Goal: Task Accomplishment & Management: Use online tool/utility

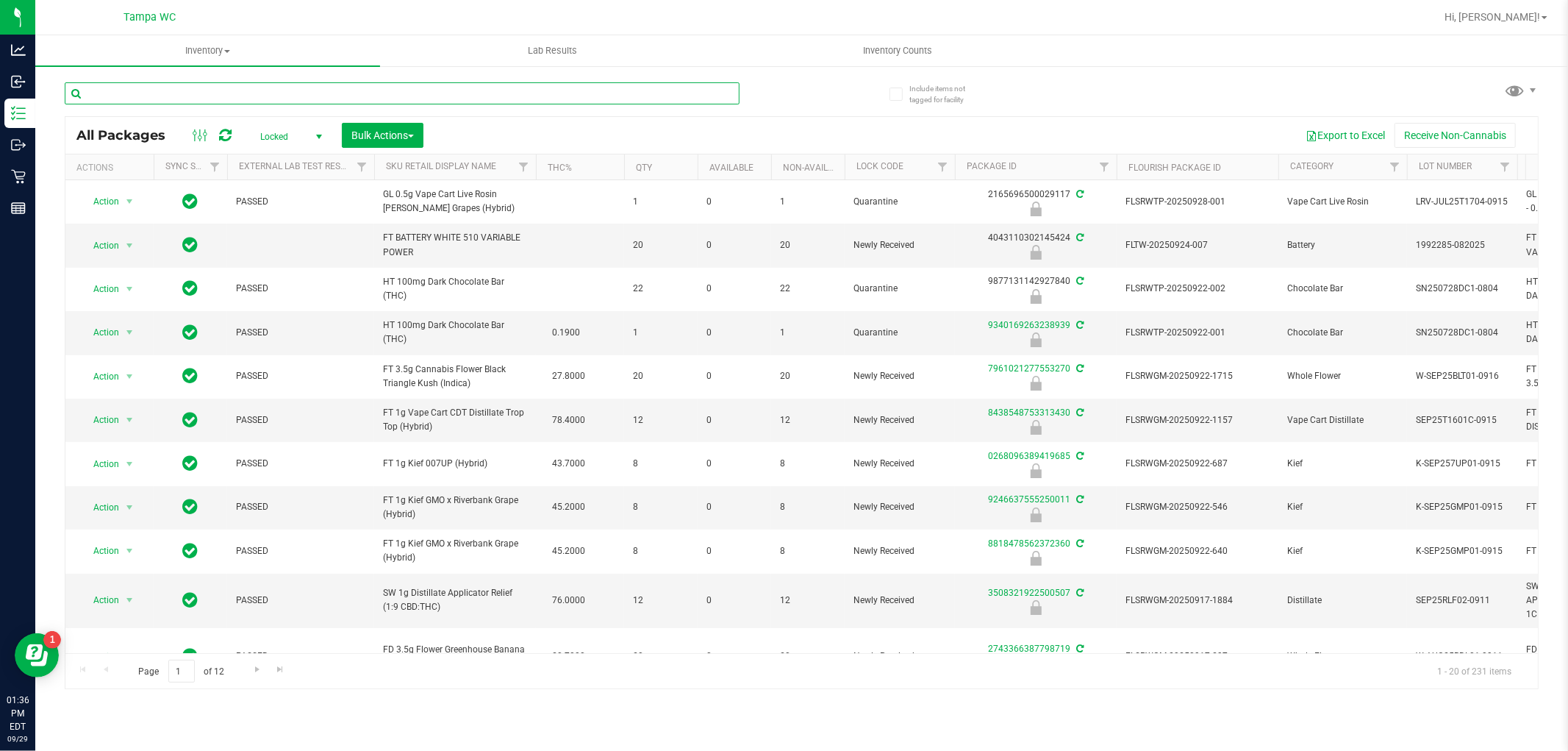
click at [463, 92] on input "text" at bounding box center [402, 94] width 675 height 22
type input "gss"
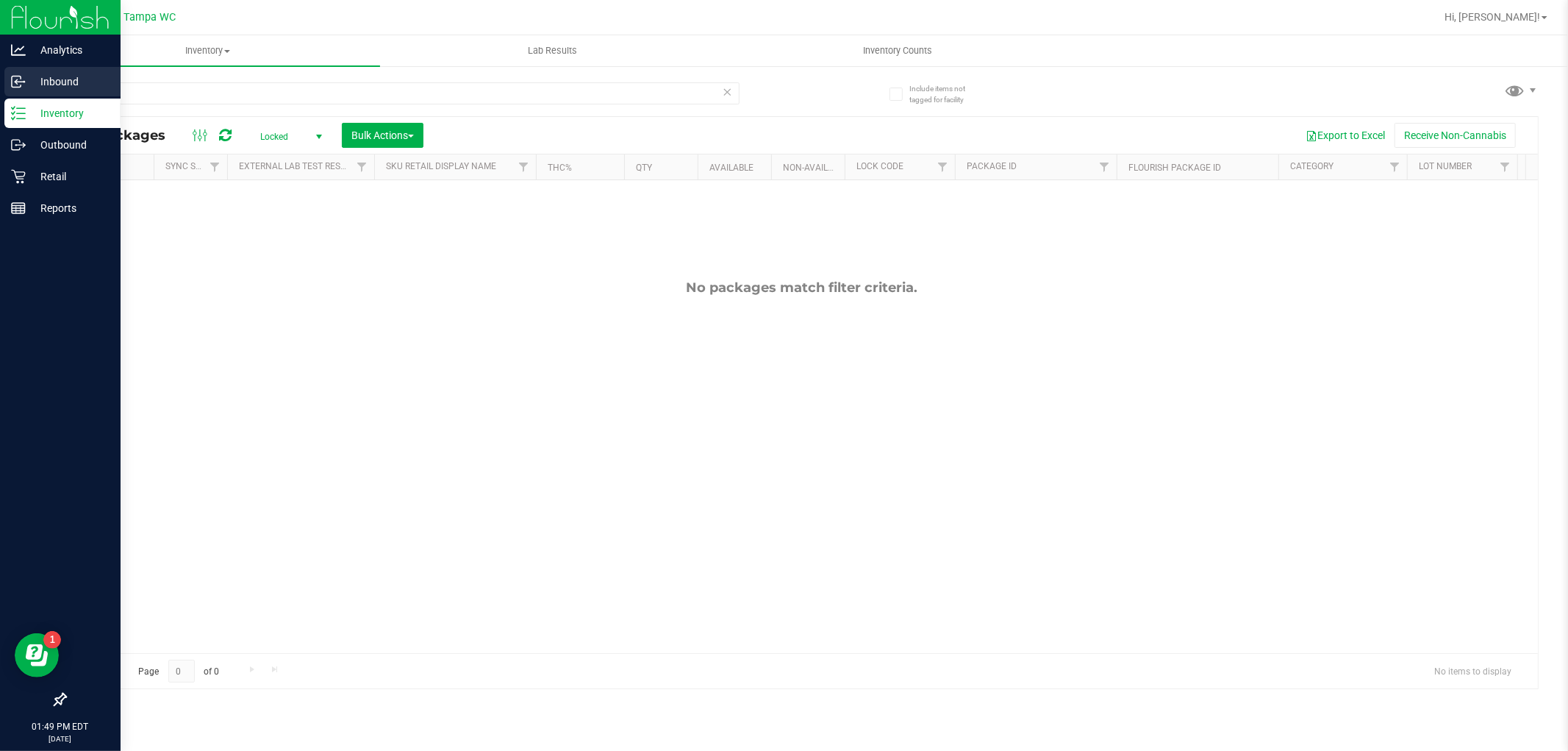
click at [34, 78] on p "Inbound" at bounding box center [70, 82] width 89 height 18
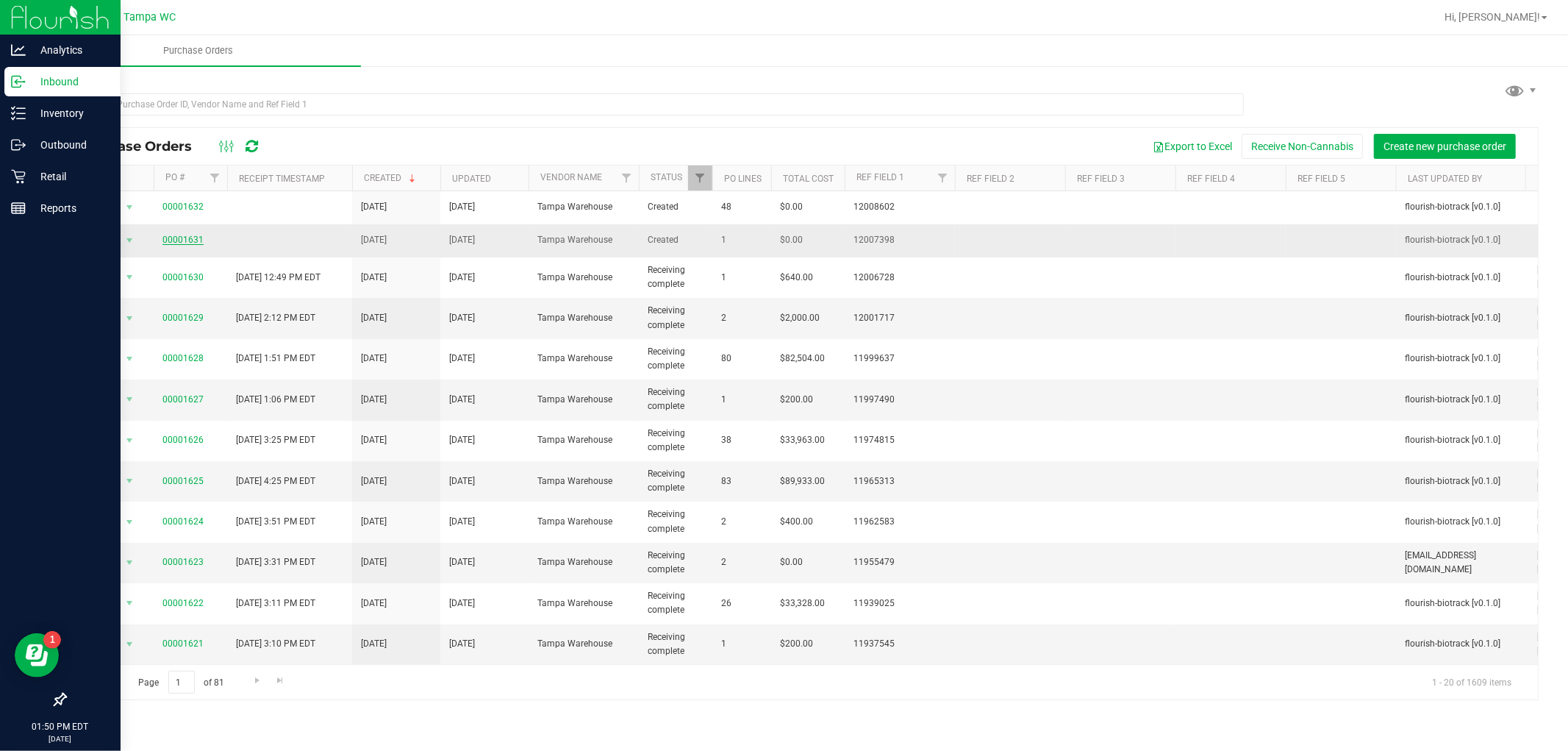
click at [189, 237] on link "00001631" at bounding box center [182, 240] width 41 height 10
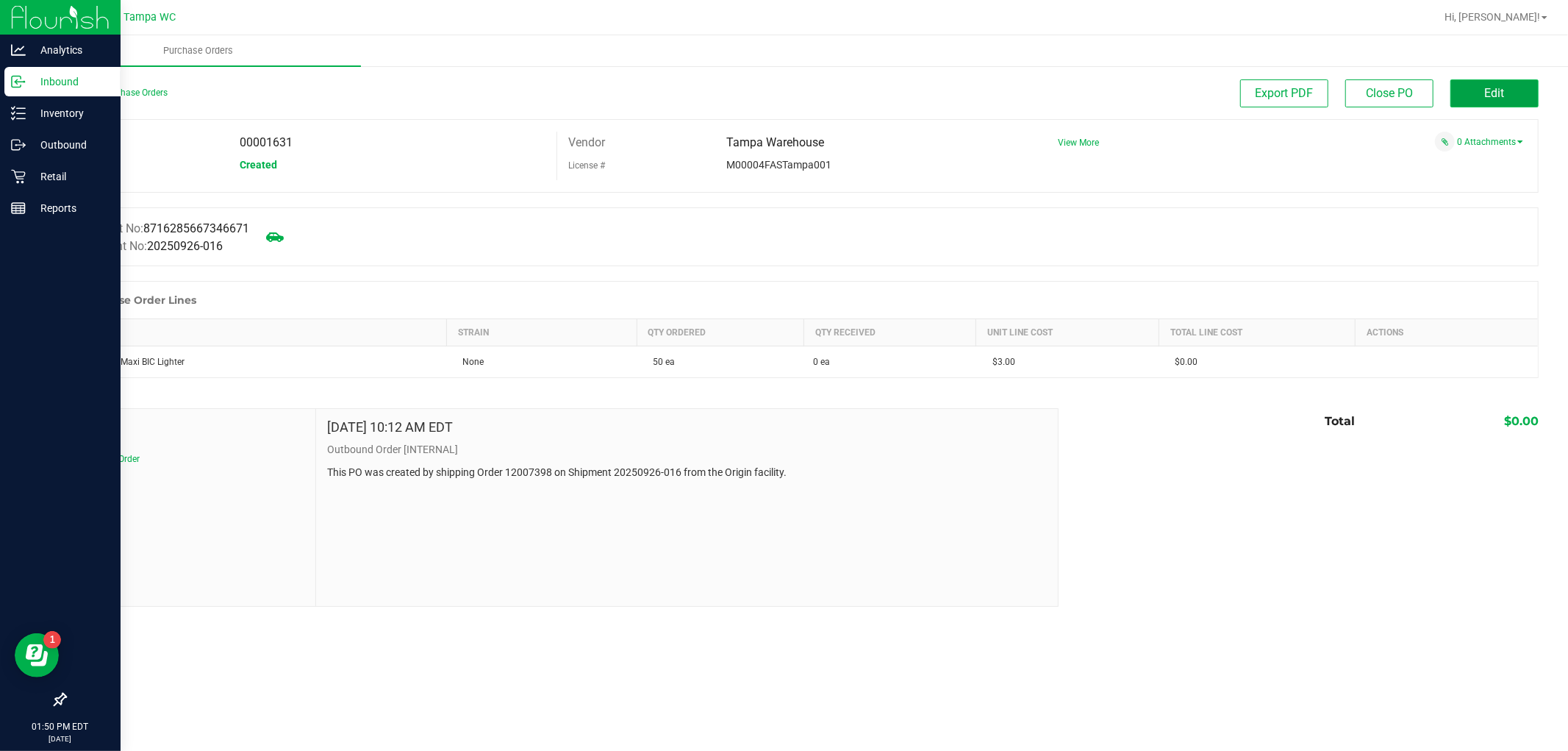
click at [1521, 96] on button "Edit" at bounding box center [1494, 94] width 89 height 28
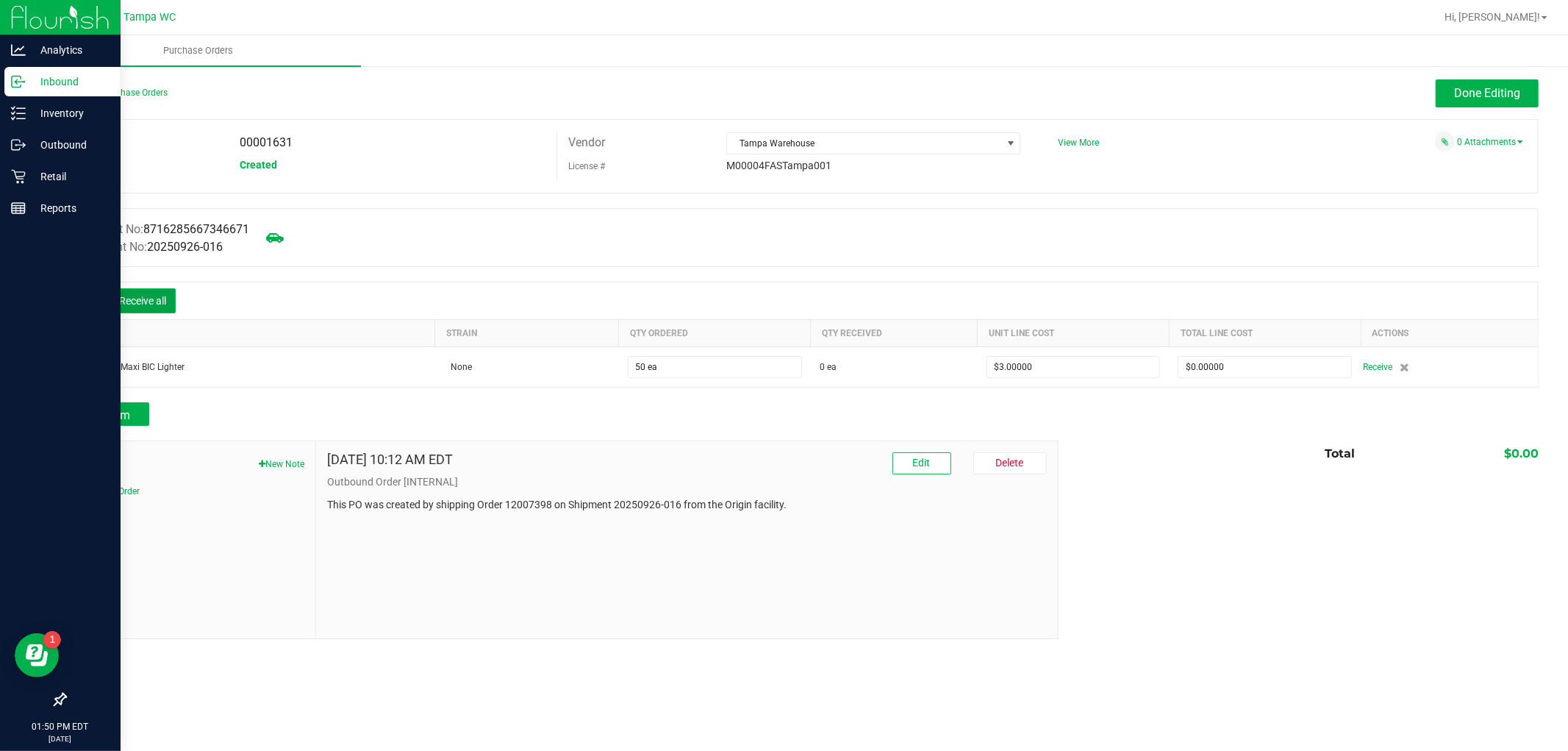
click at [142, 295] on button "Receive all" at bounding box center [142, 300] width 66 height 25
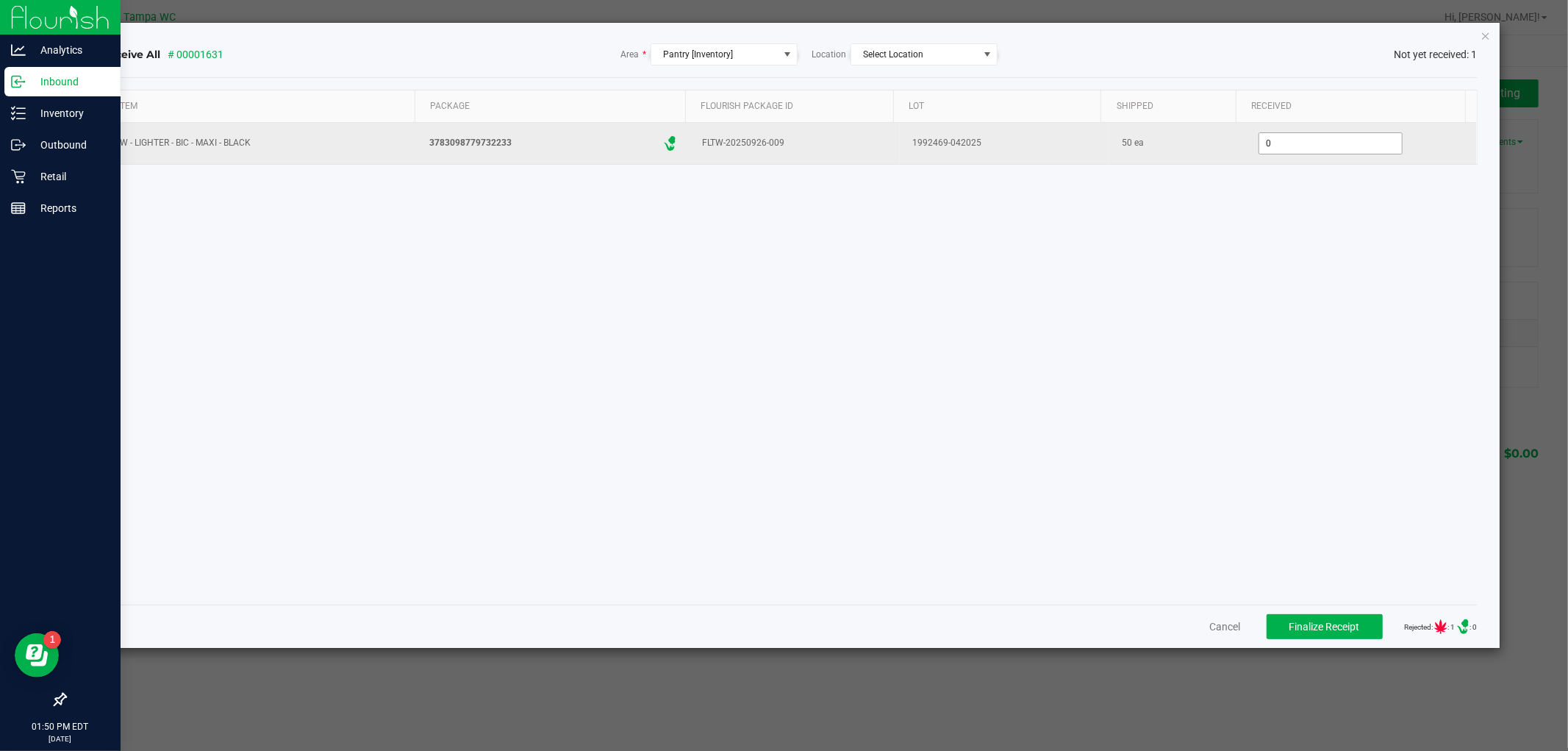
click at [1289, 142] on input "0" at bounding box center [1330, 143] width 142 height 21
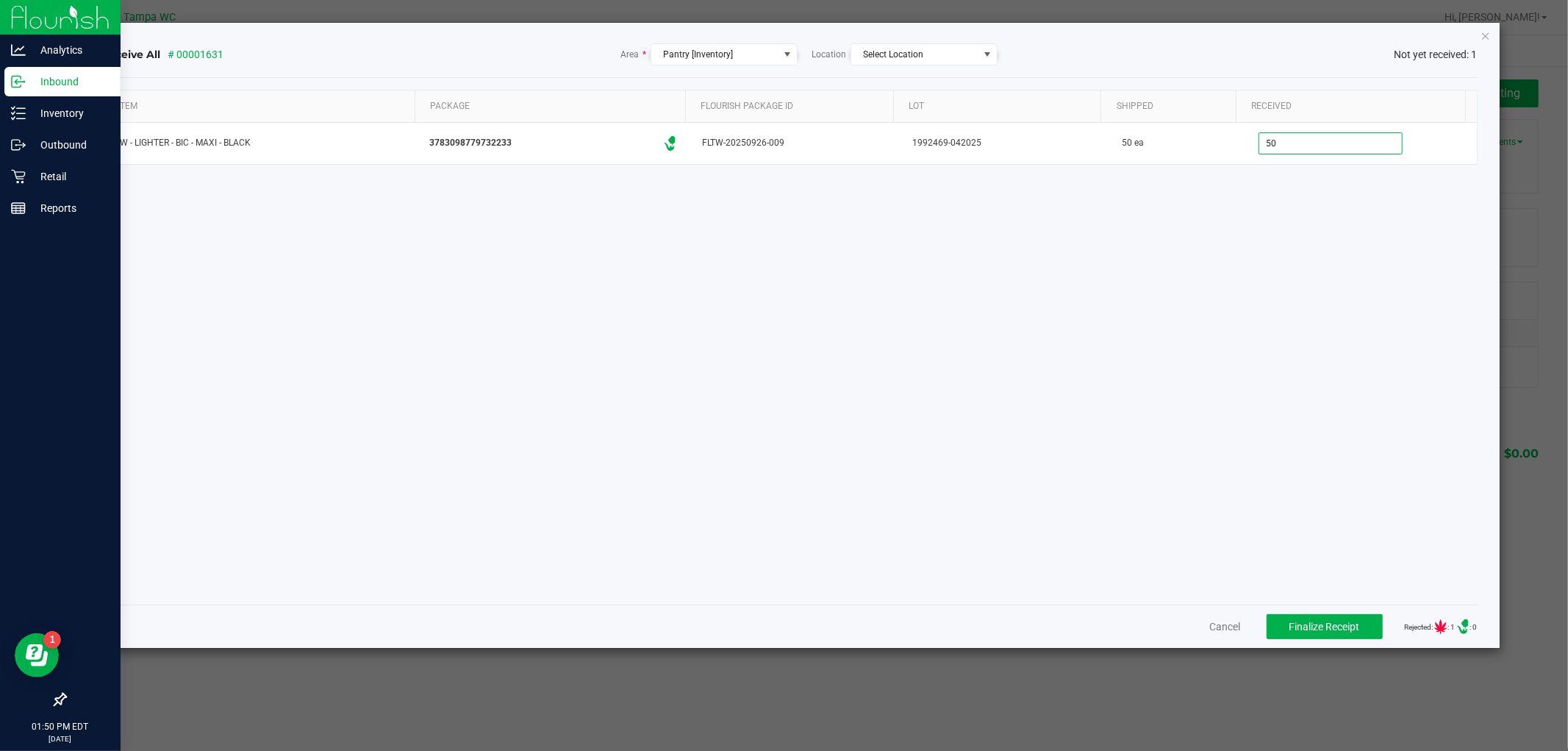
type input "50 ea"
click at [1209, 339] on div "Item Package Flourish Package ID Lot Shipped Received SW - LIGHTER - BIC - MAXI…" at bounding box center [788, 341] width 1375 height 503
click at [1312, 626] on span "Finalize Receipt" at bounding box center [1324, 626] width 71 height 12
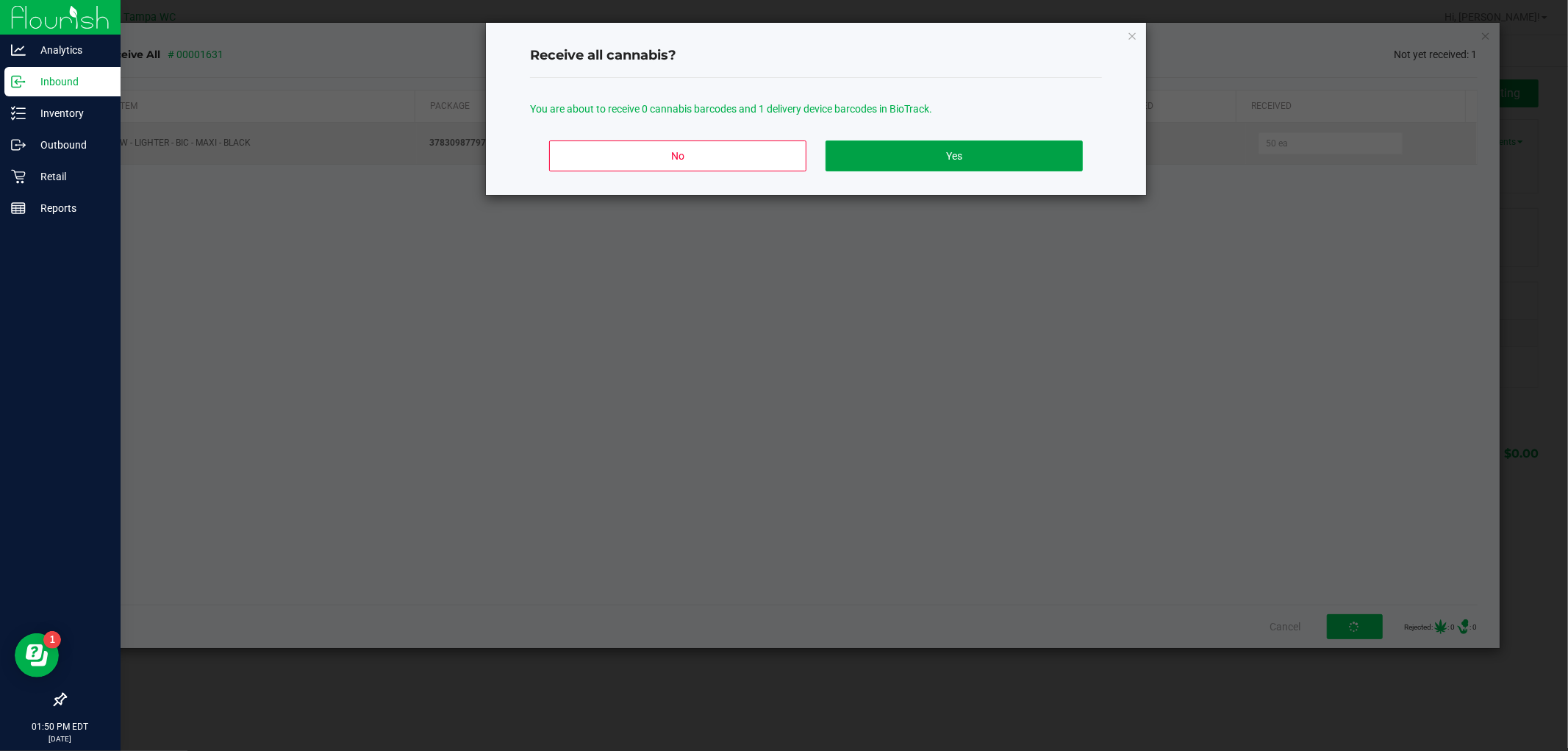
click at [951, 162] on button "Yes" at bounding box center [954, 155] width 257 height 31
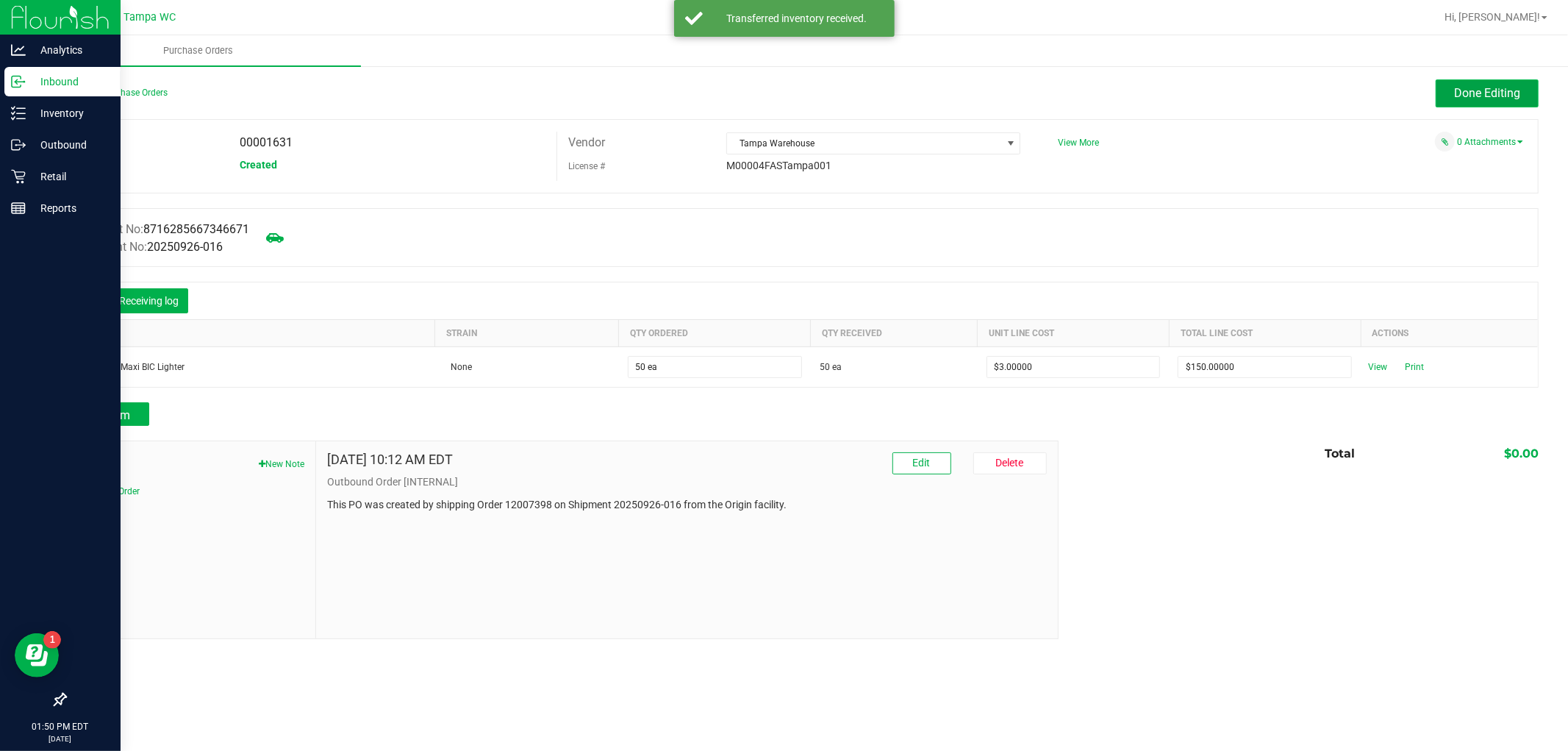
click at [1477, 92] on span "Done Editing" at bounding box center [1486, 93] width 66 height 14
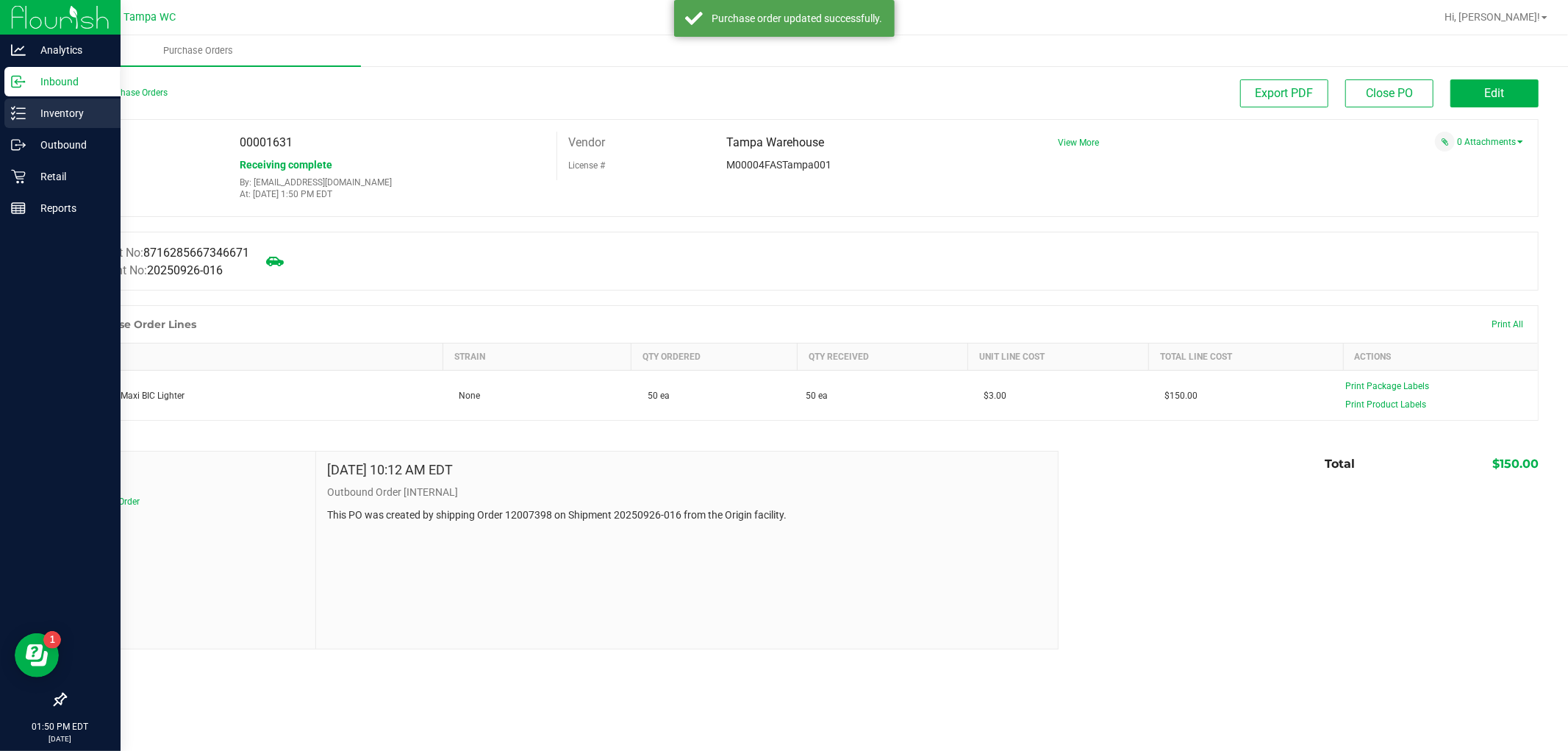
click at [28, 107] on p "Inventory" at bounding box center [70, 114] width 89 height 18
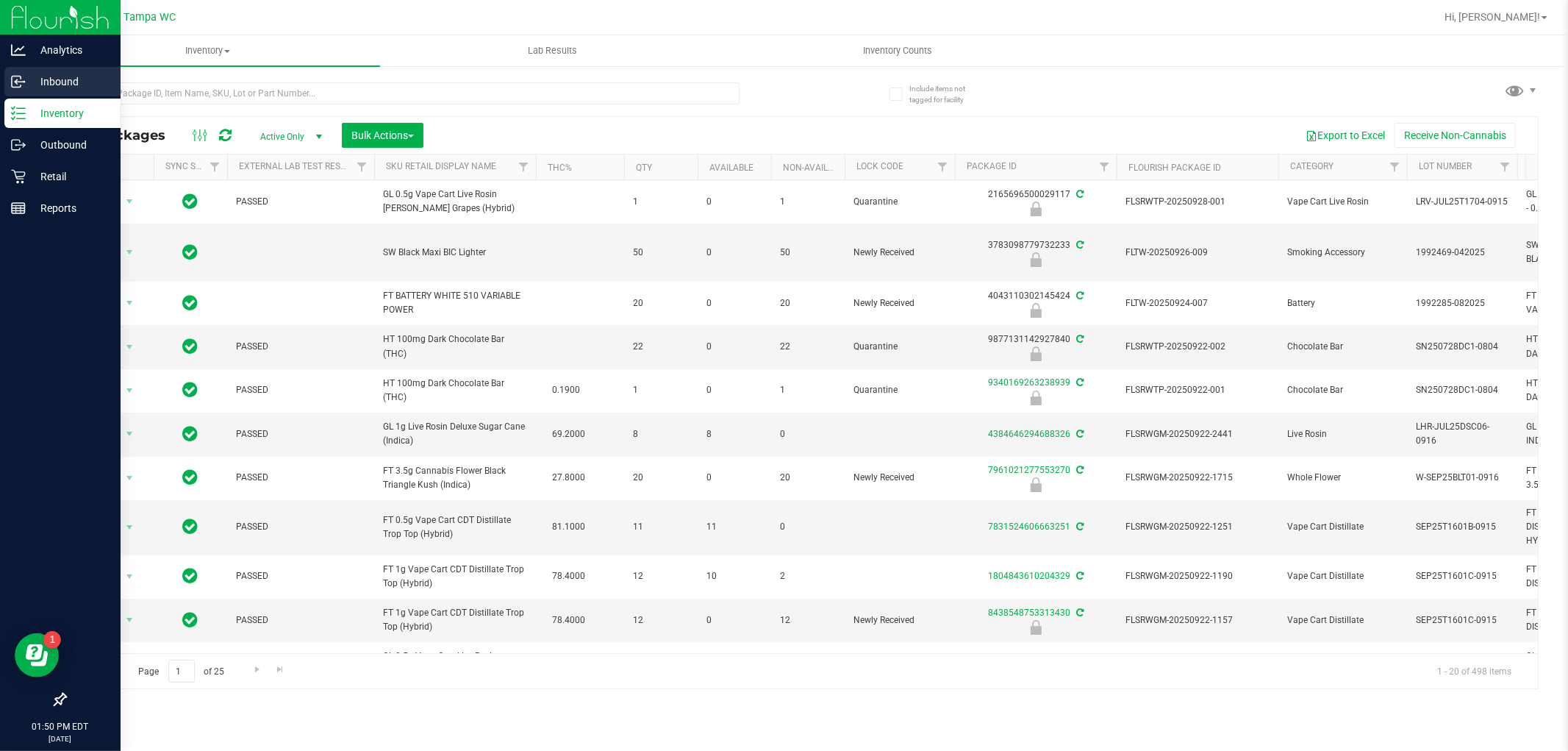
click at [55, 83] on p "Inbound" at bounding box center [70, 82] width 89 height 18
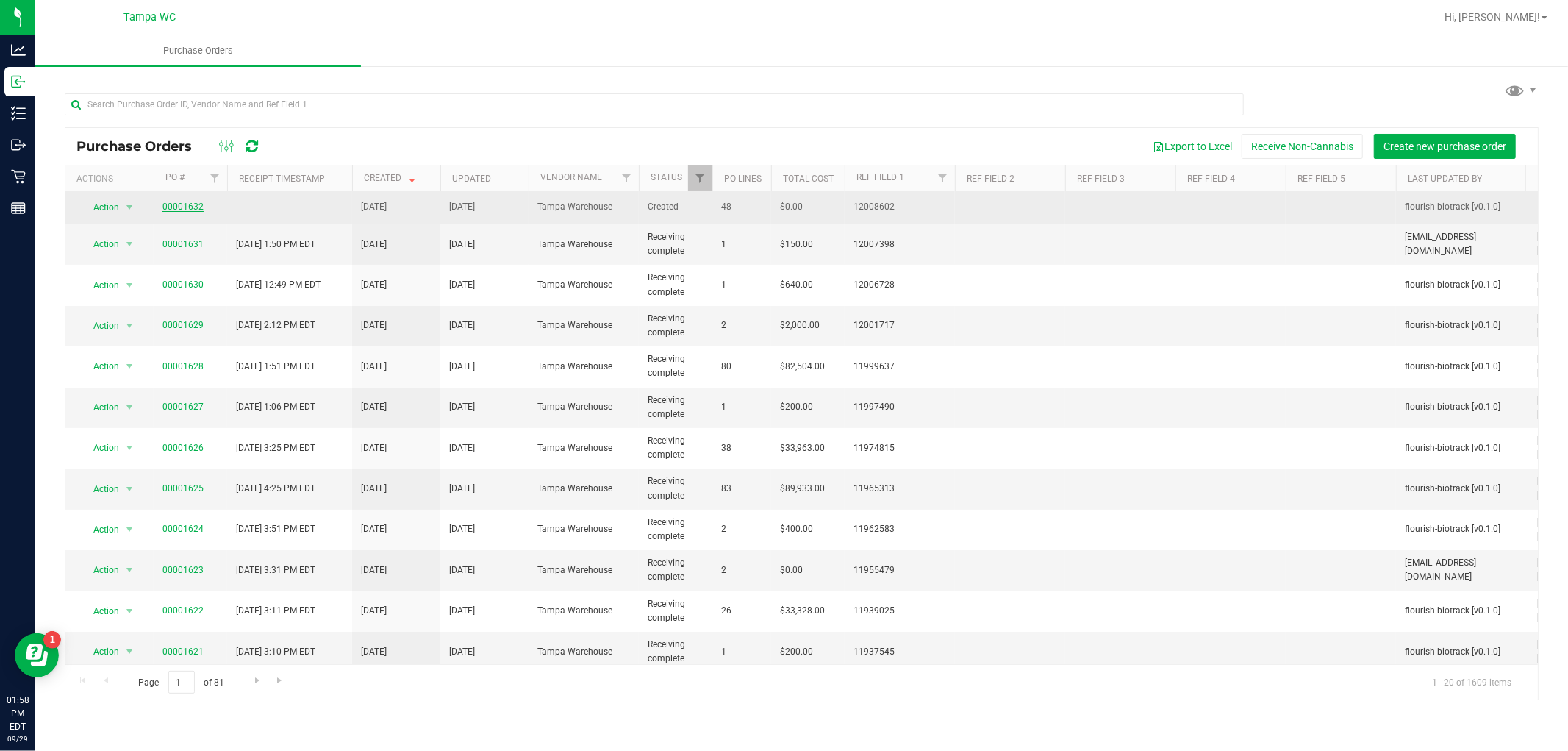
click at [197, 206] on link "00001632" at bounding box center [182, 206] width 41 height 10
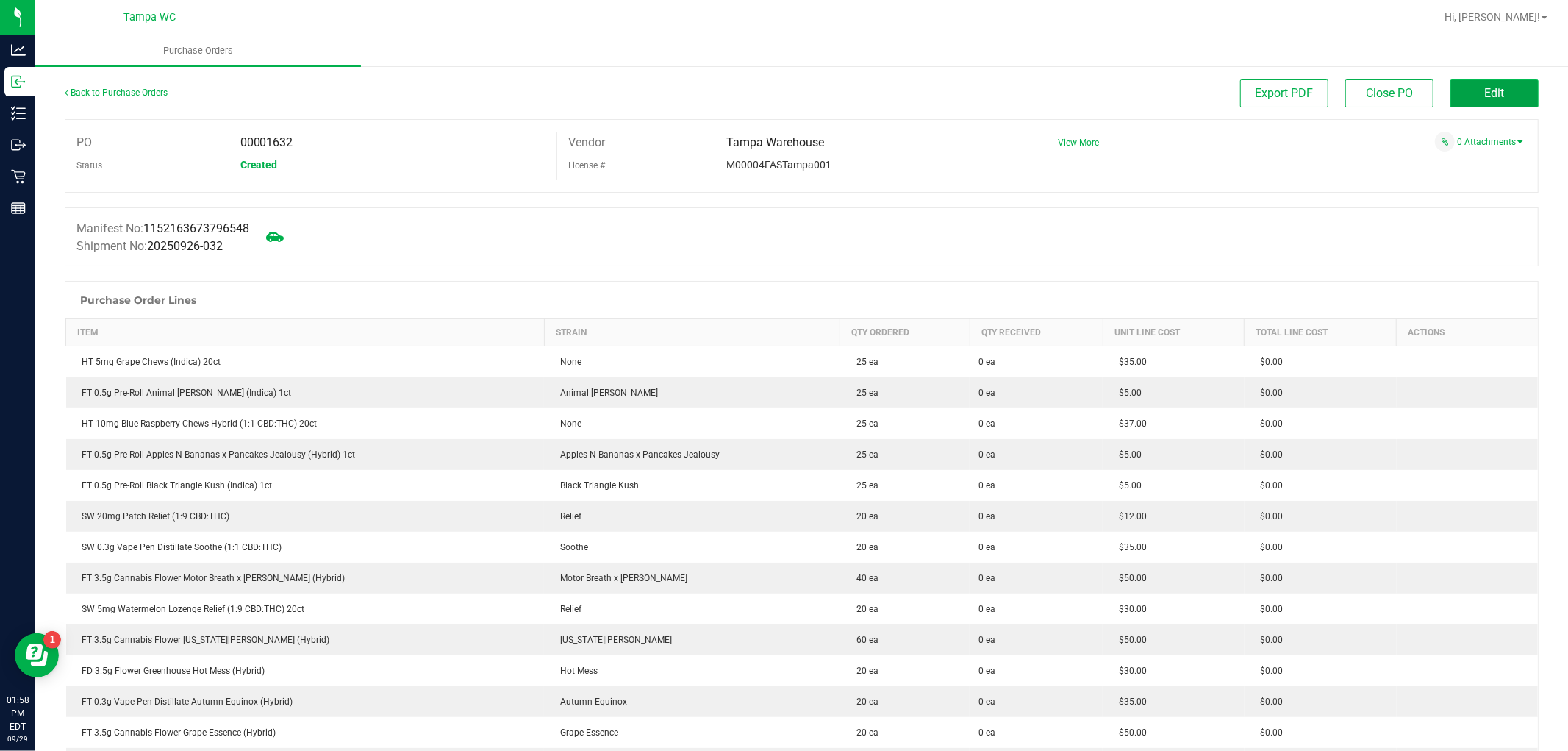
click at [1505, 94] on button "Edit" at bounding box center [1494, 94] width 89 height 28
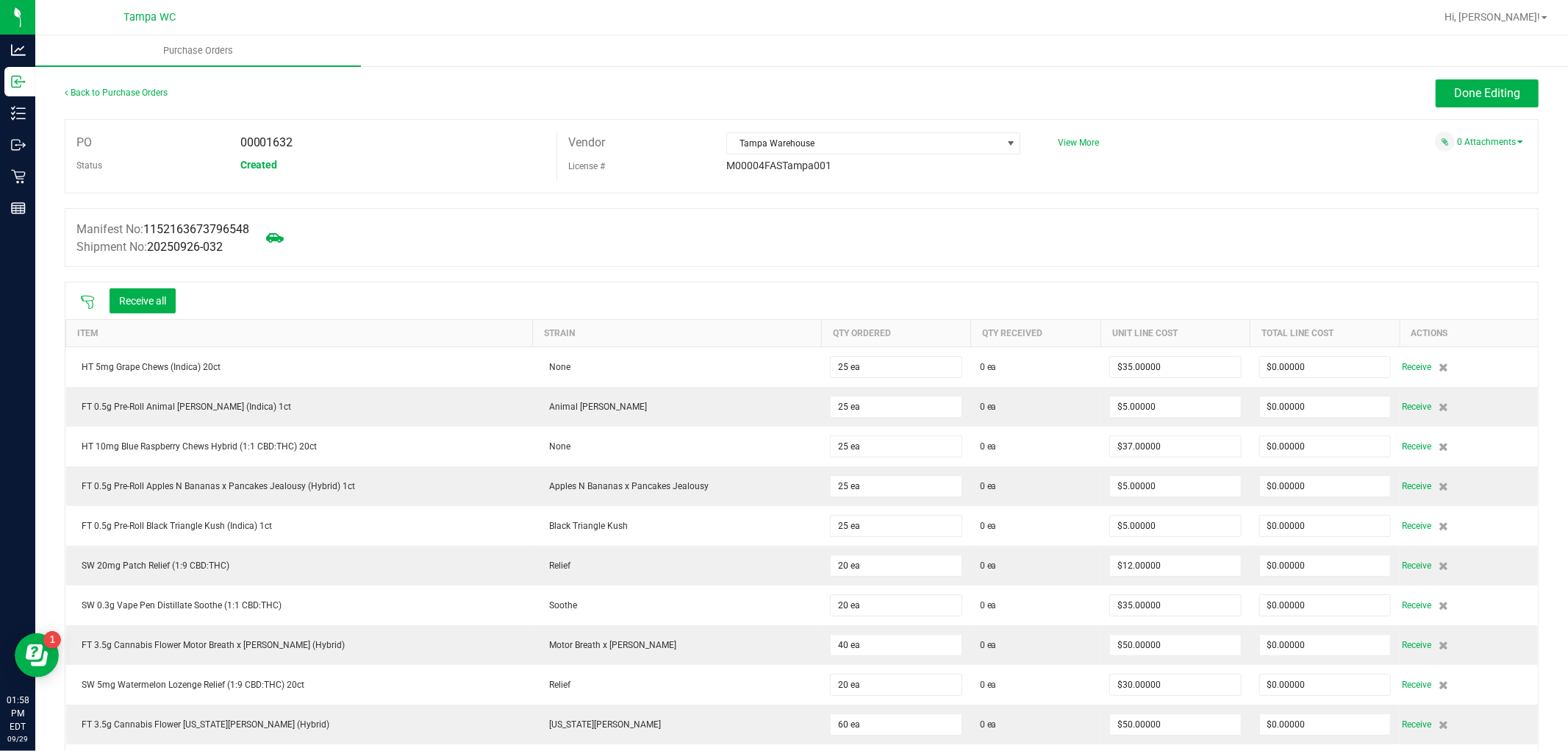
click at [89, 308] on icon at bounding box center [87, 302] width 13 height 13
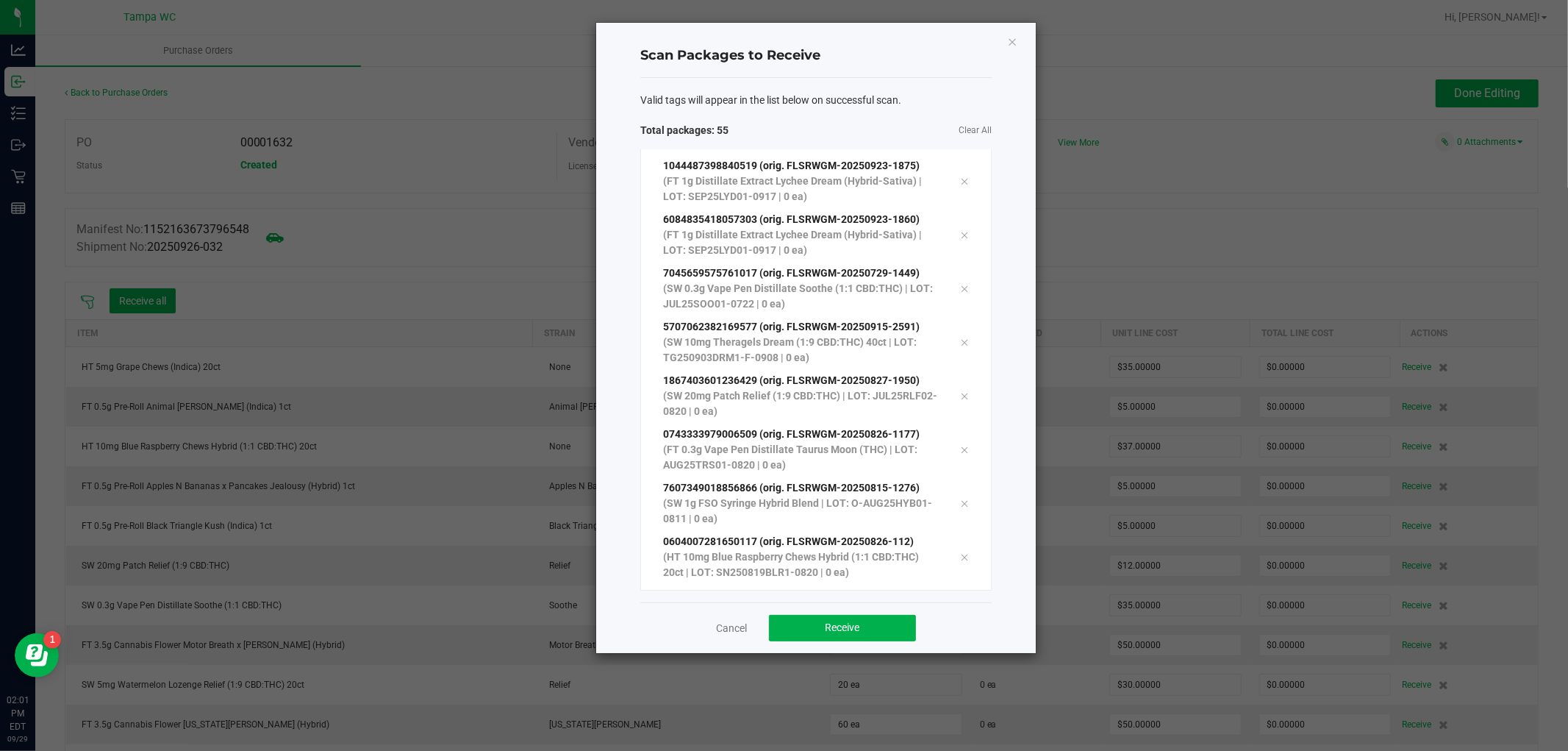
scroll to position [2510, 0]
click at [836, 620] on button "Receive" at bounding box center [842, 627] width 147 height 27
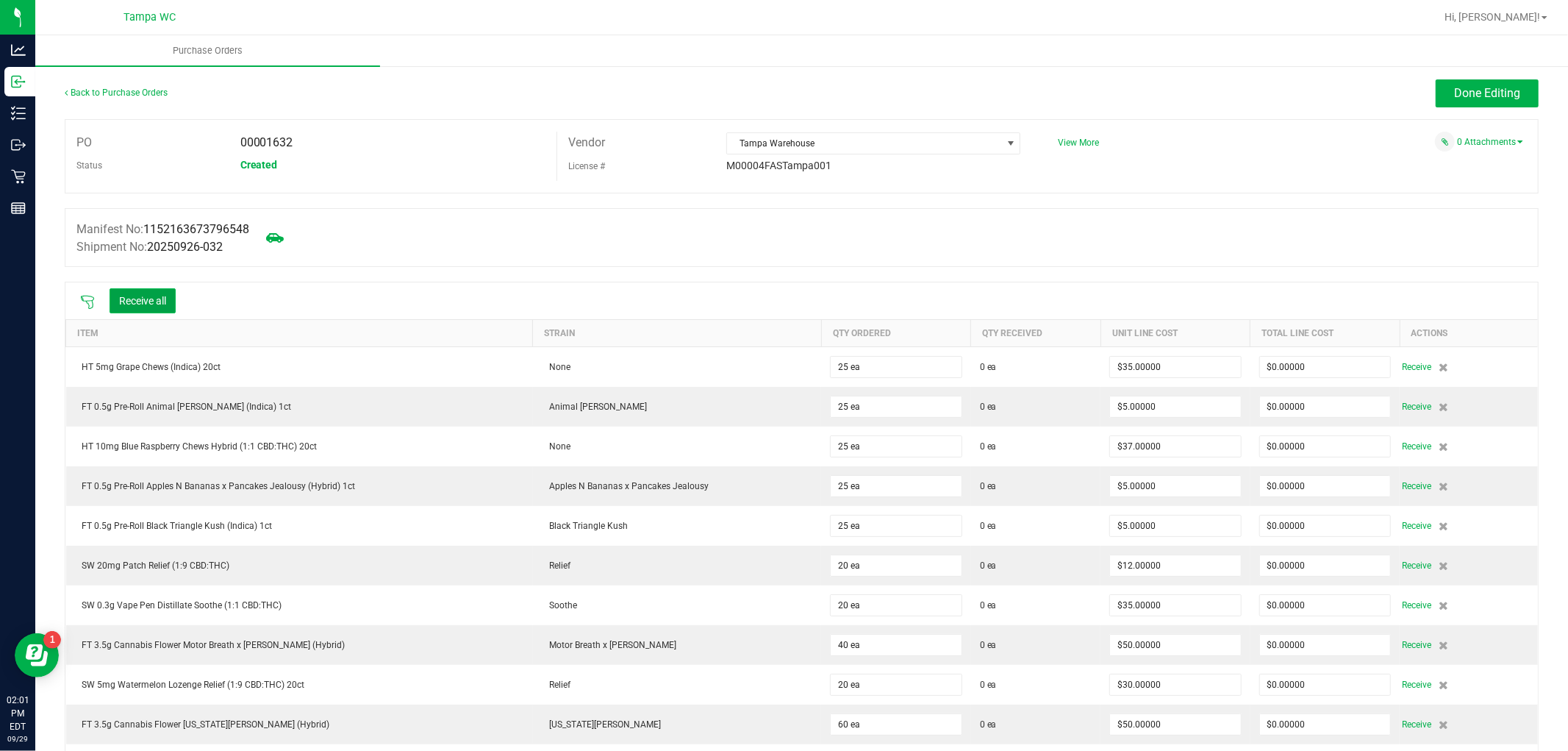
click at [127, 291] on button "Receive all" at bounding box center [142, 300] width 66 height 25
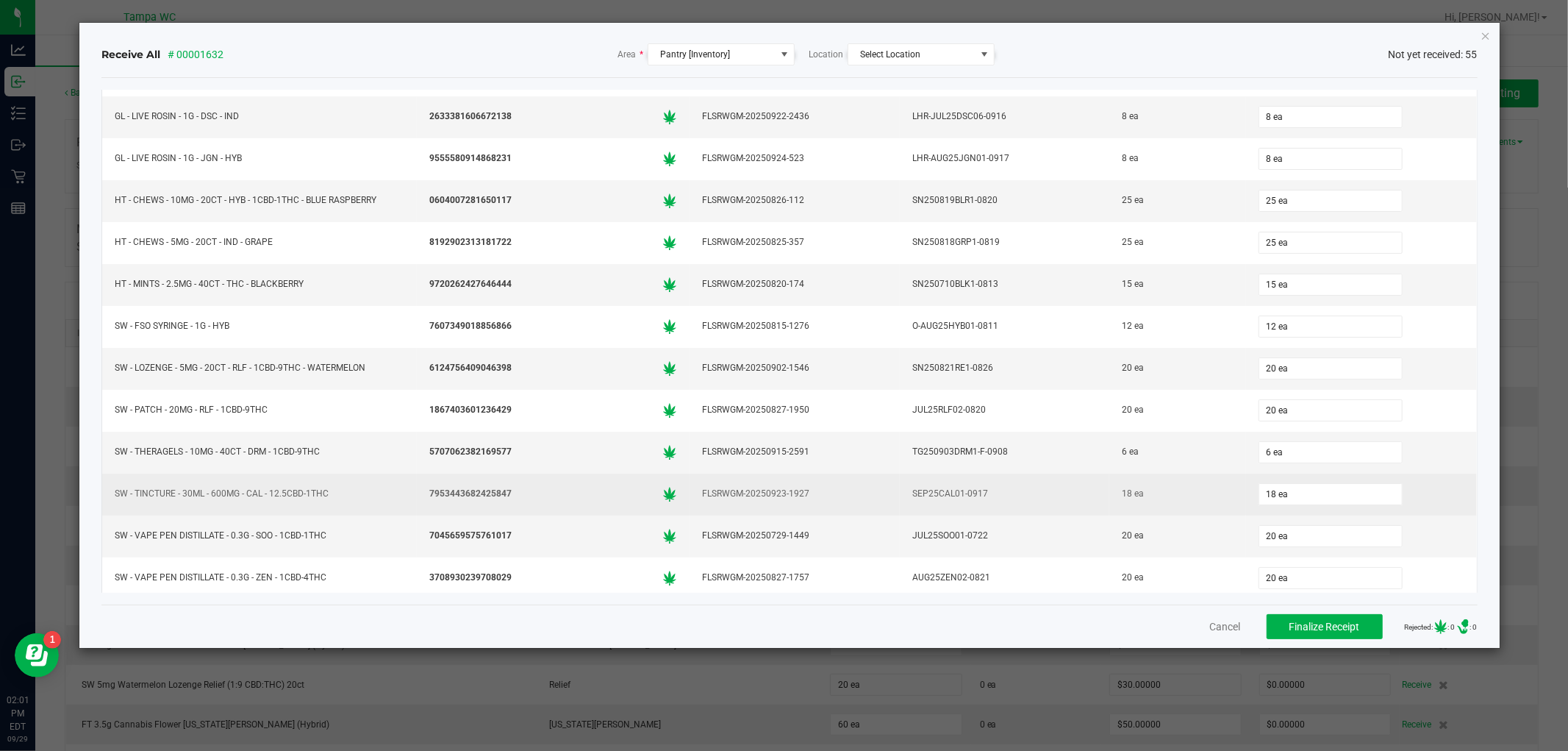
scroll to position [1848, 0]
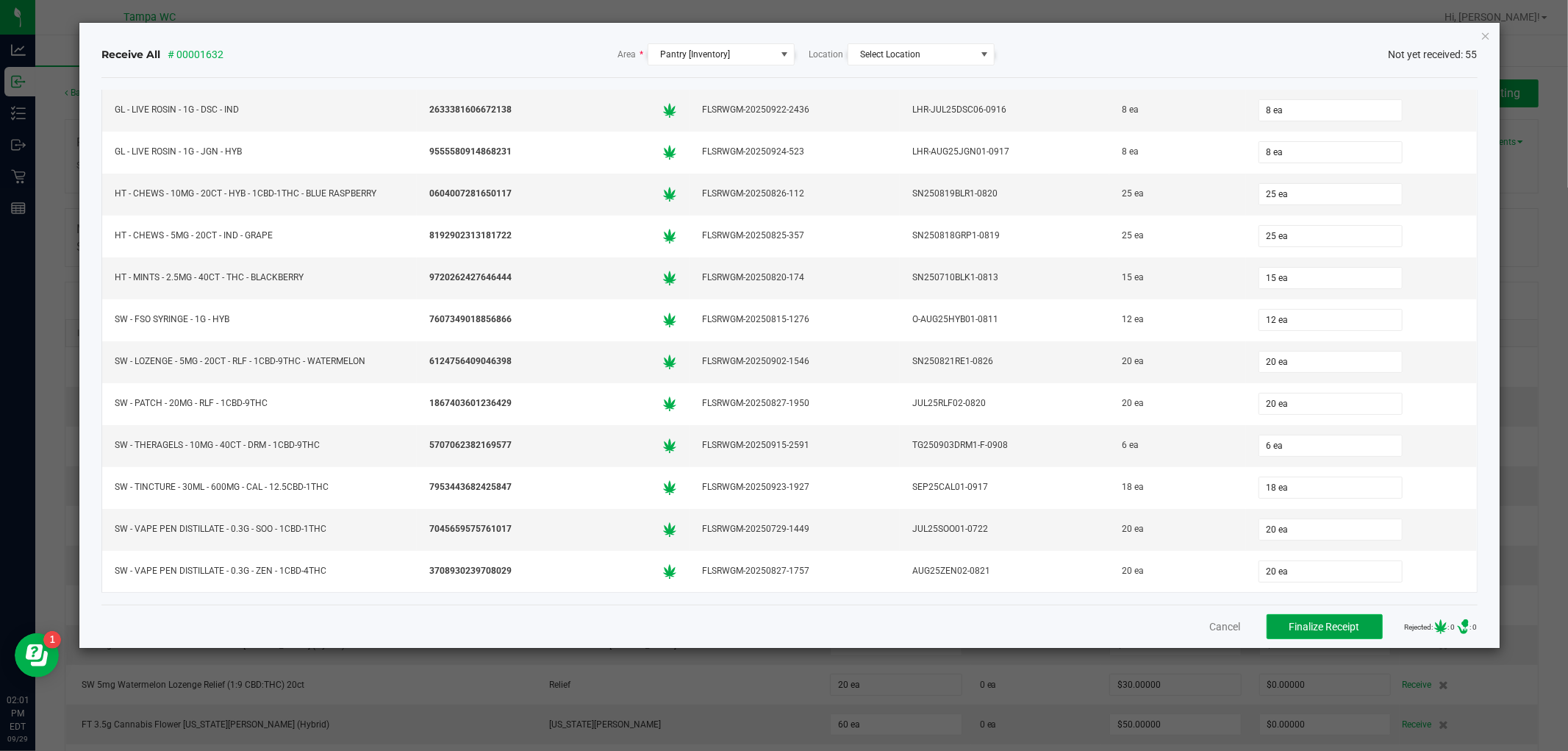
click at [1302, 634] on button "Finalize Receipt" at bounding box center [1324, 626] width 116 height 25
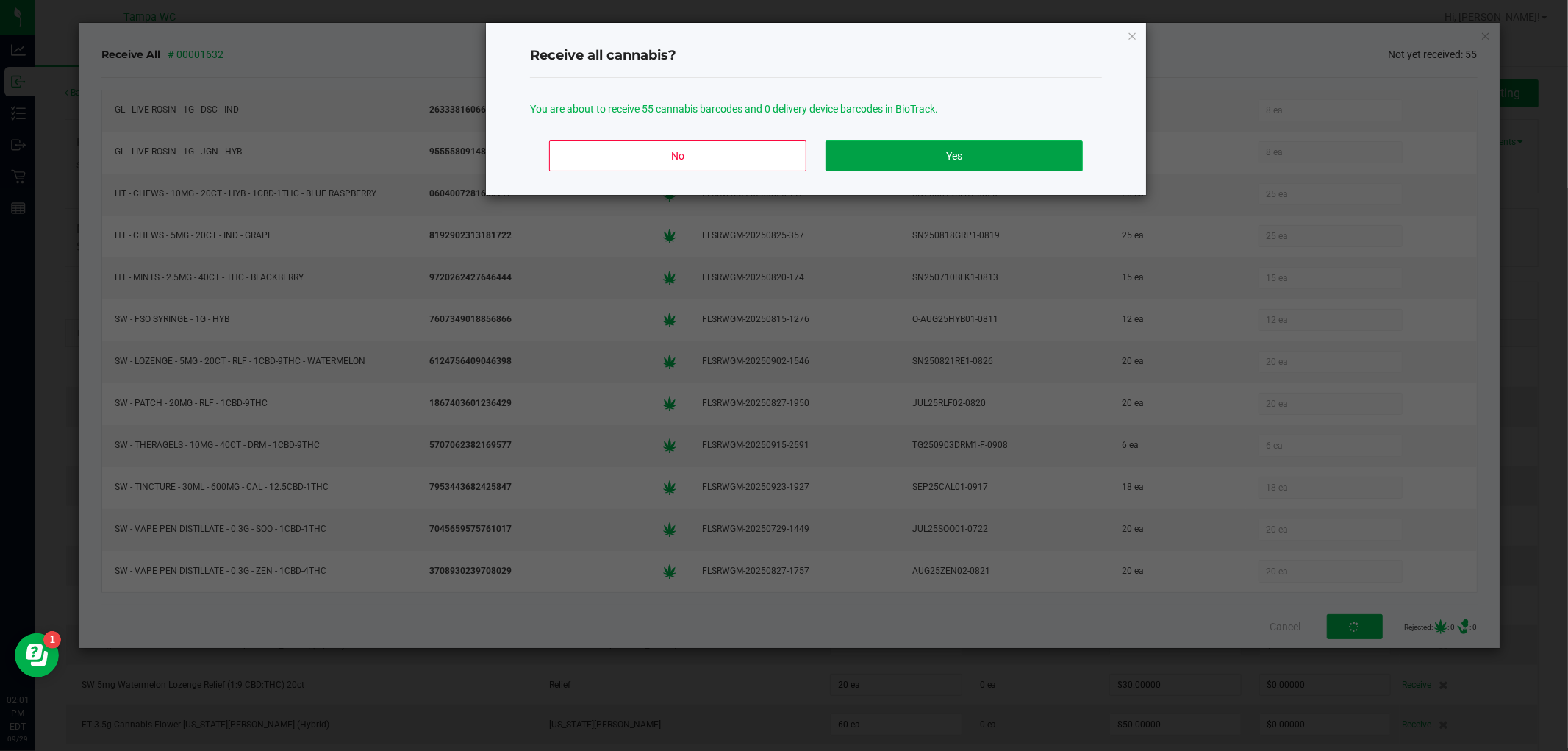
click at [993, 169] on button "Yes" at bounding box center [954, 155] width 257 height 31
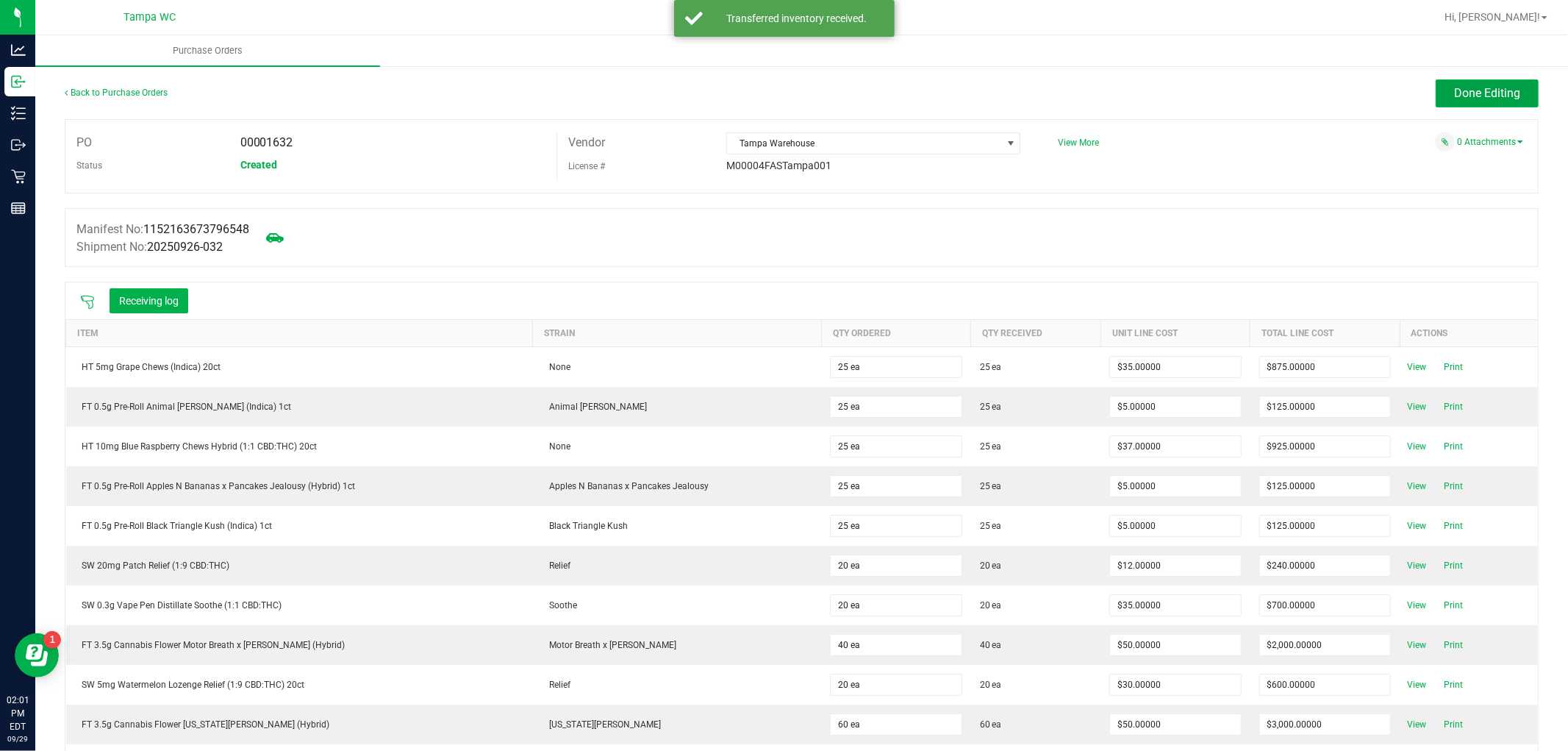
click at [1509, 87] on button "Done Editing" at bounding box center [1486, 94] width 103 height 28
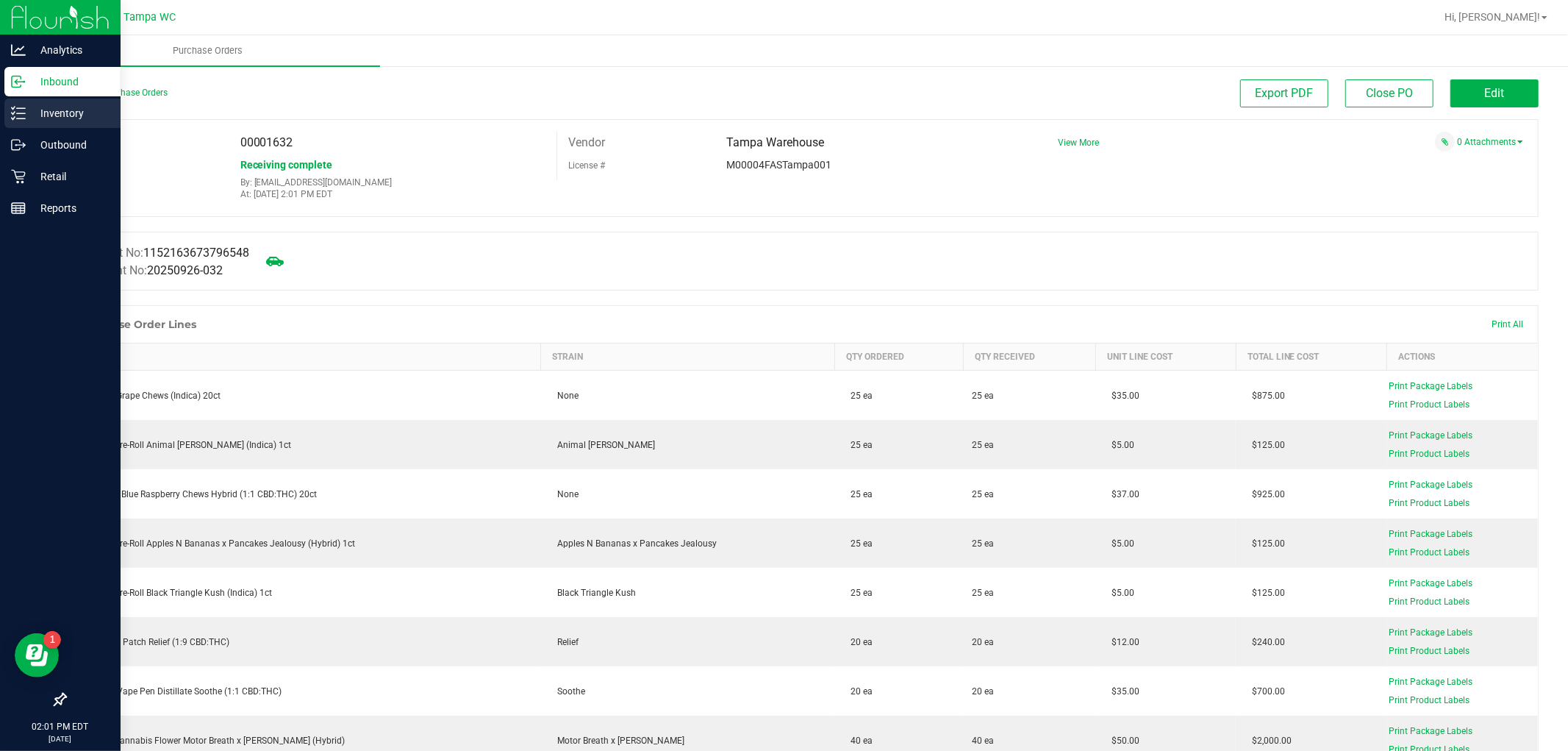
click at [61, 111] on p "Inventory" at bounding box center [70, 114] width 89 height 18
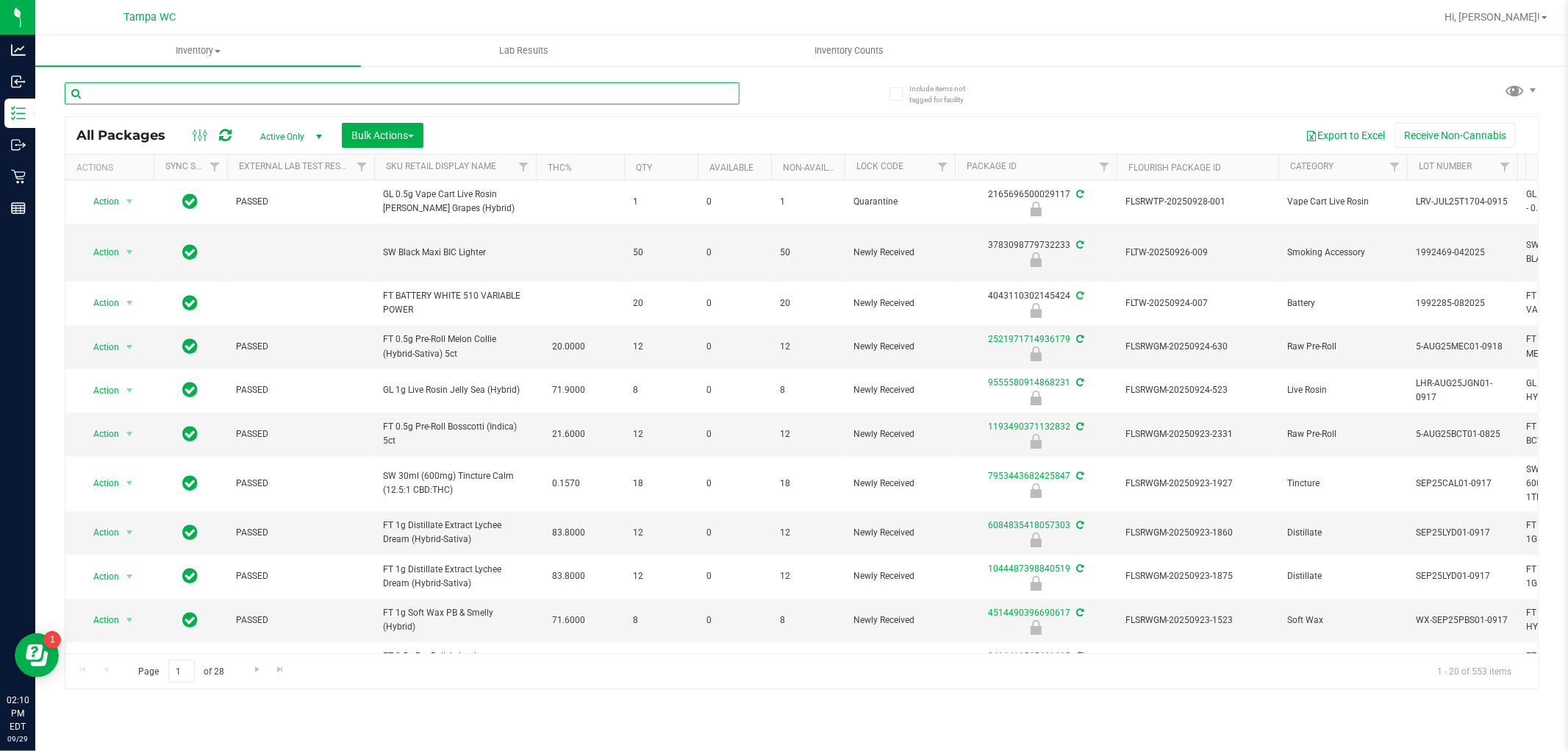
click at [665, 93] on input "text" at bounding box center [402, 94] width 675 height 22
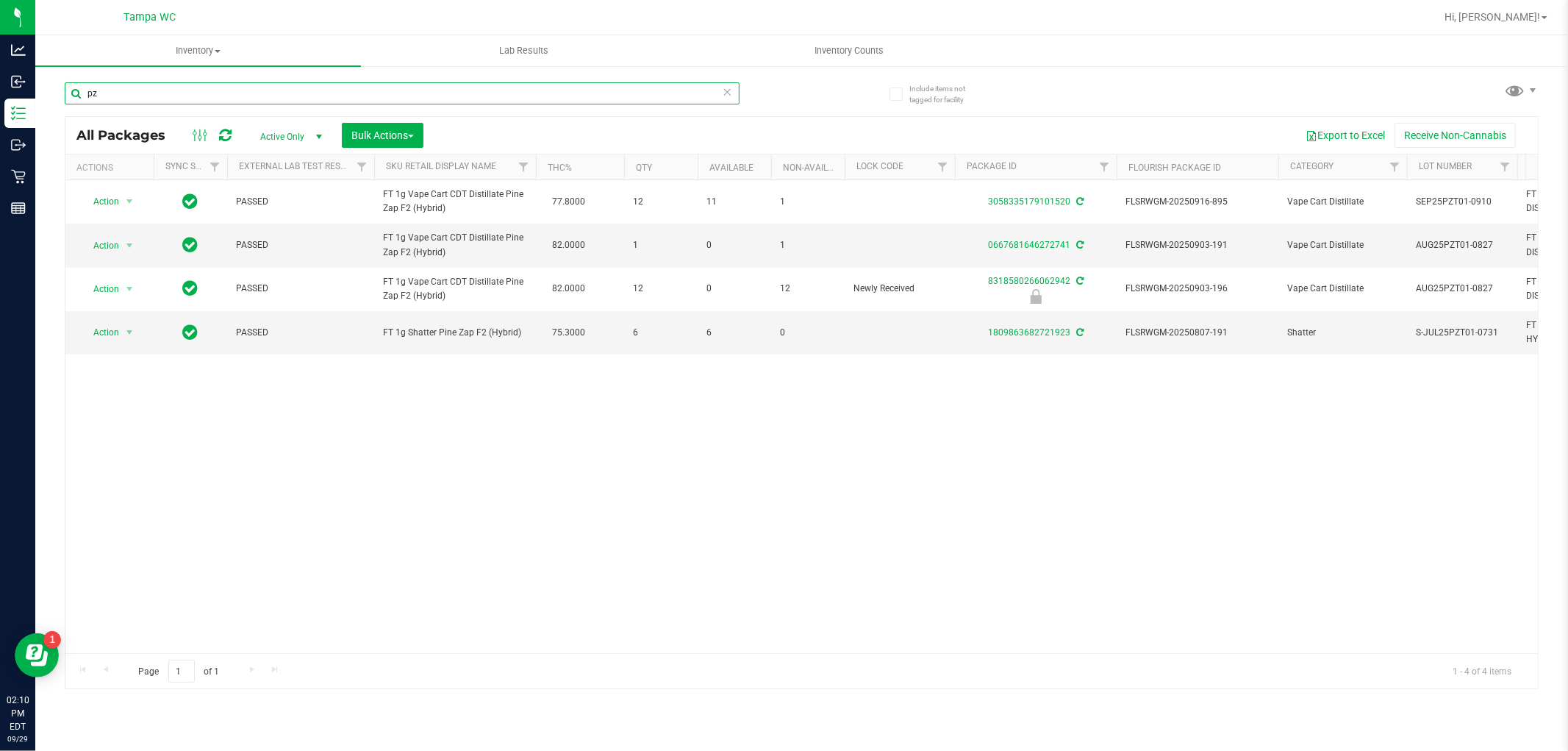
type input "p"
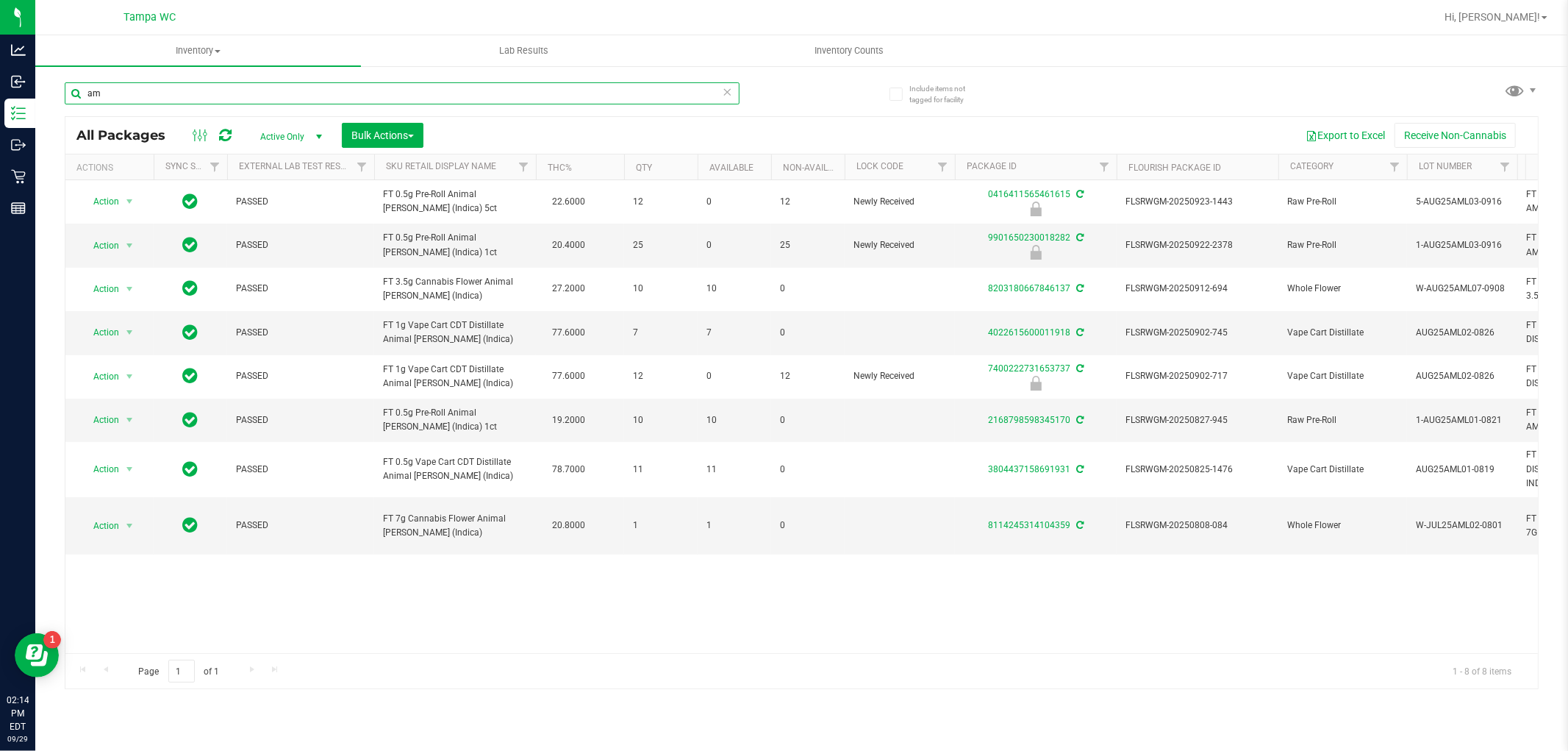
type input "a"
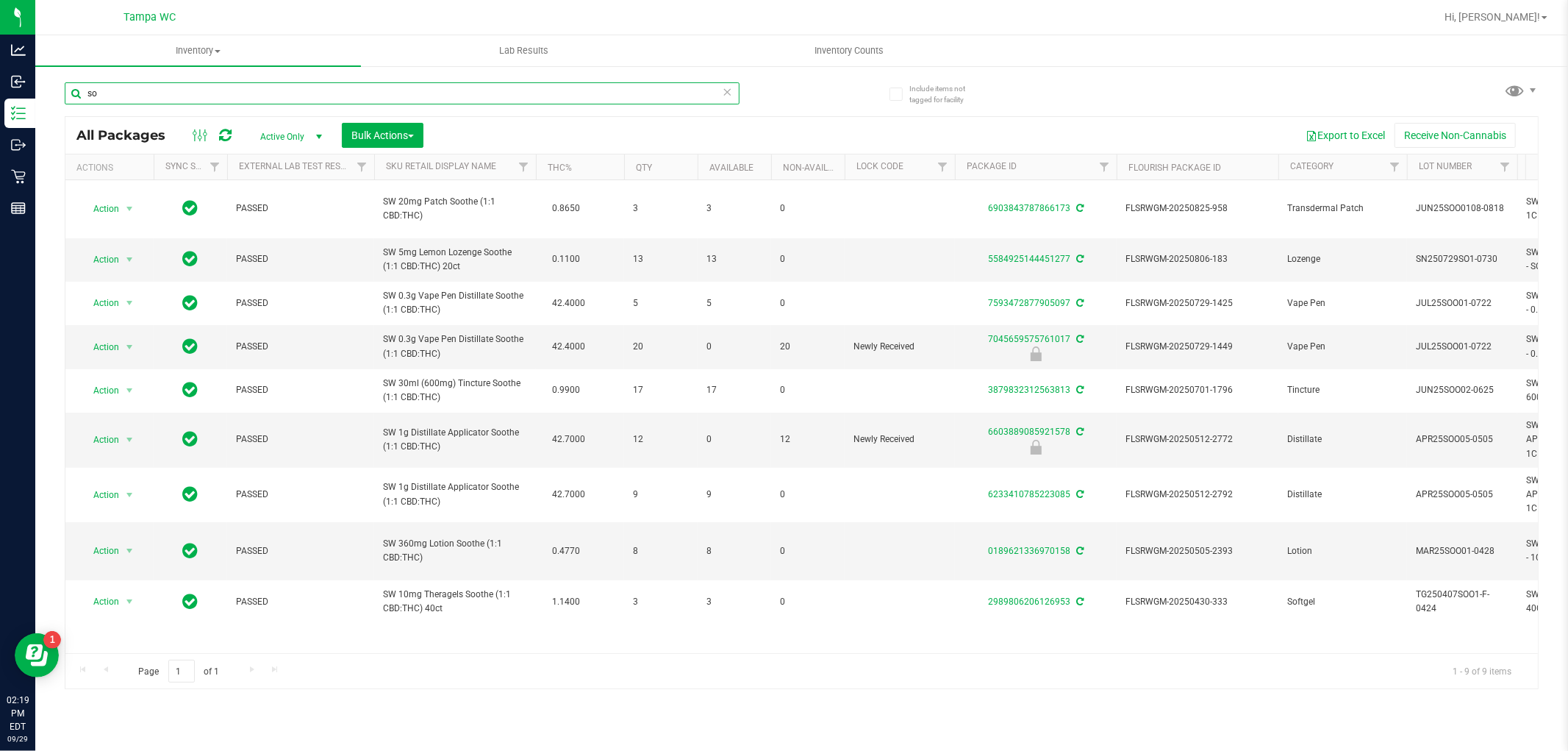
type input "s"
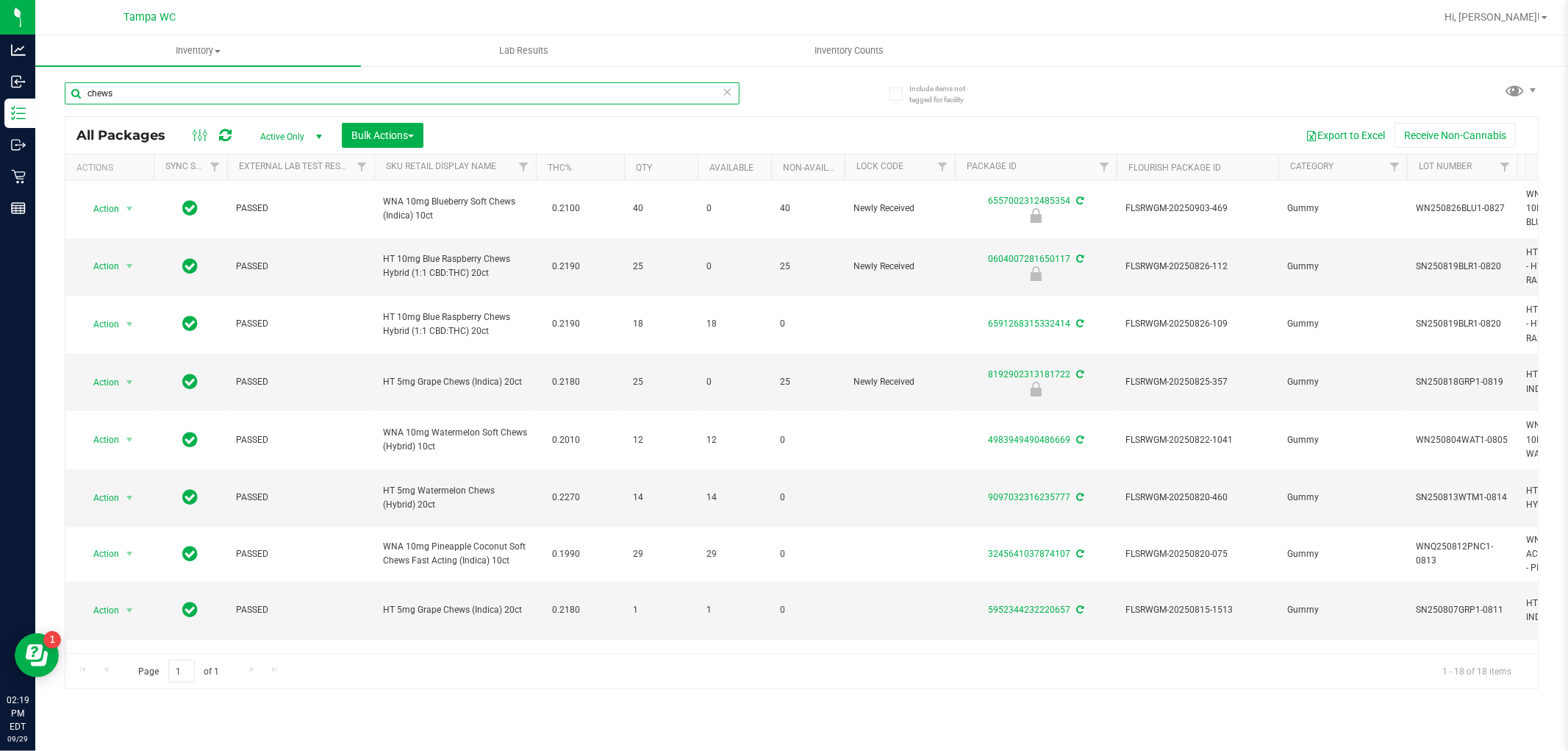
click at [737, 90] on input "chews" at bounding box center [402, 94] width 675 height 22
type input "chews"
click at [732, 93] on icon at bounding box center [728, 92] width 10 height 18
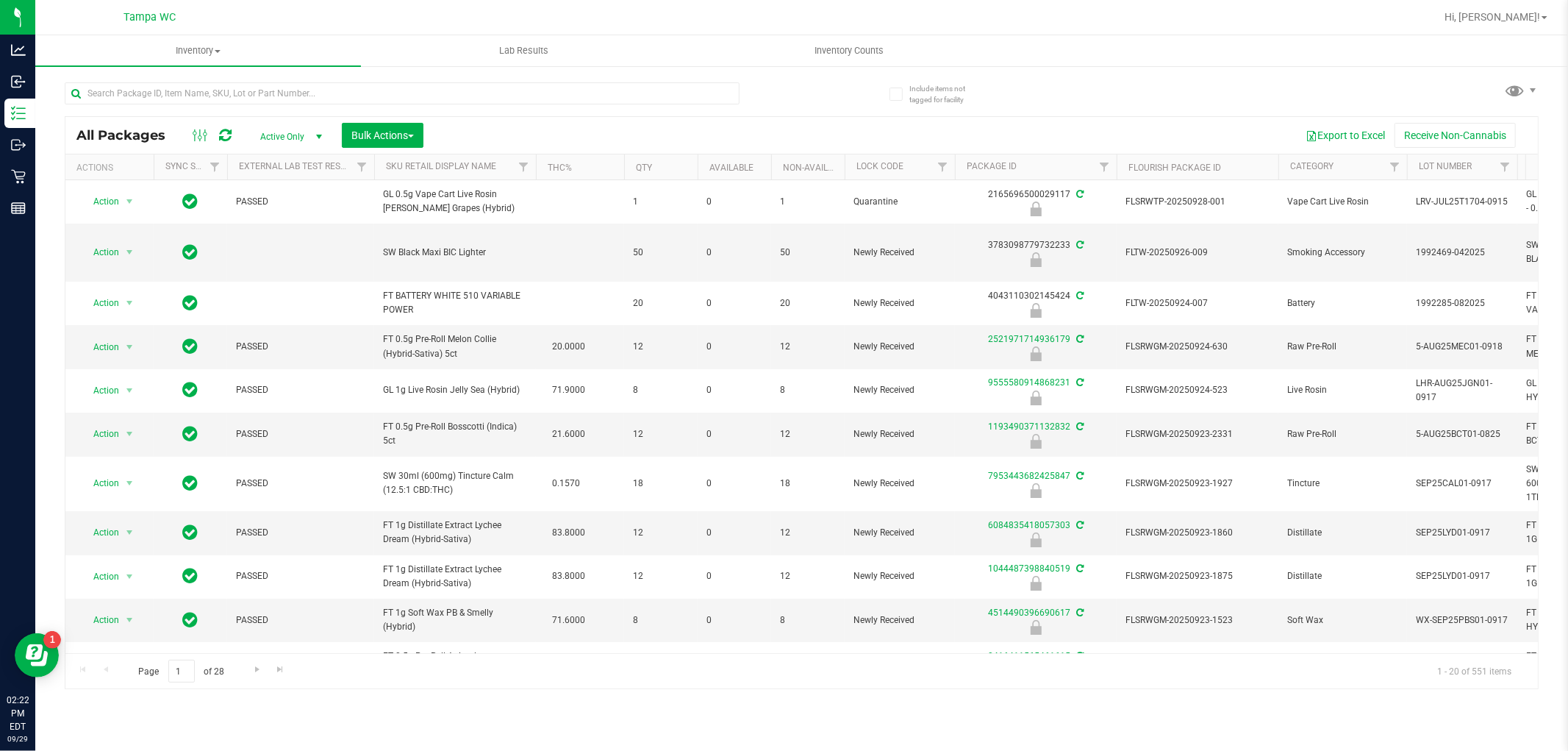
click at [508, 69] on div "All Packages Active Only Active Only Lab Samples Locked All External Internal B…" at bounding box center [801, 378] width 1473 height 621
click at [502, 93] on input "text" at bounding box center [402, 94] width 675 height 22
type input "7953443682425847"
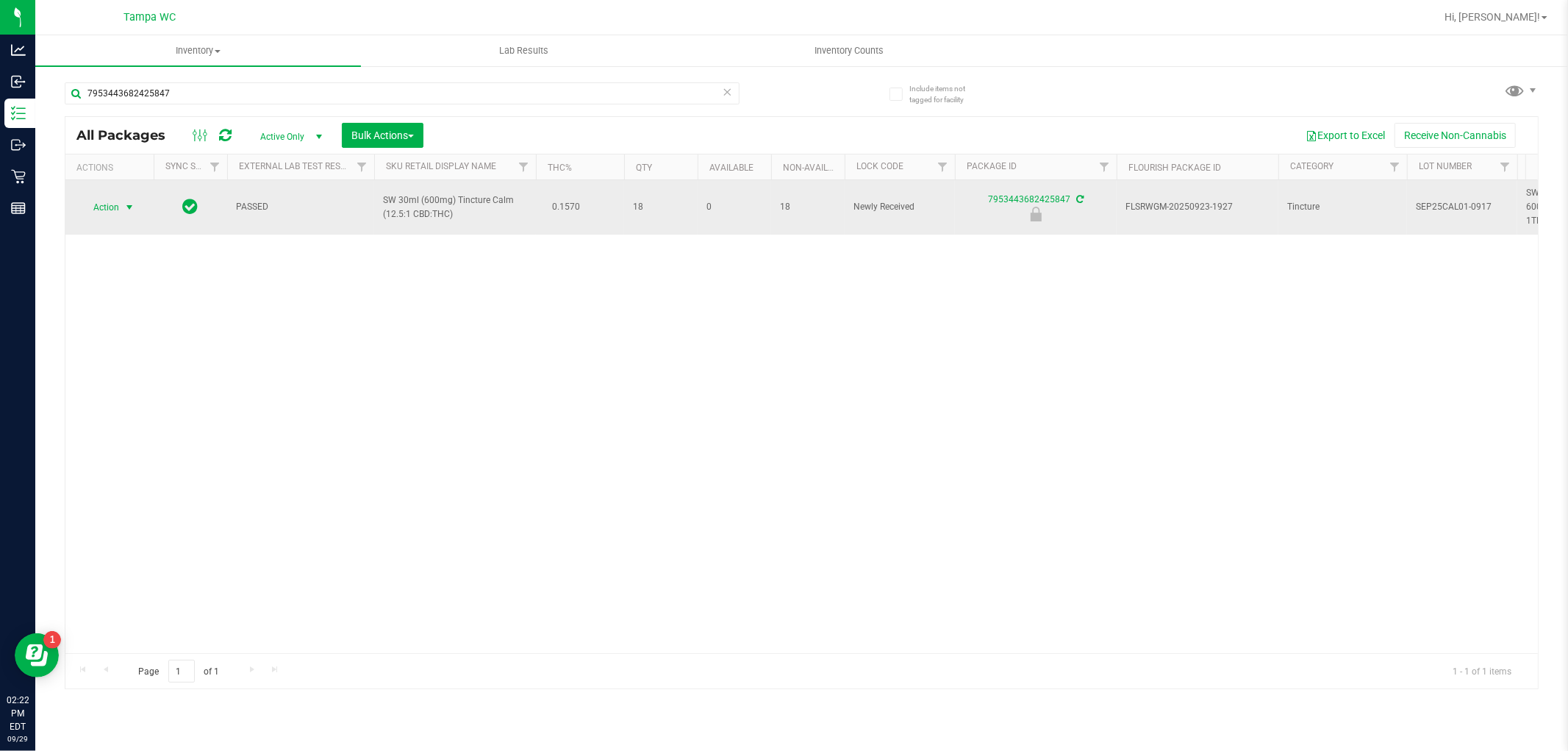
click at [127, 207] on span "select" at bounding box center [129, 207] width 12 height 12
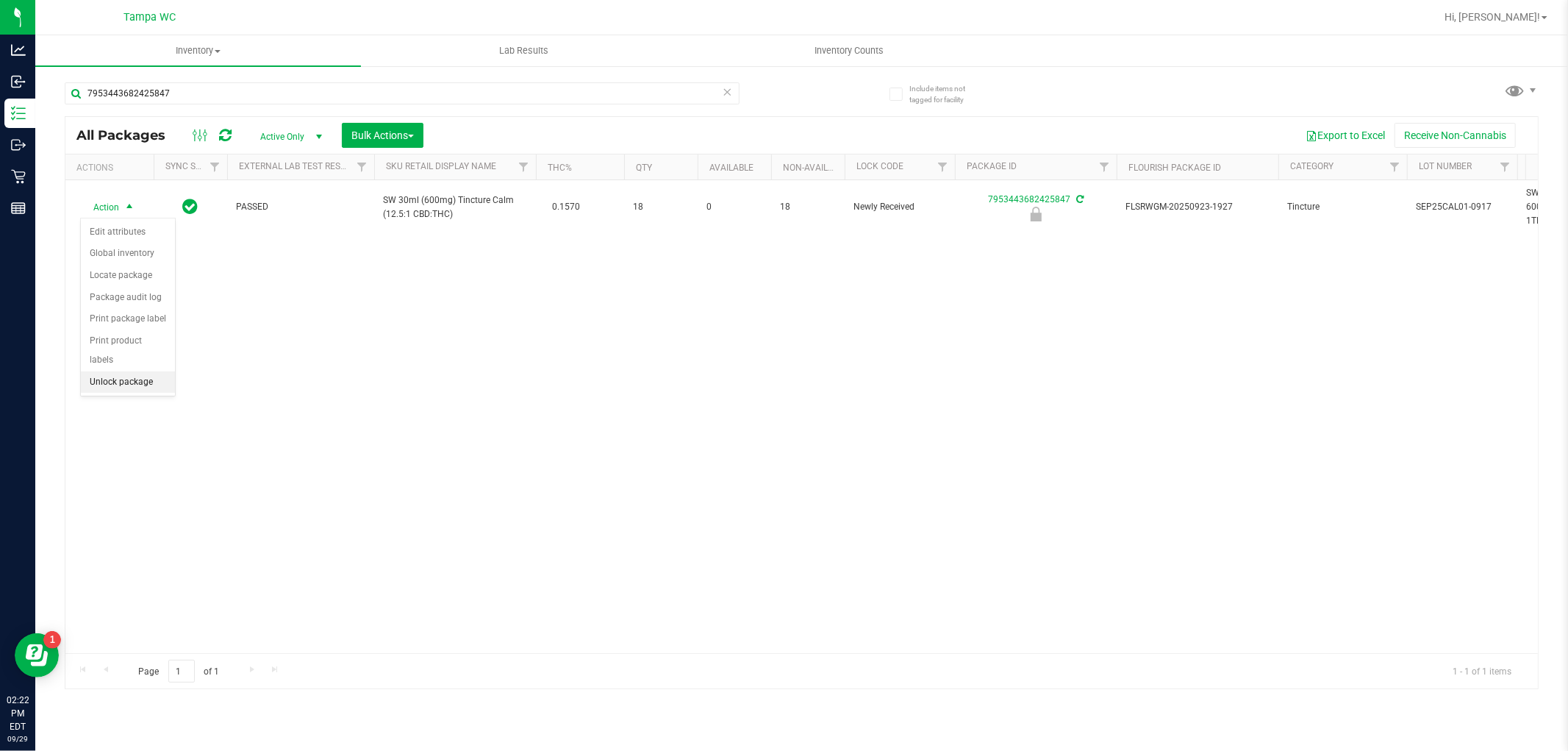
click at [142, 380] on li "Unlock package" at bounding box center [127, 382] width 94 height 22
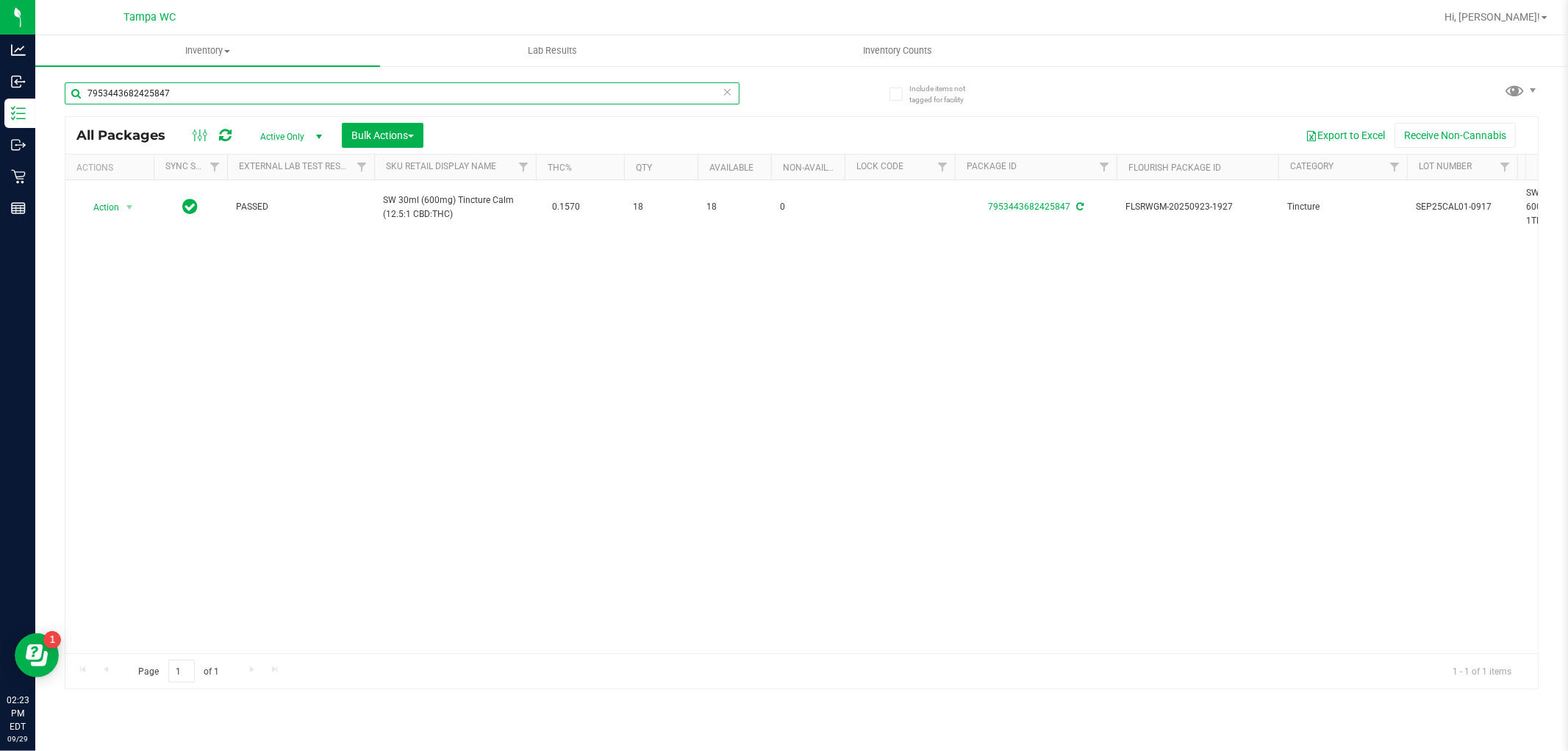
click at [226, 90] on input "7953443682425847" at bounding box center [402, 94] width 675 height 22
type input "7"
type input "9555580914868231"
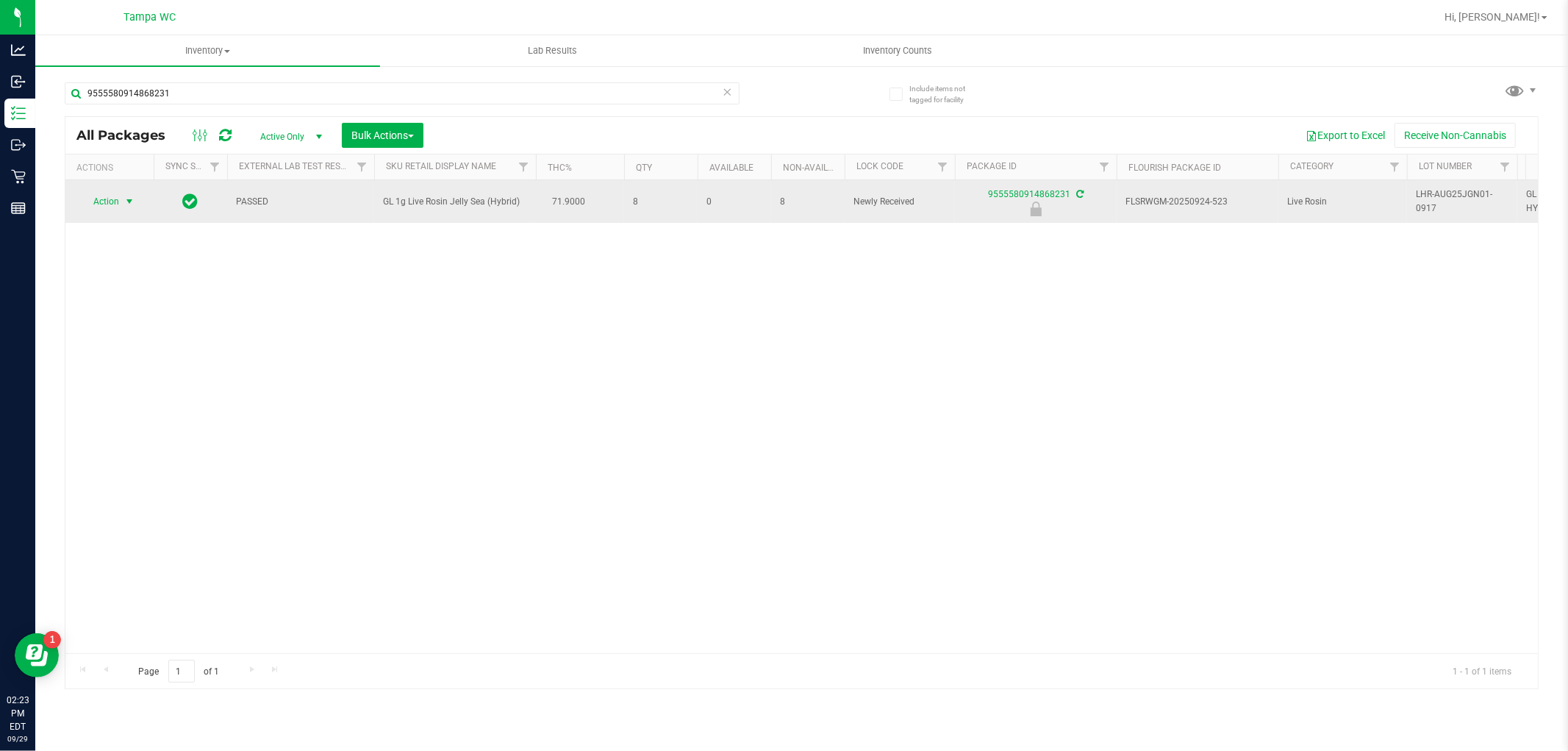
click at [125, 202] on span "select" at bounding box center [129, 201] width 12 height 12
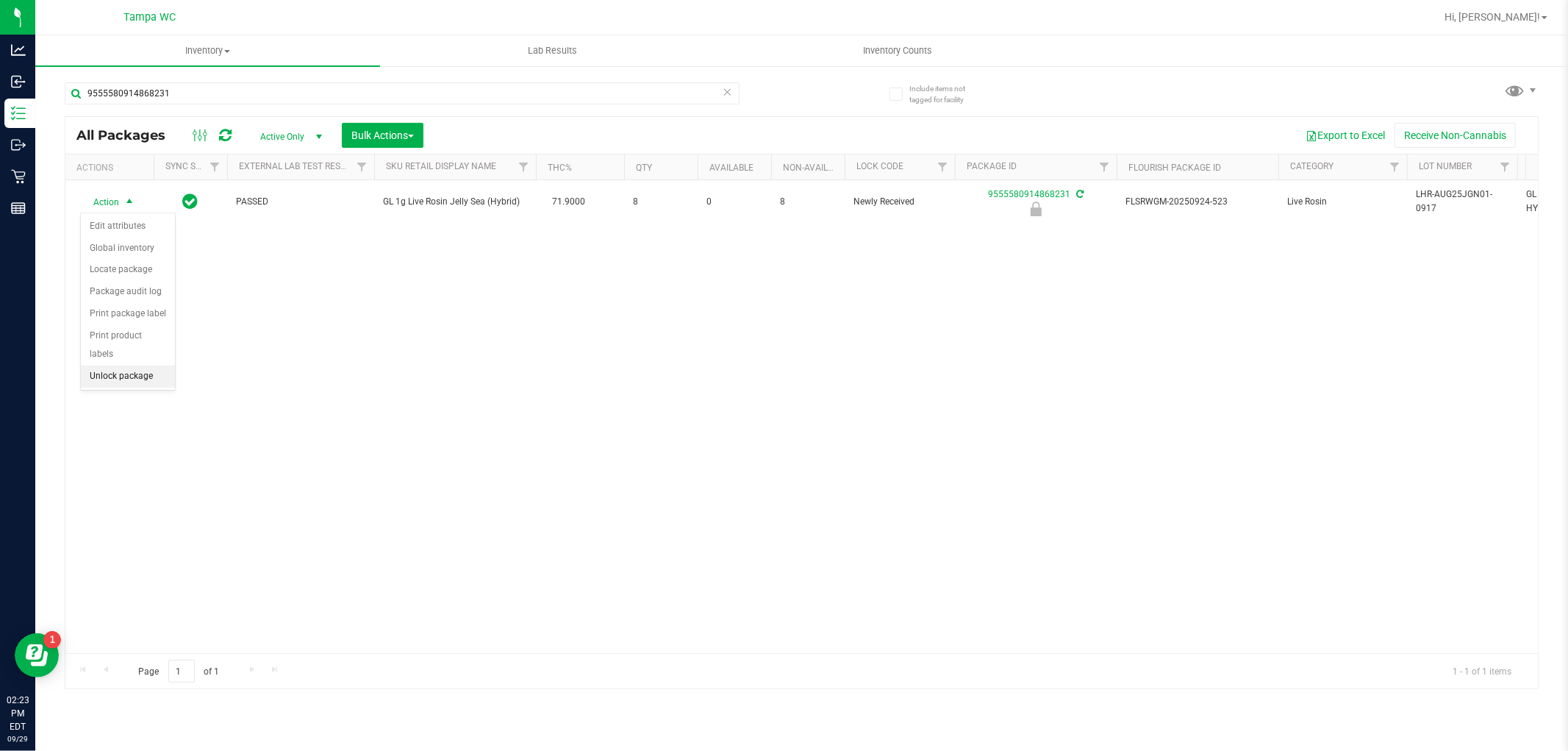
click at [114, 378] on li "Unlock package" at bounding box center [127, 376] width 94 height 22
click at [292, 62] on uib-tab-heading "Inventory All packages All inventory Waste log Create inventory" at bounding box center [207, 50] width 344 height 31
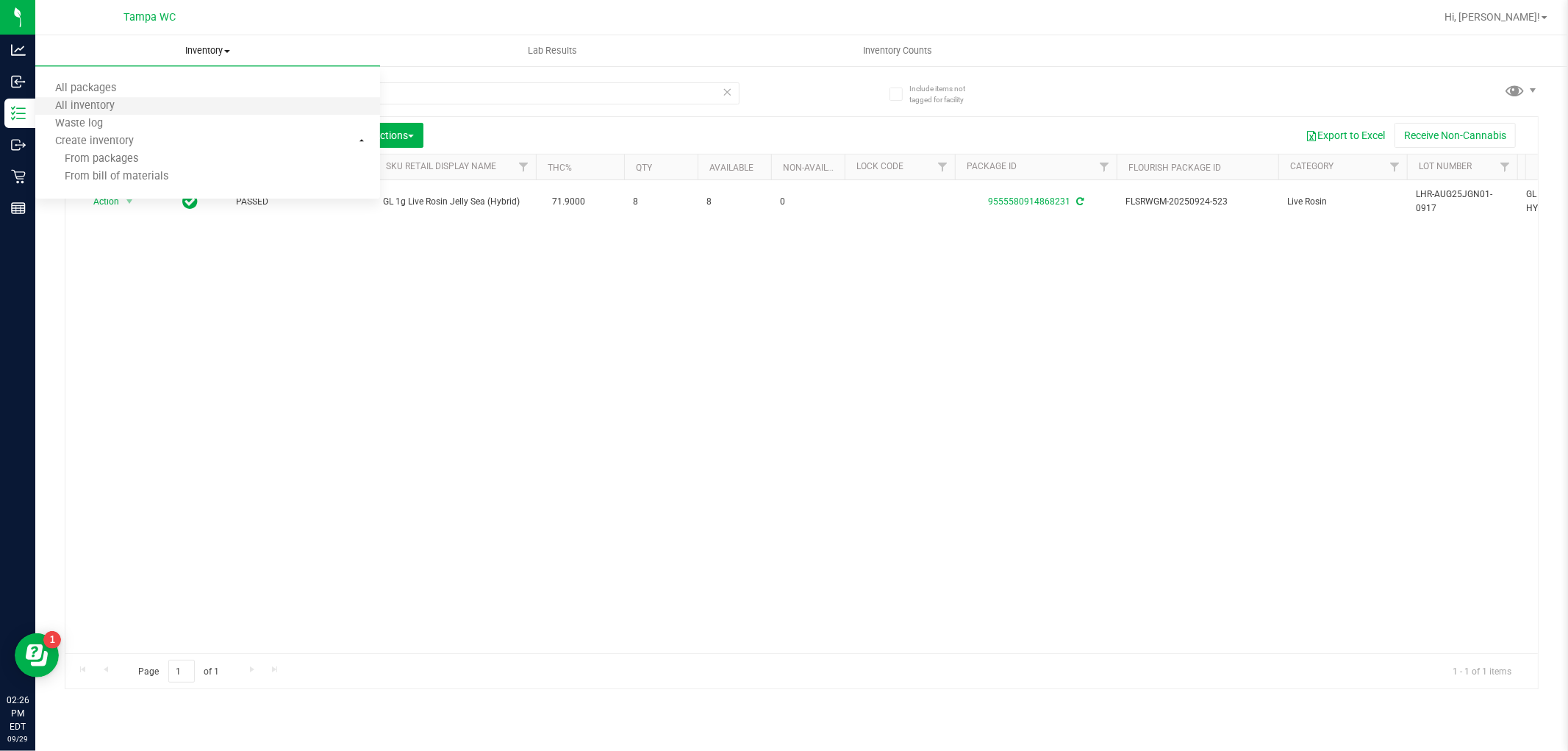
click at [294, 98] on li "All inventory" at bounding box center [207, 107] width 344 height 18
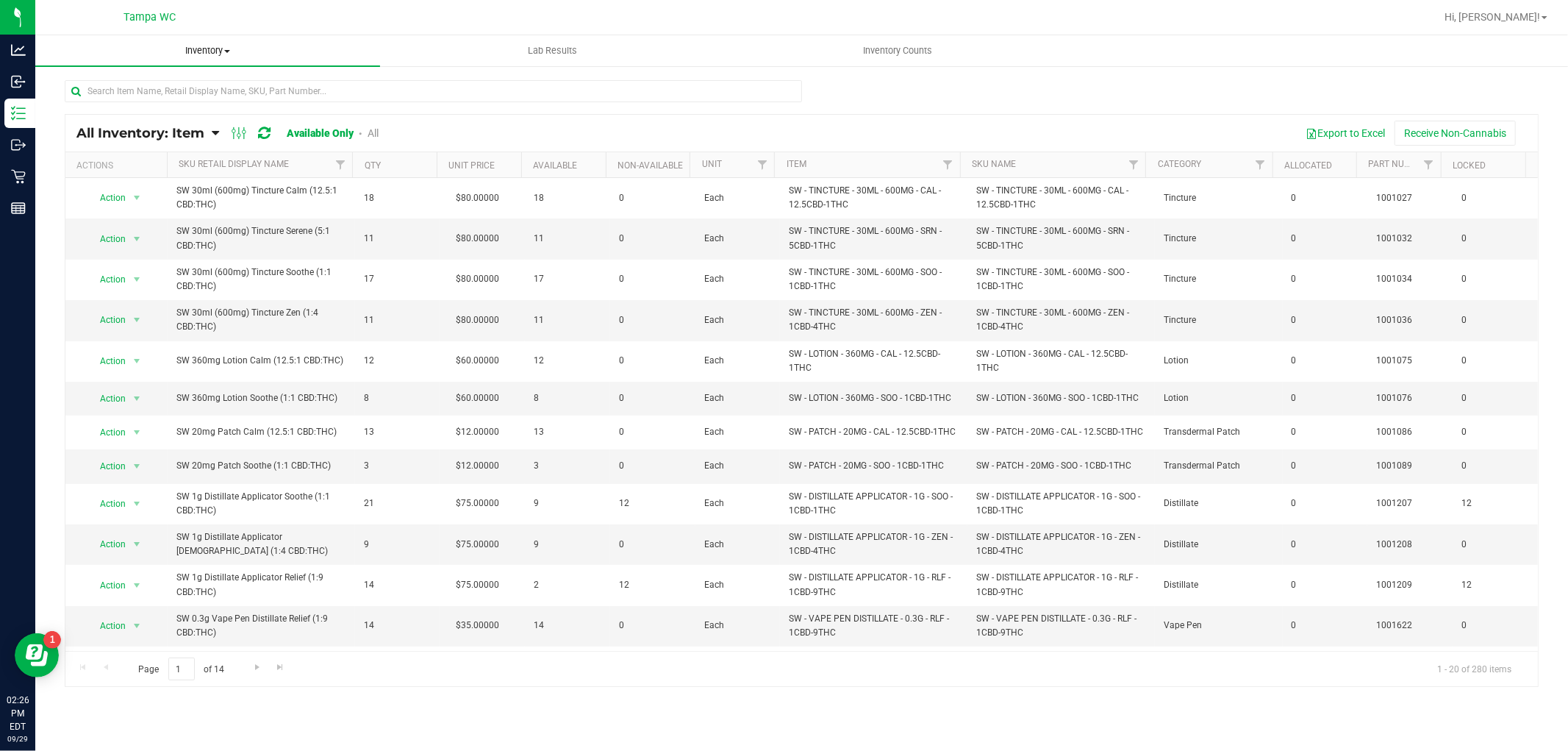
click at [206, 57] on span "Inventory" at bounding box center [207, 50] width 344 height 13
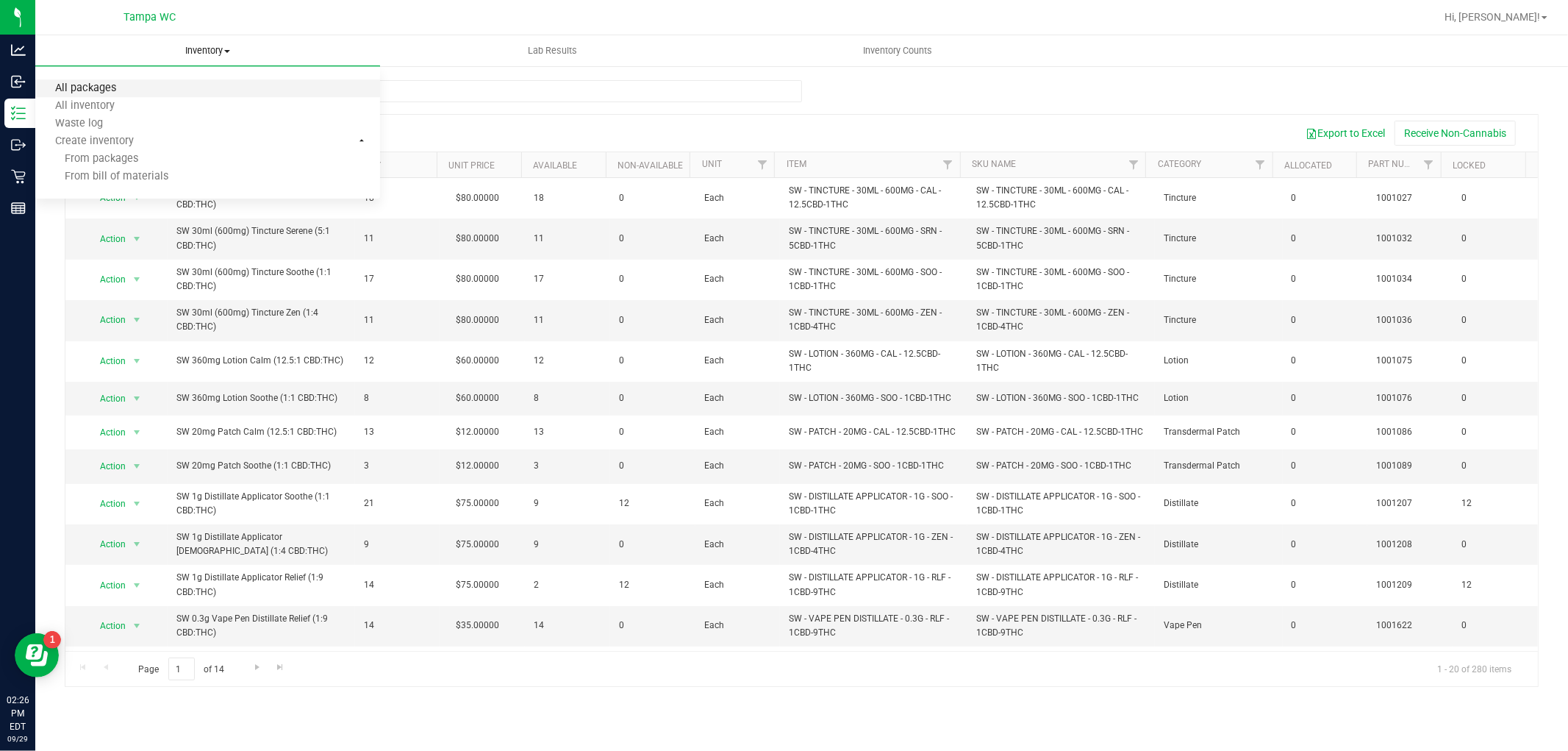
click at [119, 94] on span "All packages" at bounding box center [85, 89] width 101 height 13
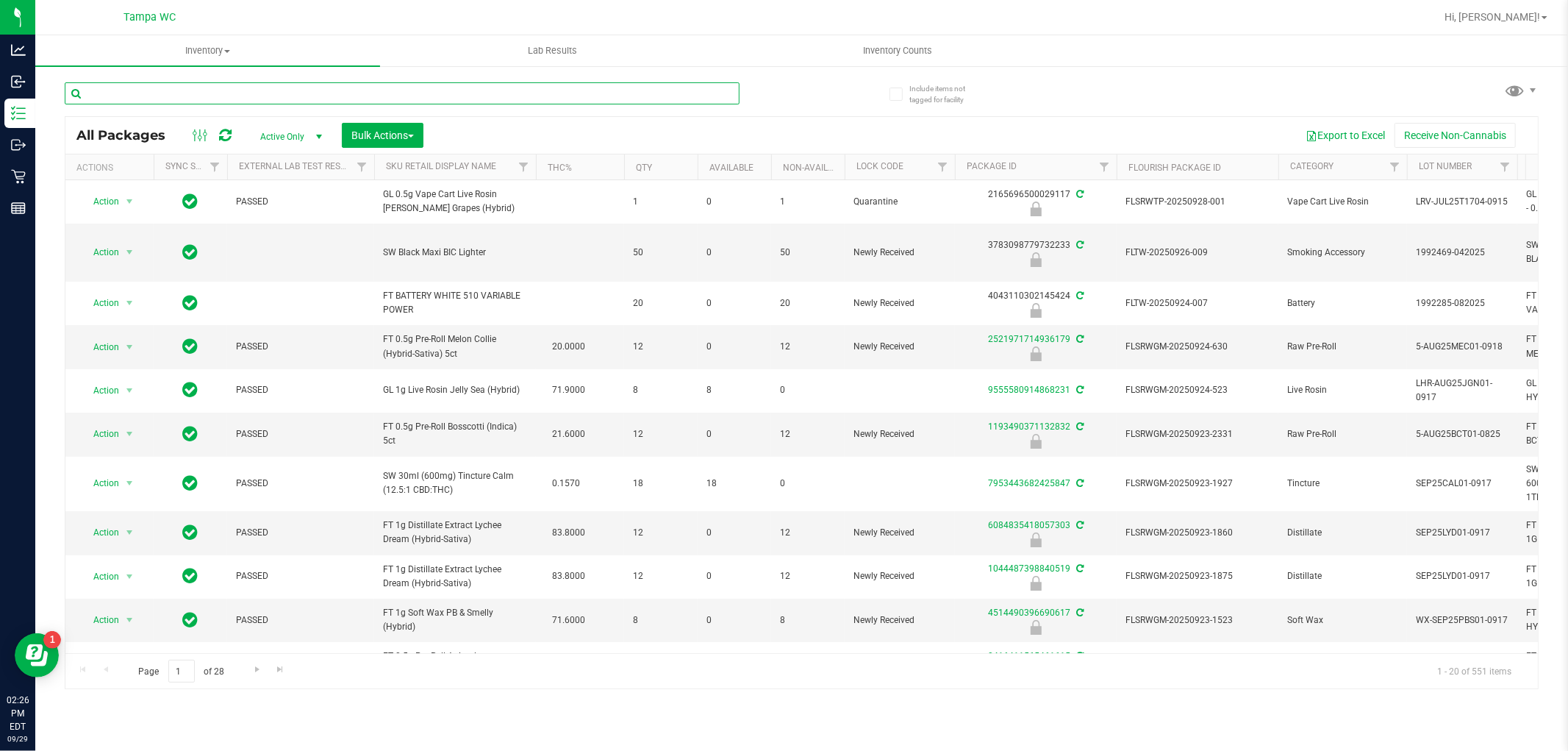
click at [288, 90] on input "text" at bounding box center [402, 94] width 675 height 22
type input "[CREDIT_CARD_NUMBER]"
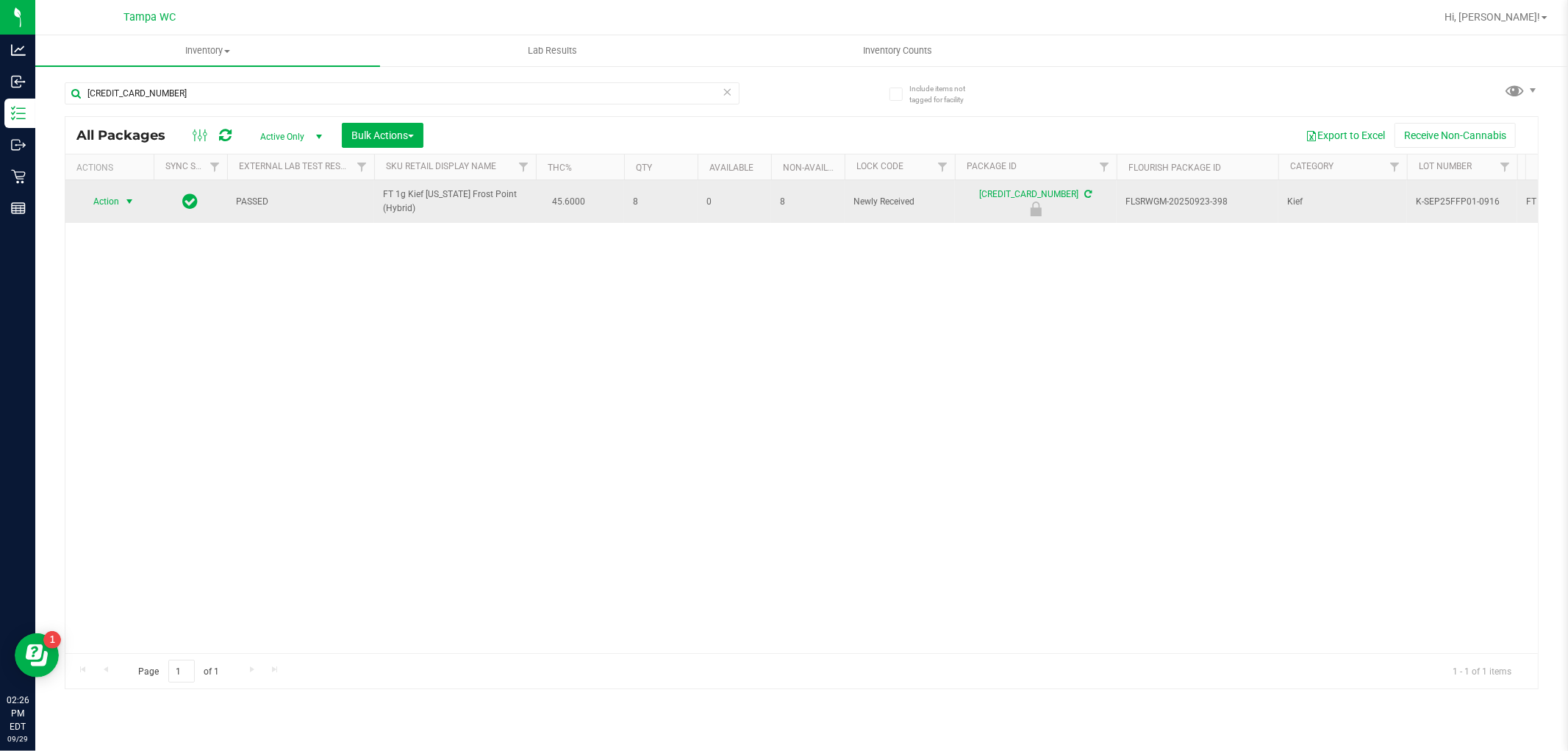
click at [121, 193] on span "select" at bounding box center [129, 201] width 18 height 21
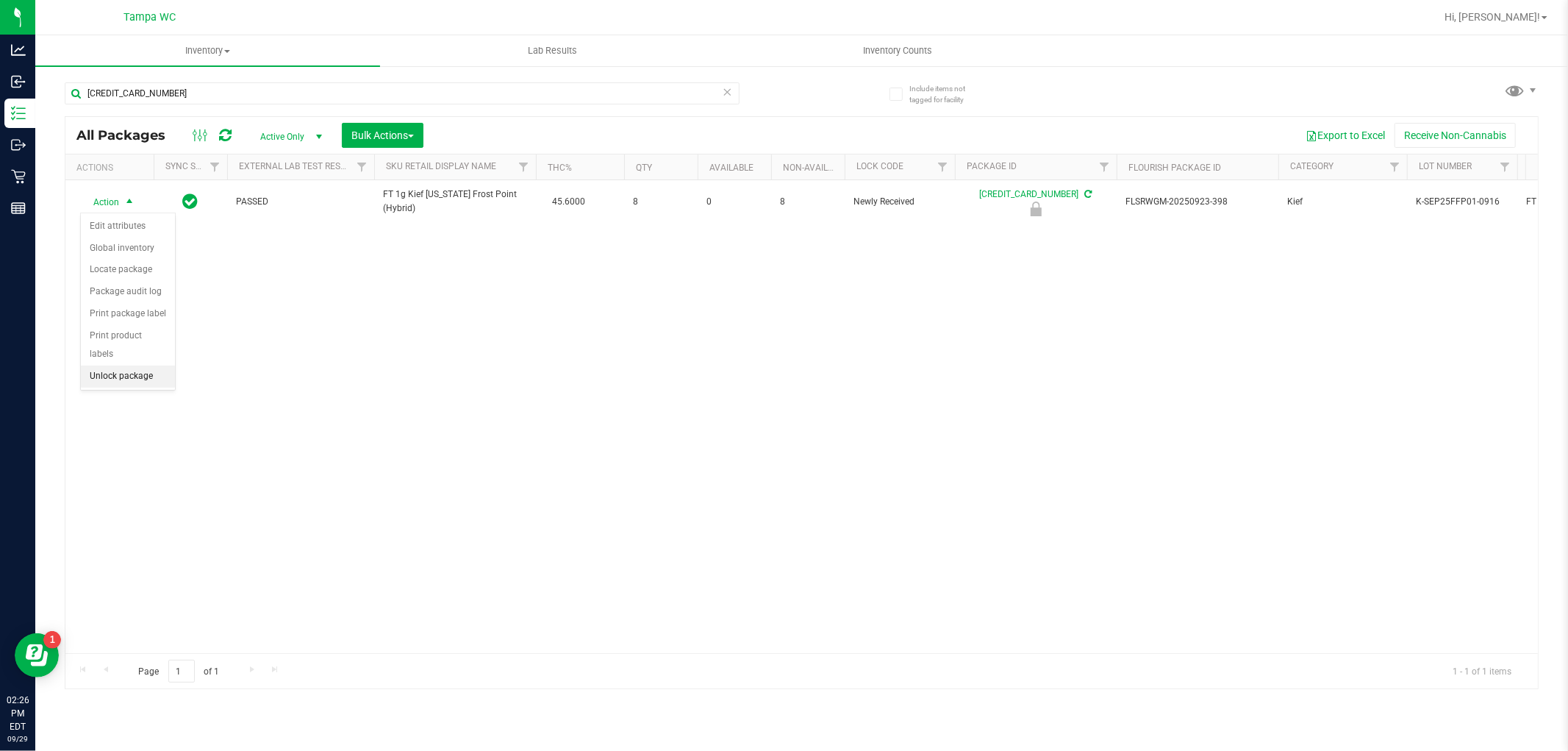
click at [136, 371] on li "Unlock package" at bounding box center [127, 376] width 94 height 22
drag, startPoint x: 322, startPoint y: 80, endPoint x: 315, endPoint y: 89, distance: 11.4
click at [320, 84] on div "[CREDIT_CARD_NUMBER]" at bounding box center [433, 92] width 737 height 47
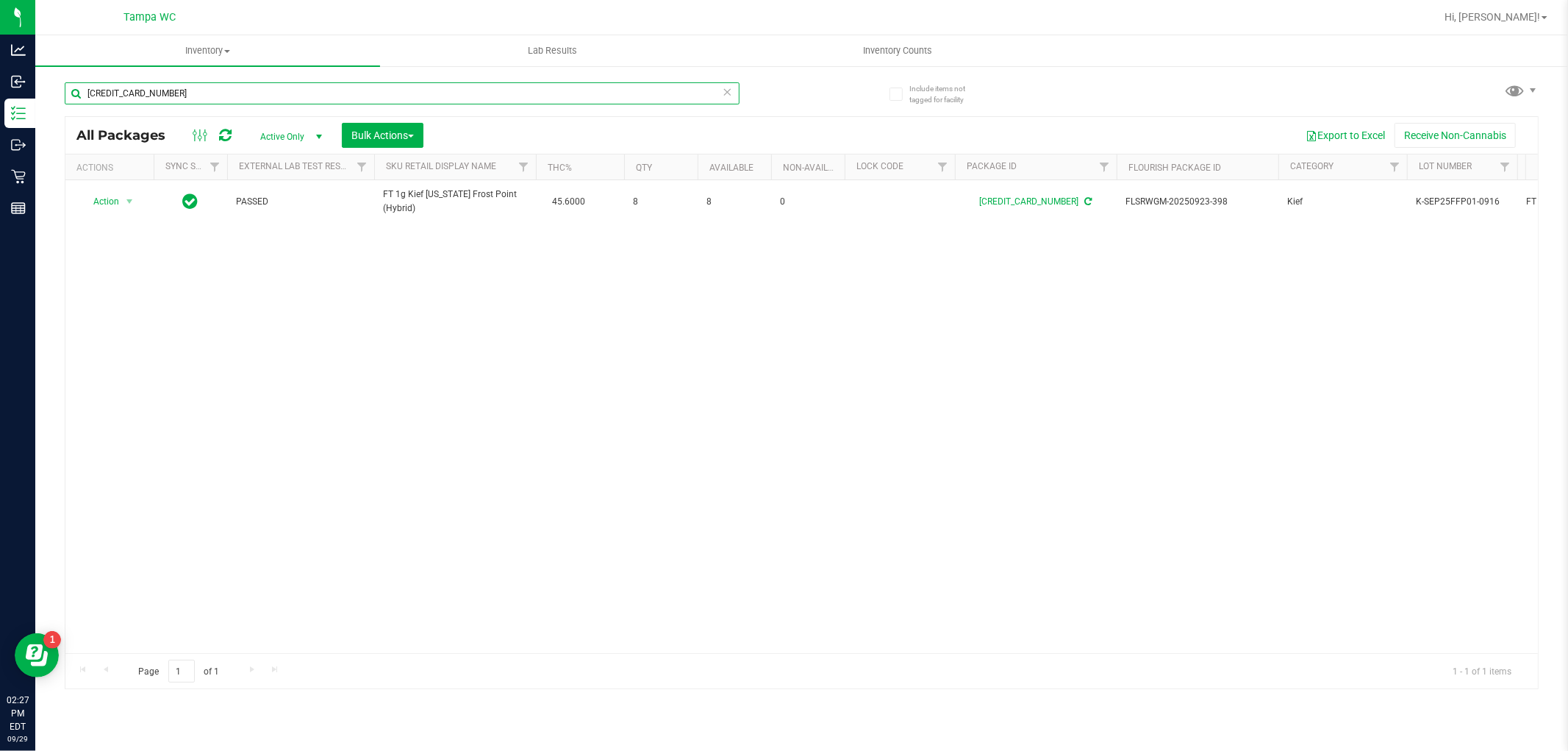
click at [315, 86] on input "[CREDIT_CARD_NUMBER]" at bounding box center [402, 94] width 675 height 22
click at [315, 87] on input "[CREDIT_CARD_NUMBER]" at bounding box center [402, 94] width 675 height 22
drag, startPoint x: 315, startPoint y: 84, endPoint x: 321, endPoint y: 97, distance: 14.3
click at [315, 86] on input "[CREDIT_CARD_NUMBER]" at bounding box center [402, 94] width 675 height 22
type input "1880905337237409"
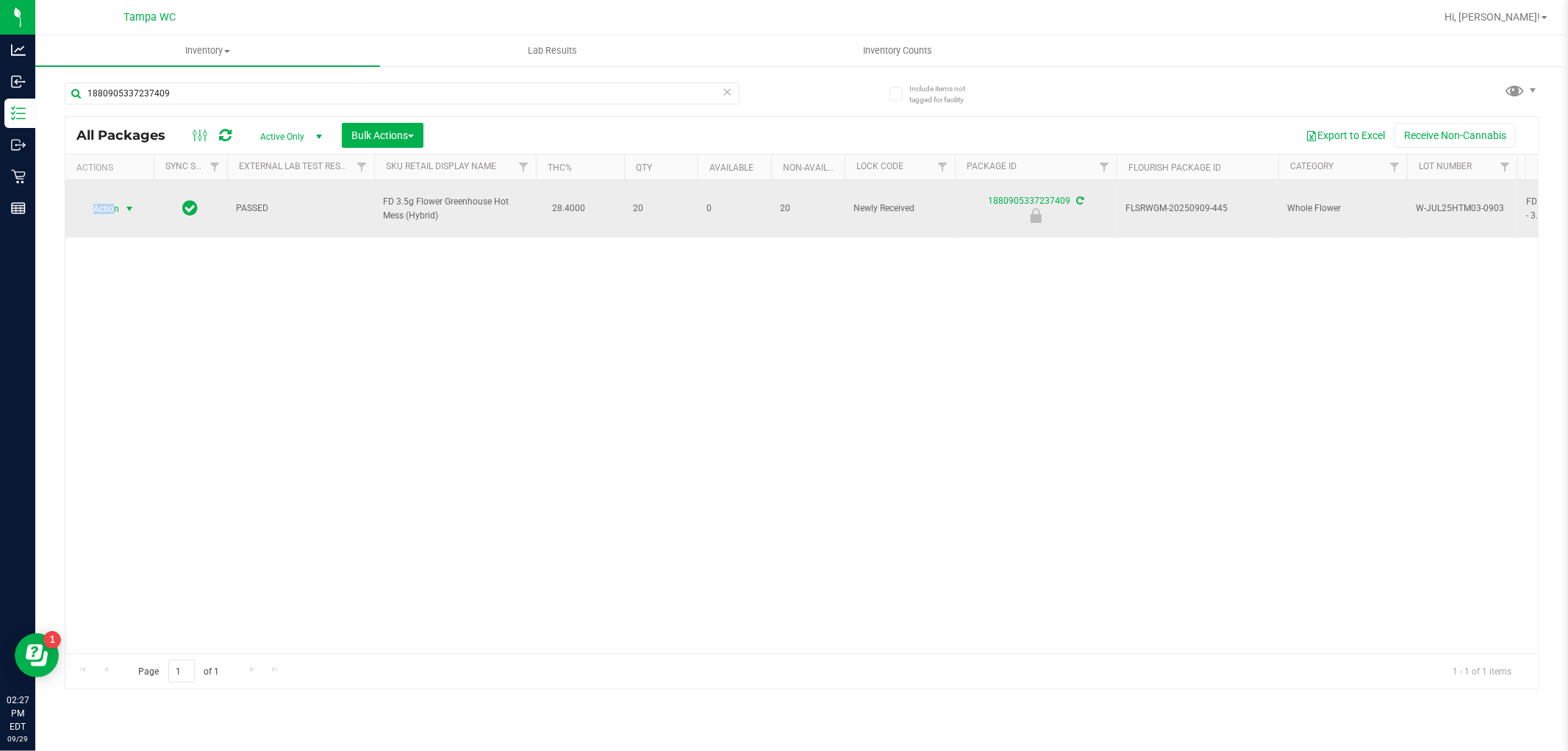
click at [112, 198] on span "Action" at bounding box center [100, 208] width 40 height 21
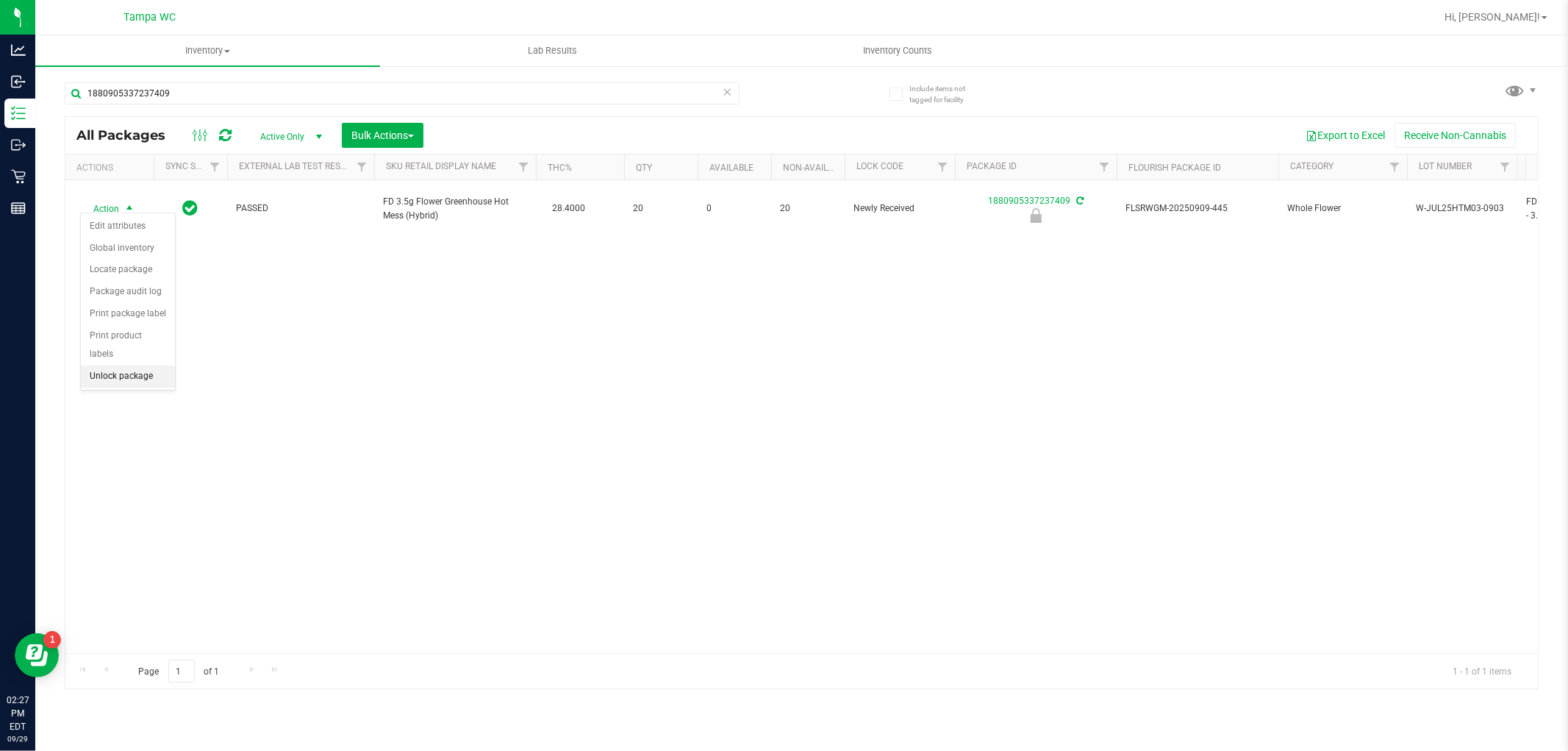
click at [107, 376] on li "Unlock package" at bounding box center [127, 376] width 94 height 22
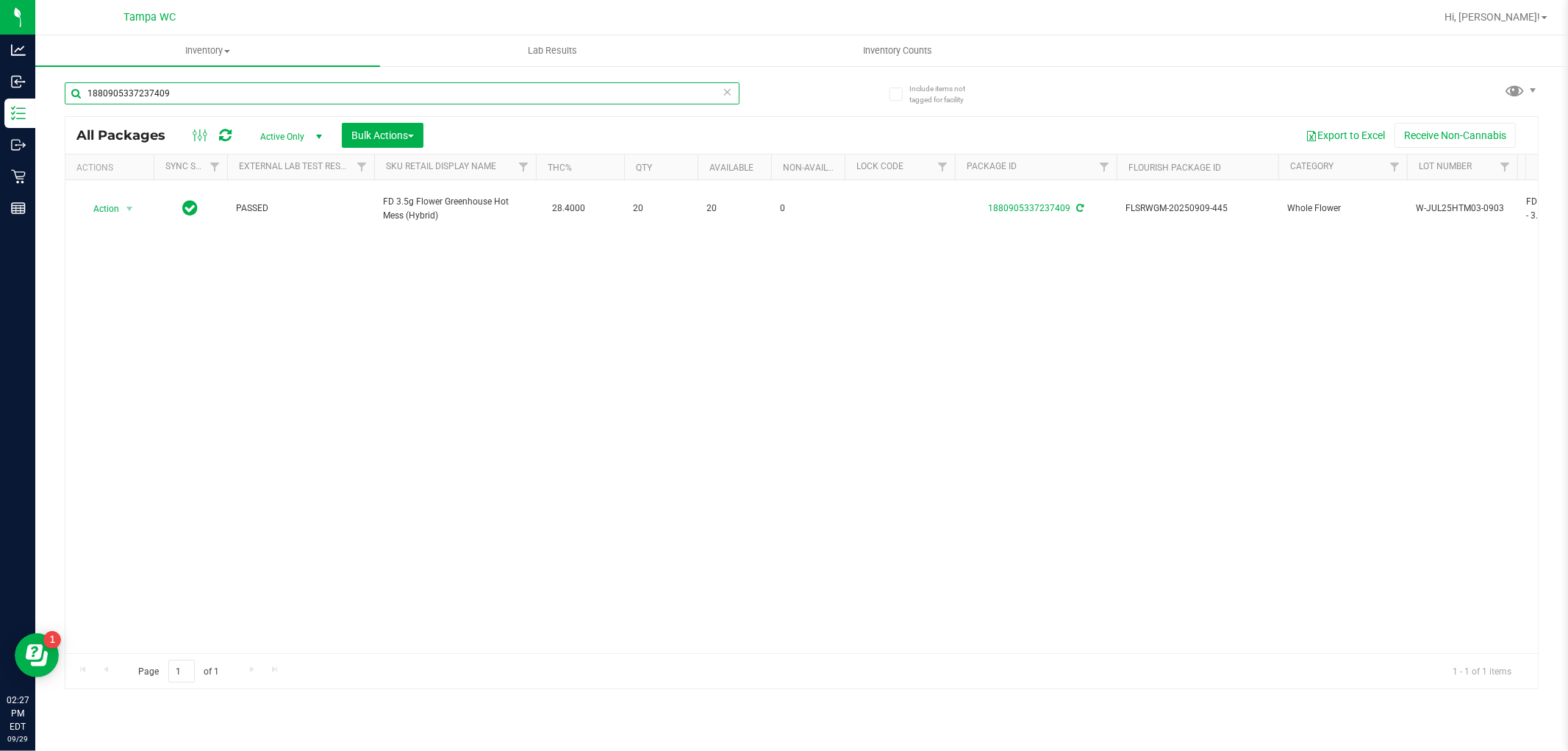
click at [468, 100] on input "1880905337237409" at bounding box center [402, 94] width 675 height 22
click at [468, 99] on input "1880905337237409" at bounding box center [402, 94] width 675 height 22
type input "4514490396690617"
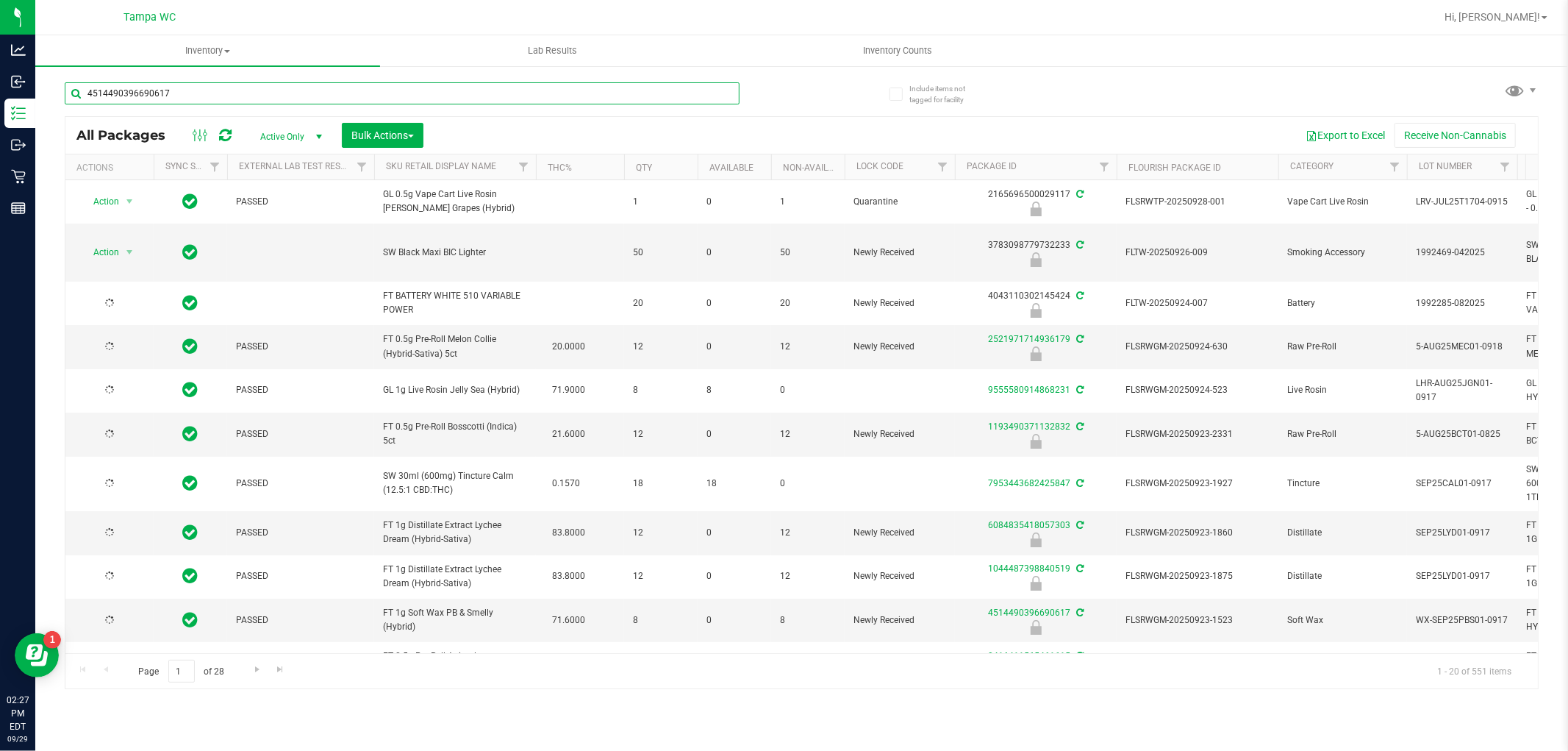
type input "[DATE]"
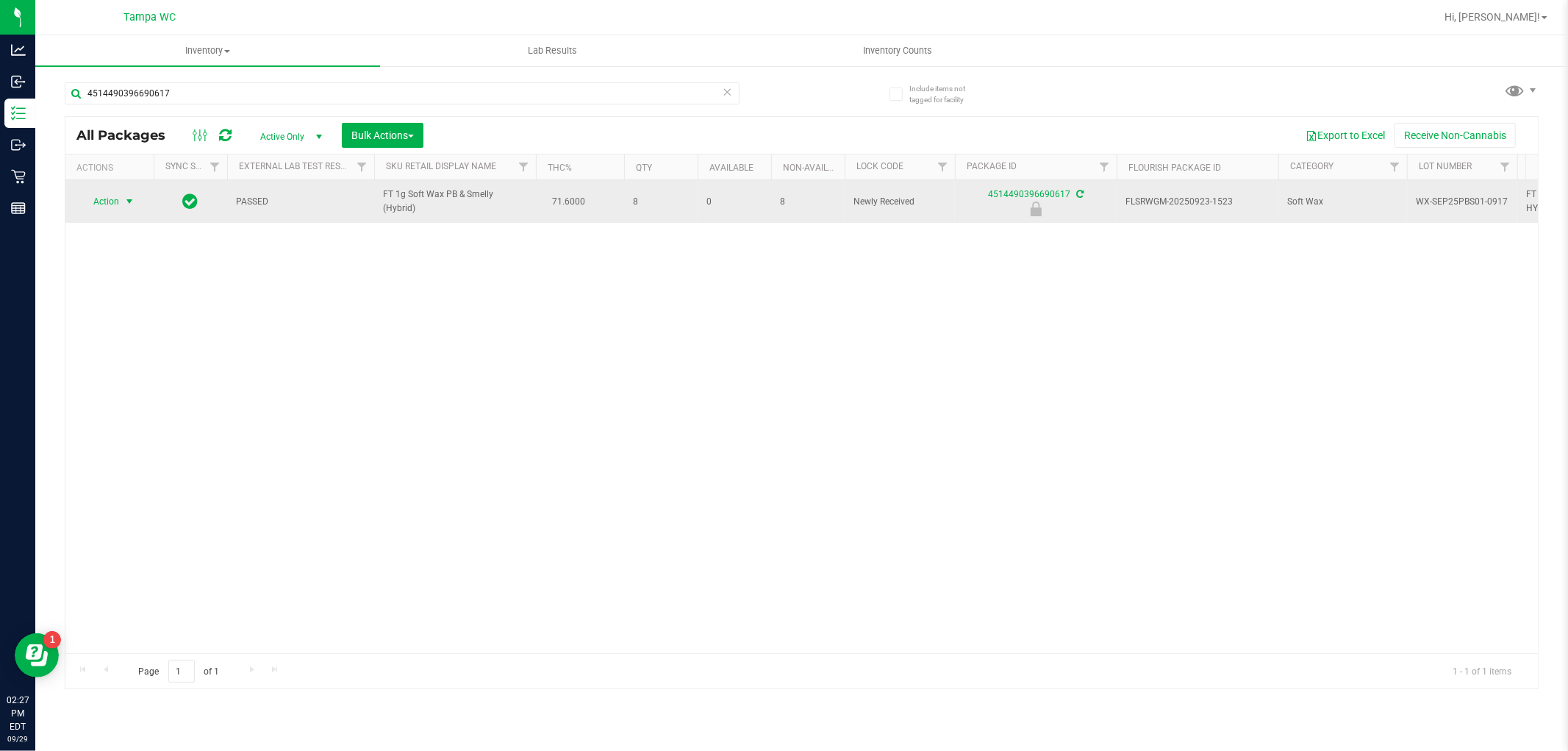
click at [127, 196] on span "select" at bounding box center [129, 201] width 12 height 12
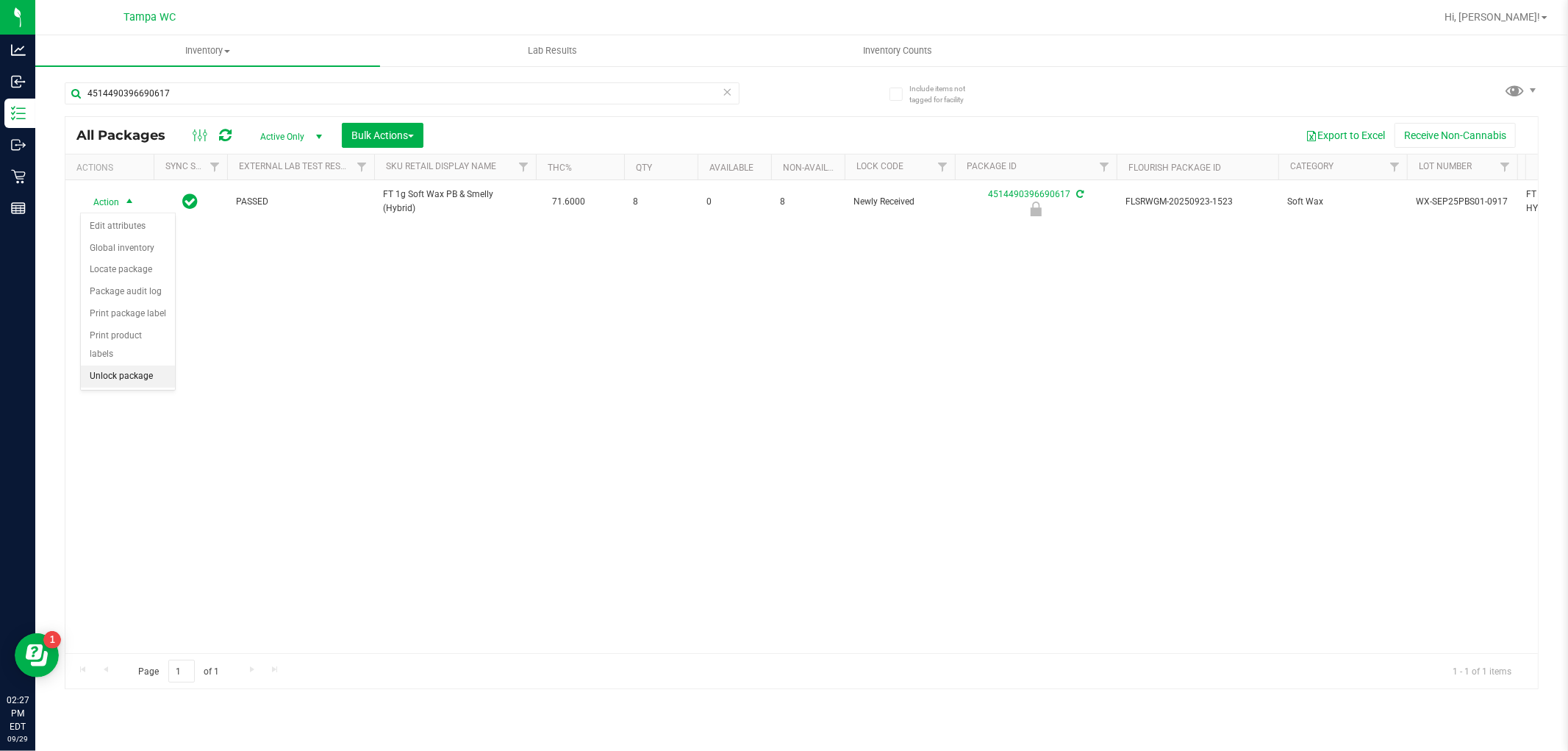
click at [141, 376] on li "Unlock package" at bounding box center [127, 376] width 94 height 22
click at [617, 107] on div "4514490396690617" at bounding box center [402, 100] width 675 height 34
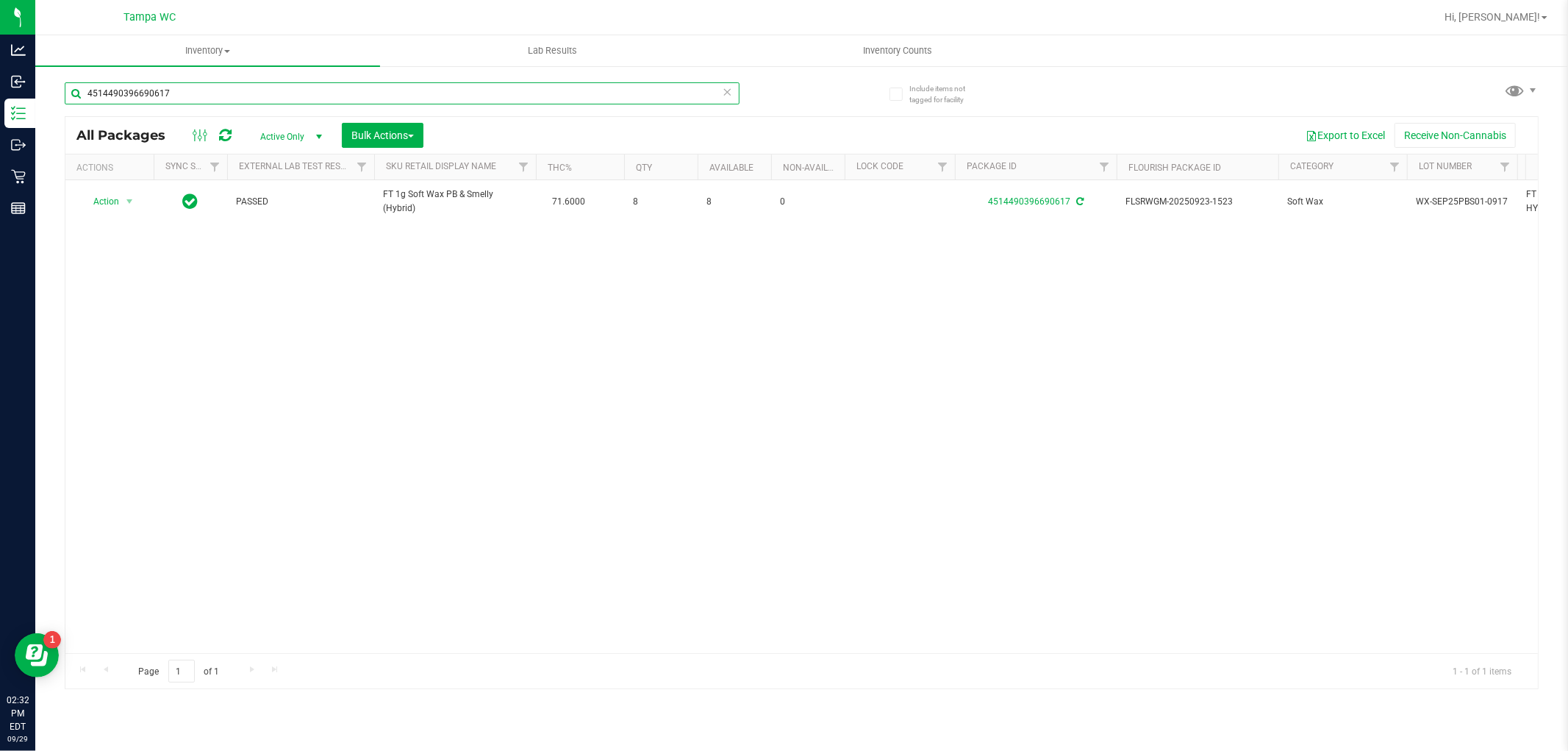
click at [617, 101] on input "4514490396690617" at bounding box center [402, 94] width 675 height 22
click at [613, 92] on input "4514490396690617" at bounding box center [402, 94] width 675 height 22
type input "4"
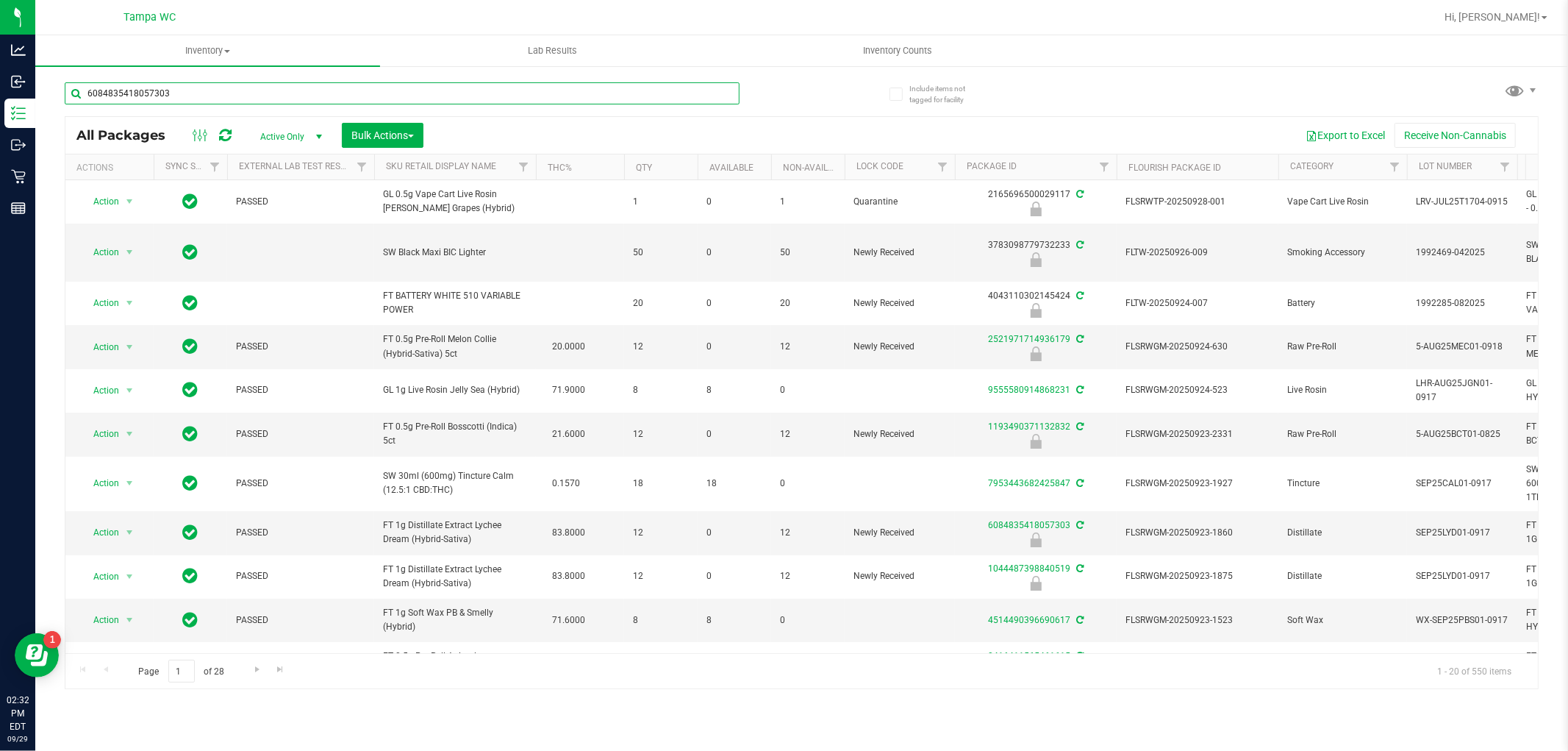
type input "6084835418057303"
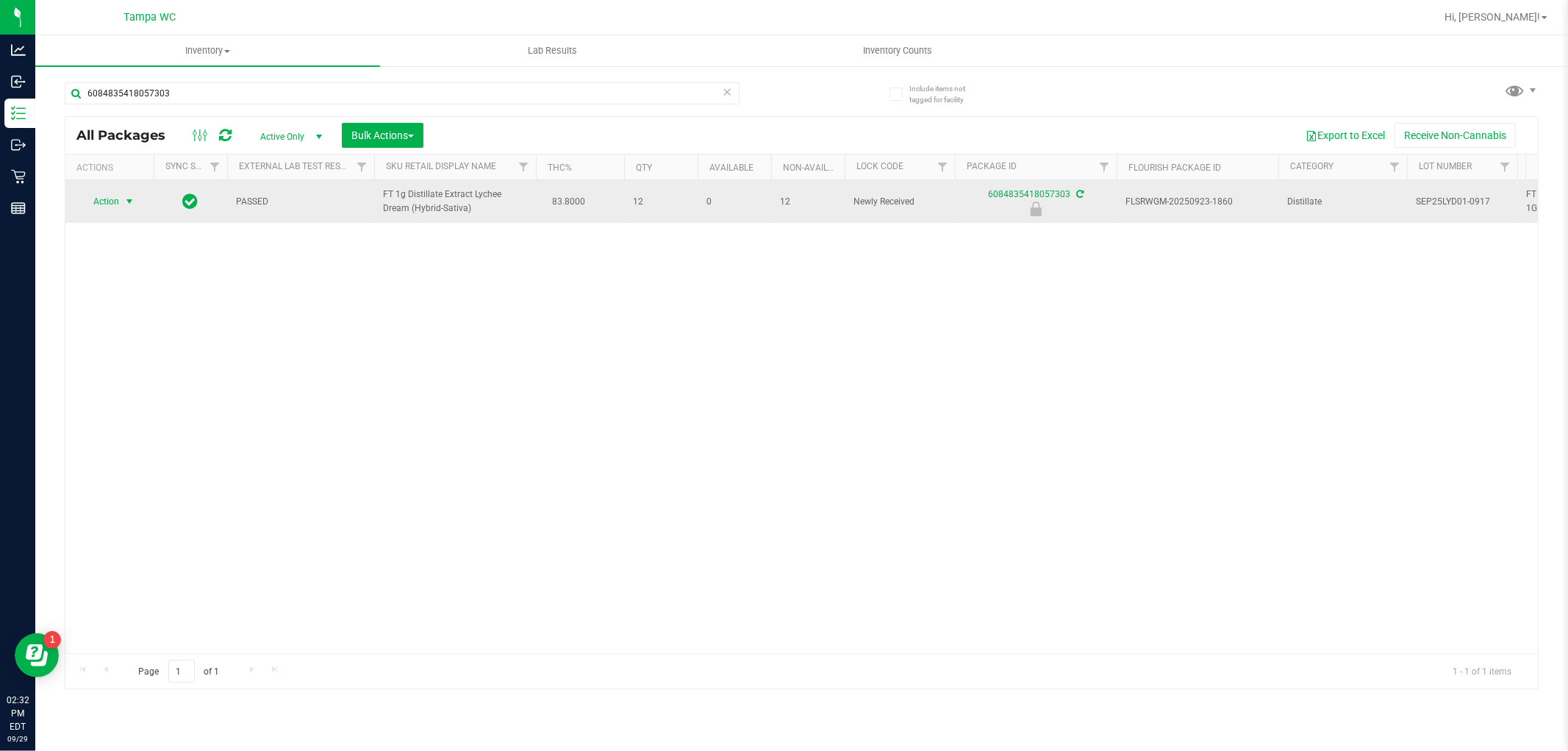
click at [123, 201] on span "select" at bounding box center [129, 201] width 12 height 12
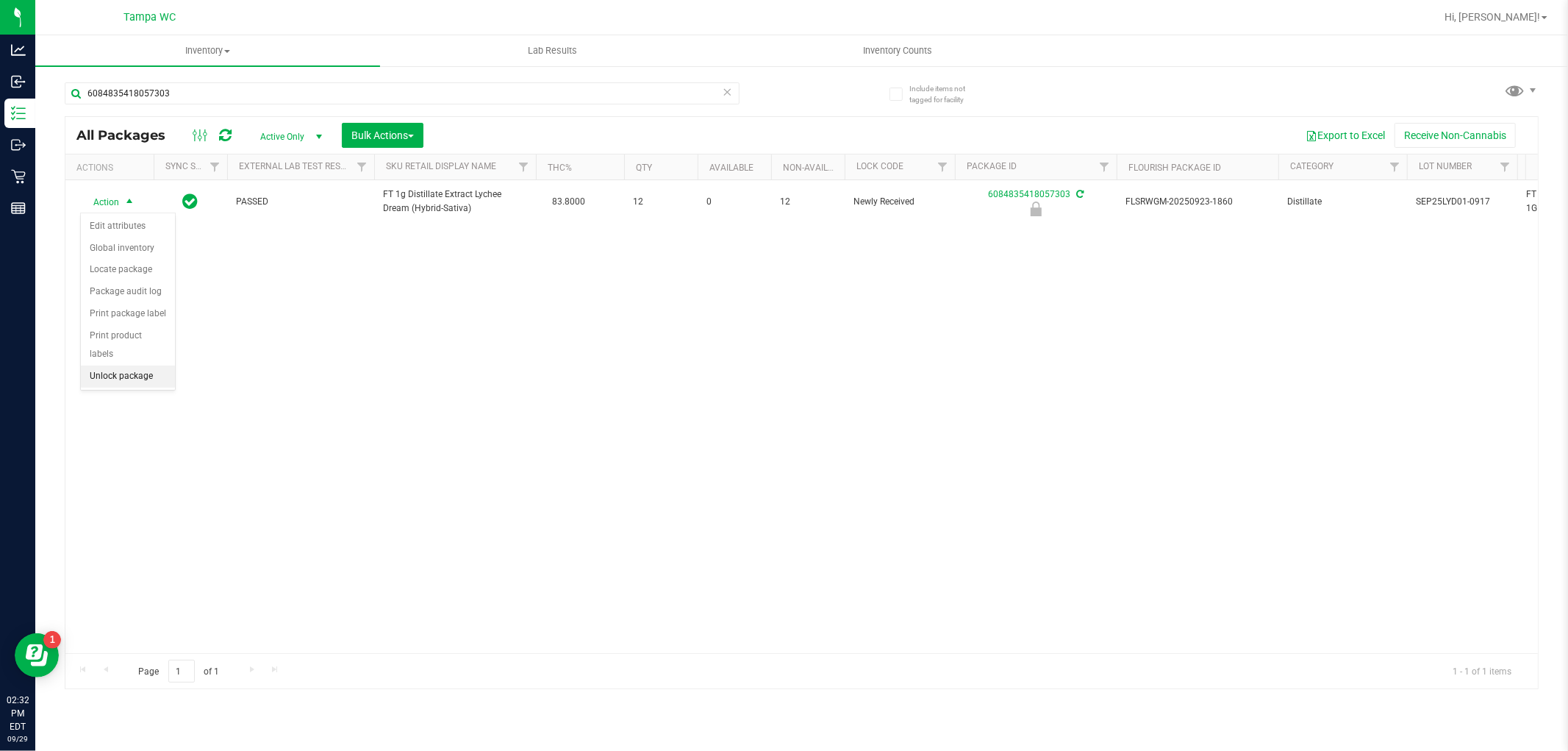
click at [134, 376] on li "Unlock package" at bounding box center [127, 376] width 94 height 22
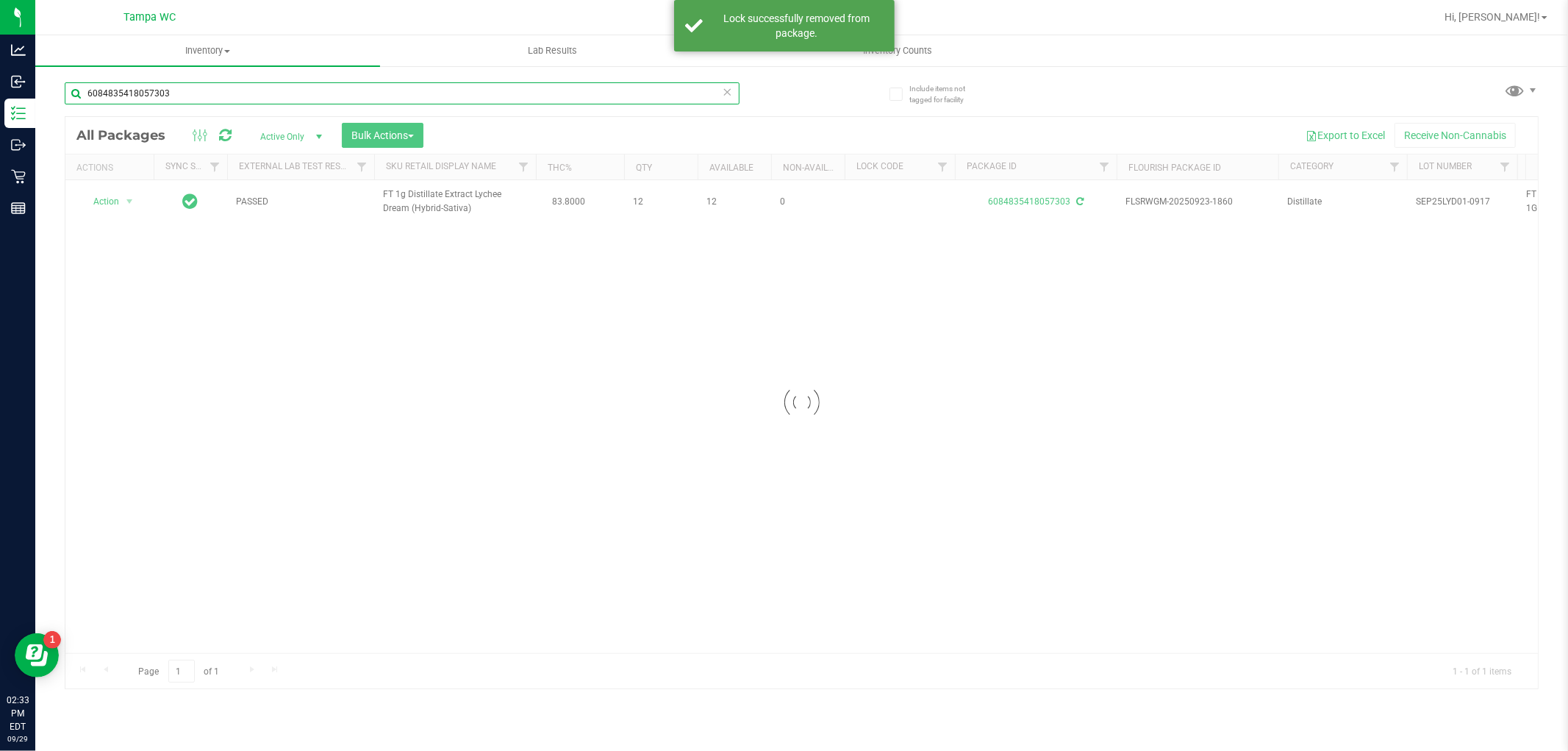
click at [217, 91] on input "6084835418057303" at bounding box center [402, 94] width 675 height 22
type input "0743333979006509"
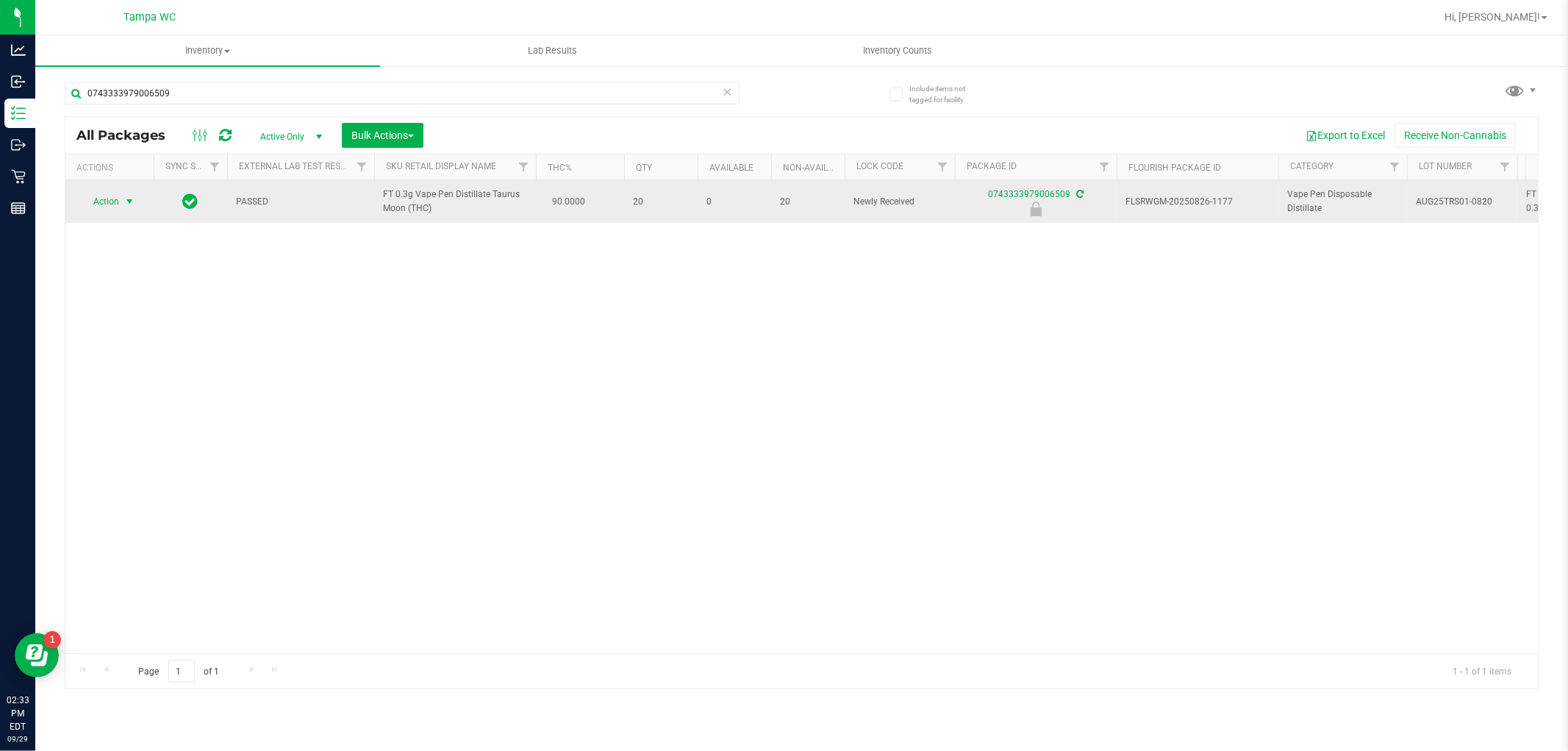
click at [109, 198] on span "Action" at bounding box center [100, 201] width 40 height 21
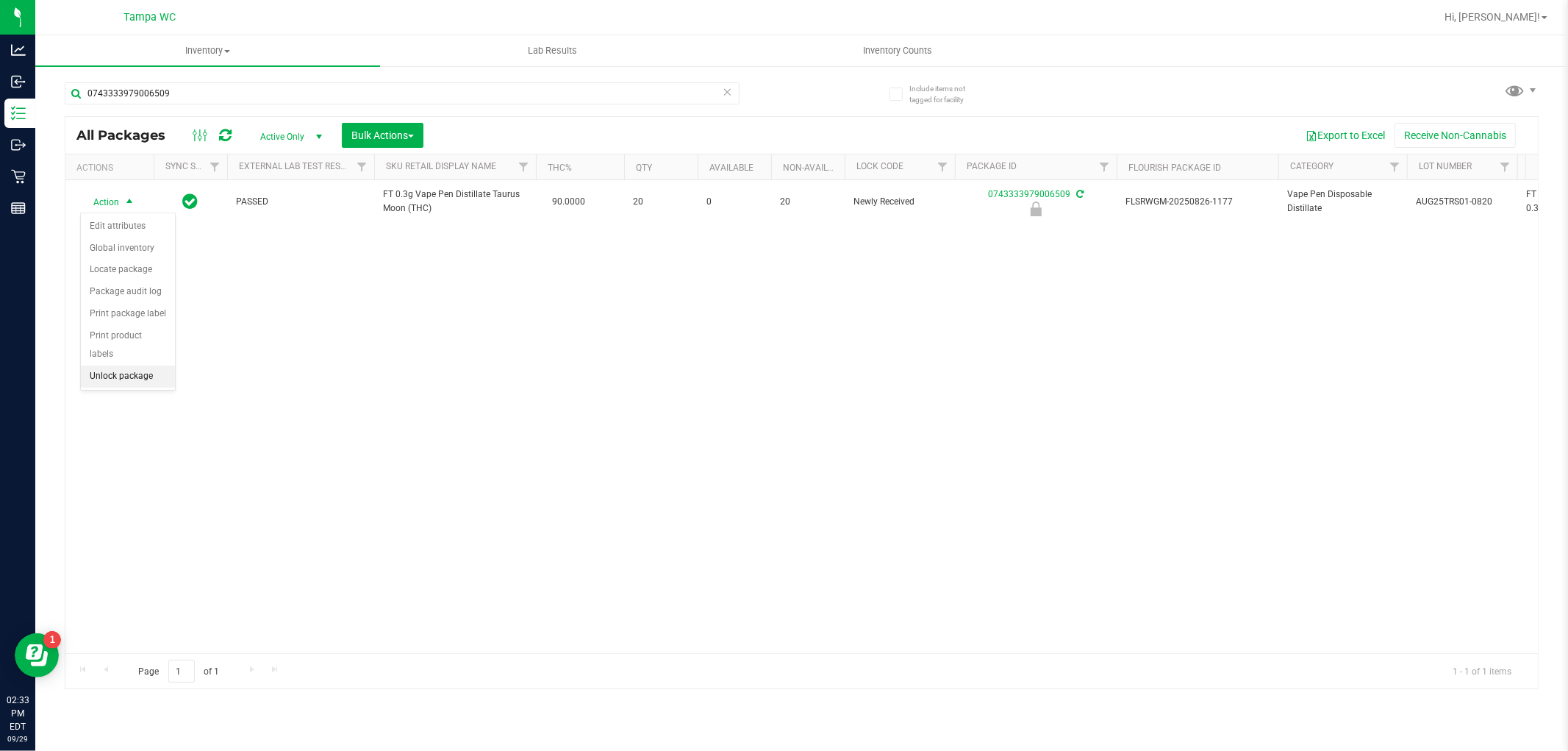
click at [134, 382] on li "Unlock package" at bounding box center [127, 376] width 94 height 22
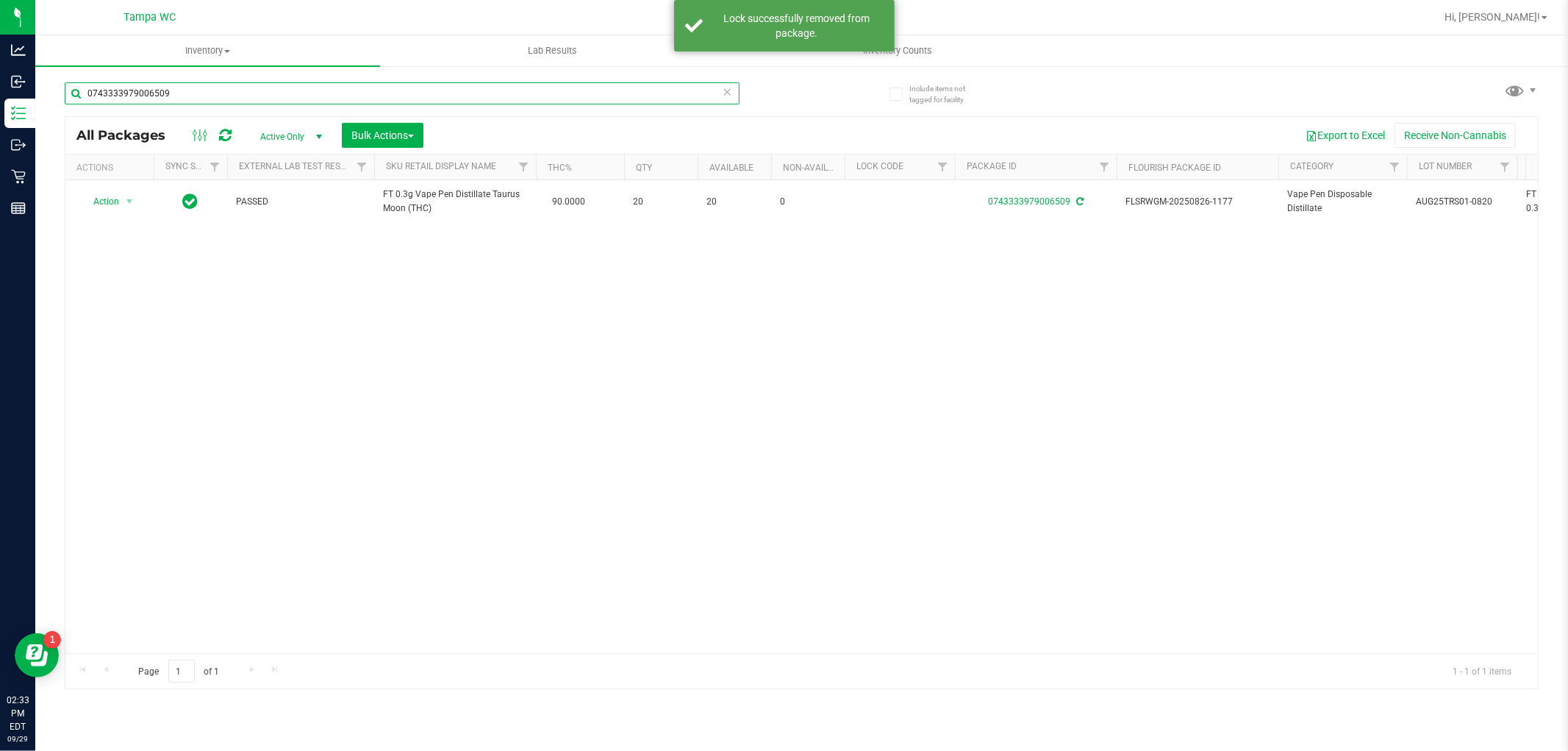
click at [187, 97] on input "0743333979006509" at bounding box center [402, 94] width 675 height 22
click at [187, 96] on input "0743333979006509" at bounding box center [402, 94] width 675 height 22
click at [187, 94] on input "0743333979006509" at bounding box center [402, 94] width 675 height 22
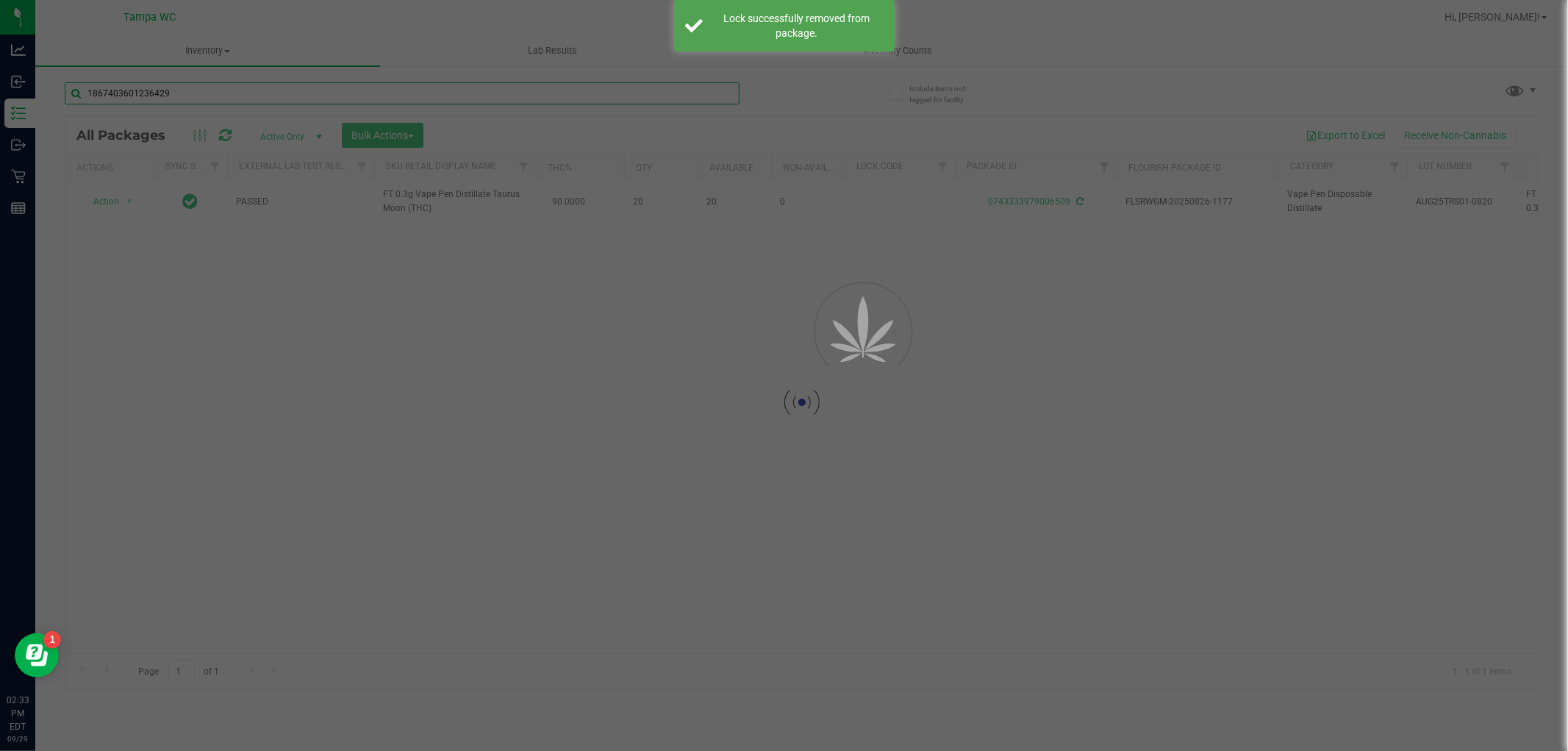
type input "1867403601236429"
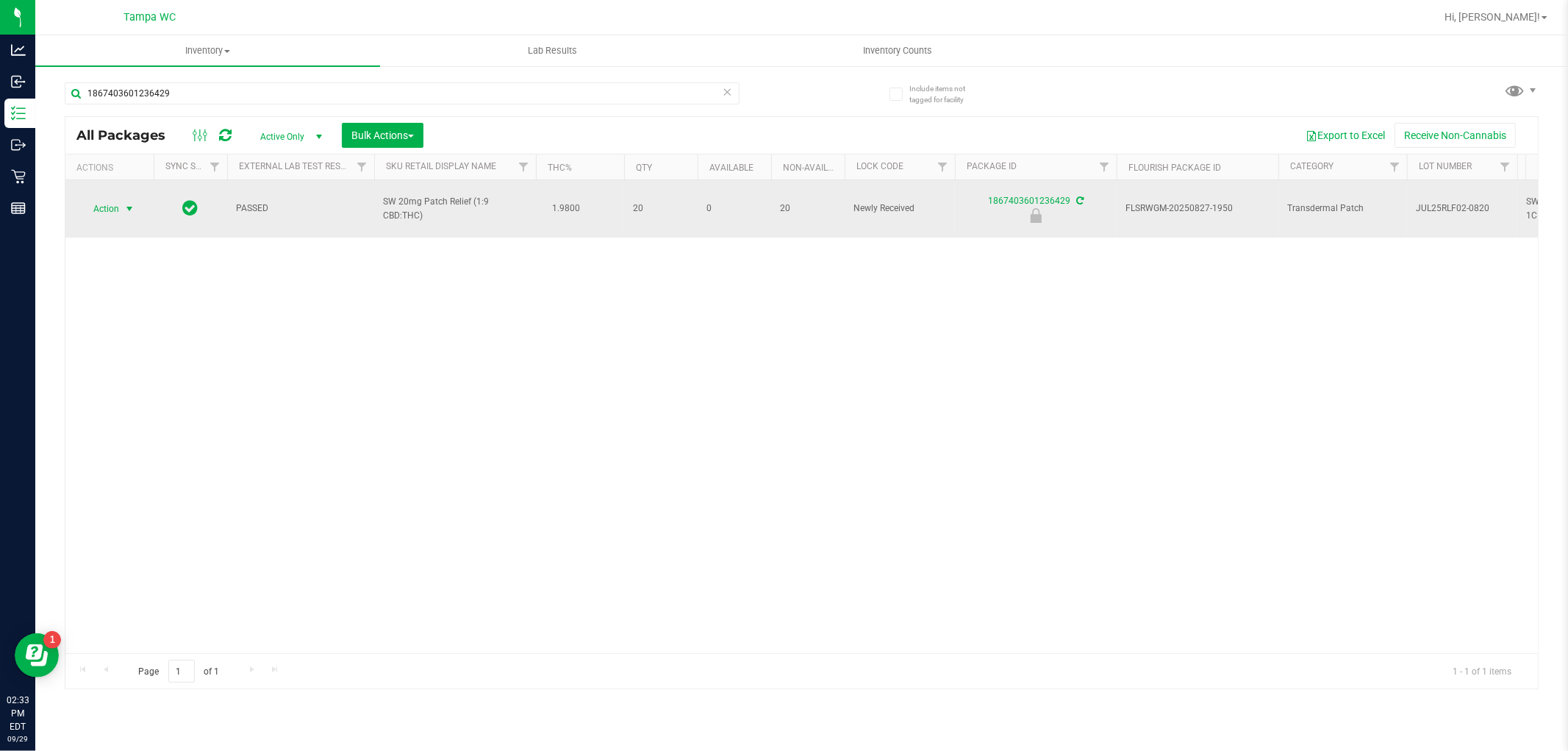
click at [112, 198] on span "Action" at bounding box center [100, 208] width 40 height 21
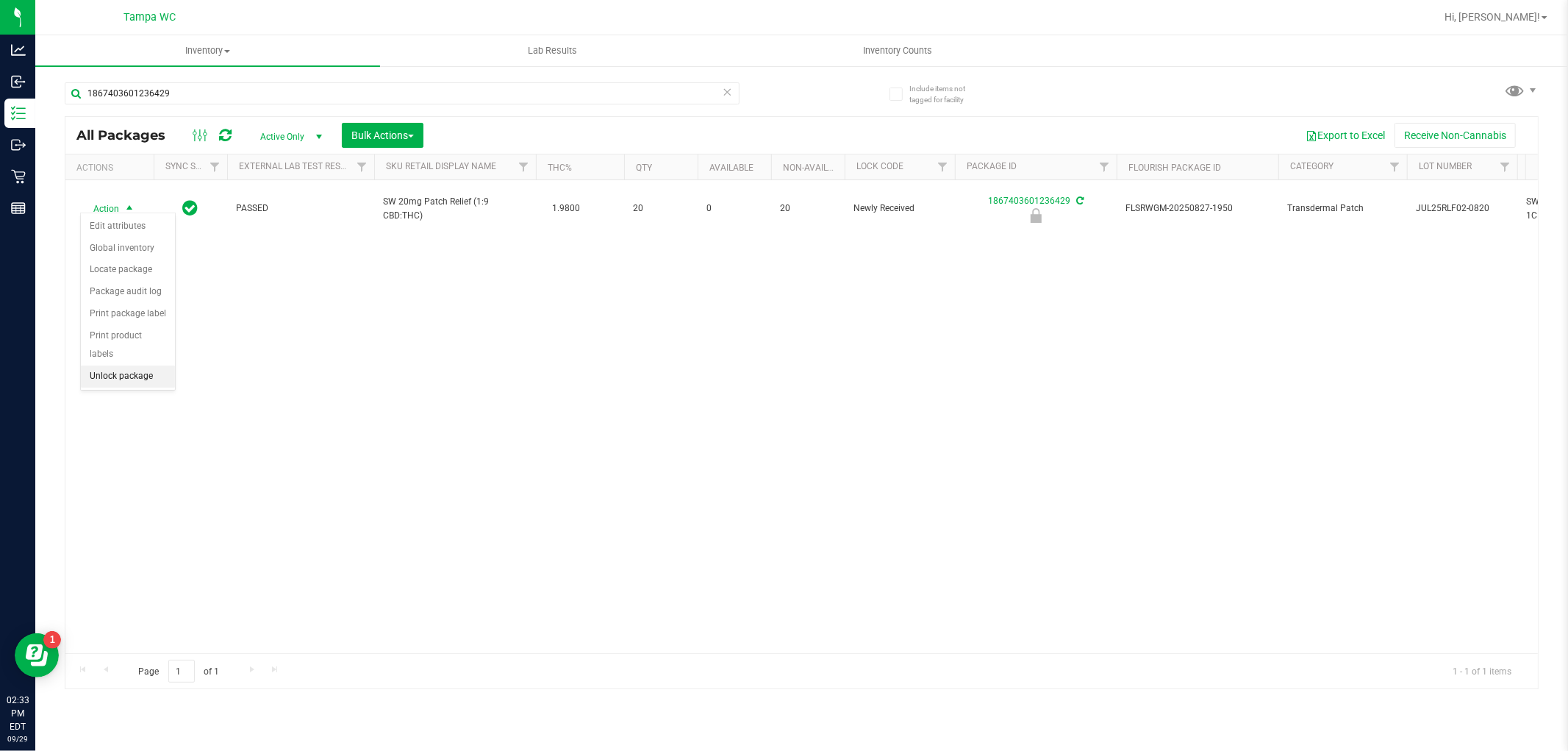
click at [141, 383] on li "Unlock package" at bounding box center [127, 376] width 94 height 22
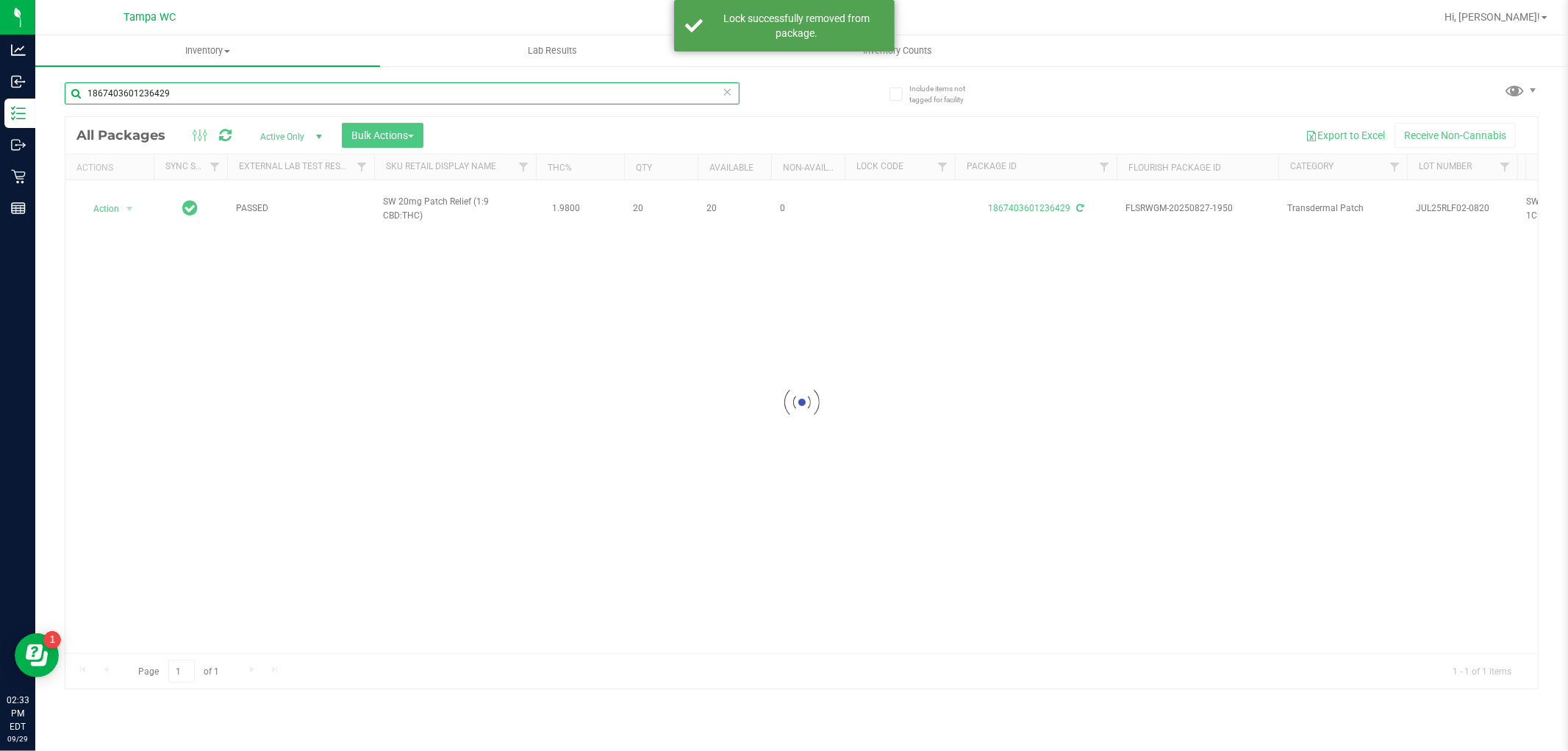
click at [179, 89] on input "1867403601236429" at bounding box center [402, 94] width 675 height 22
type input "1193490371132832"
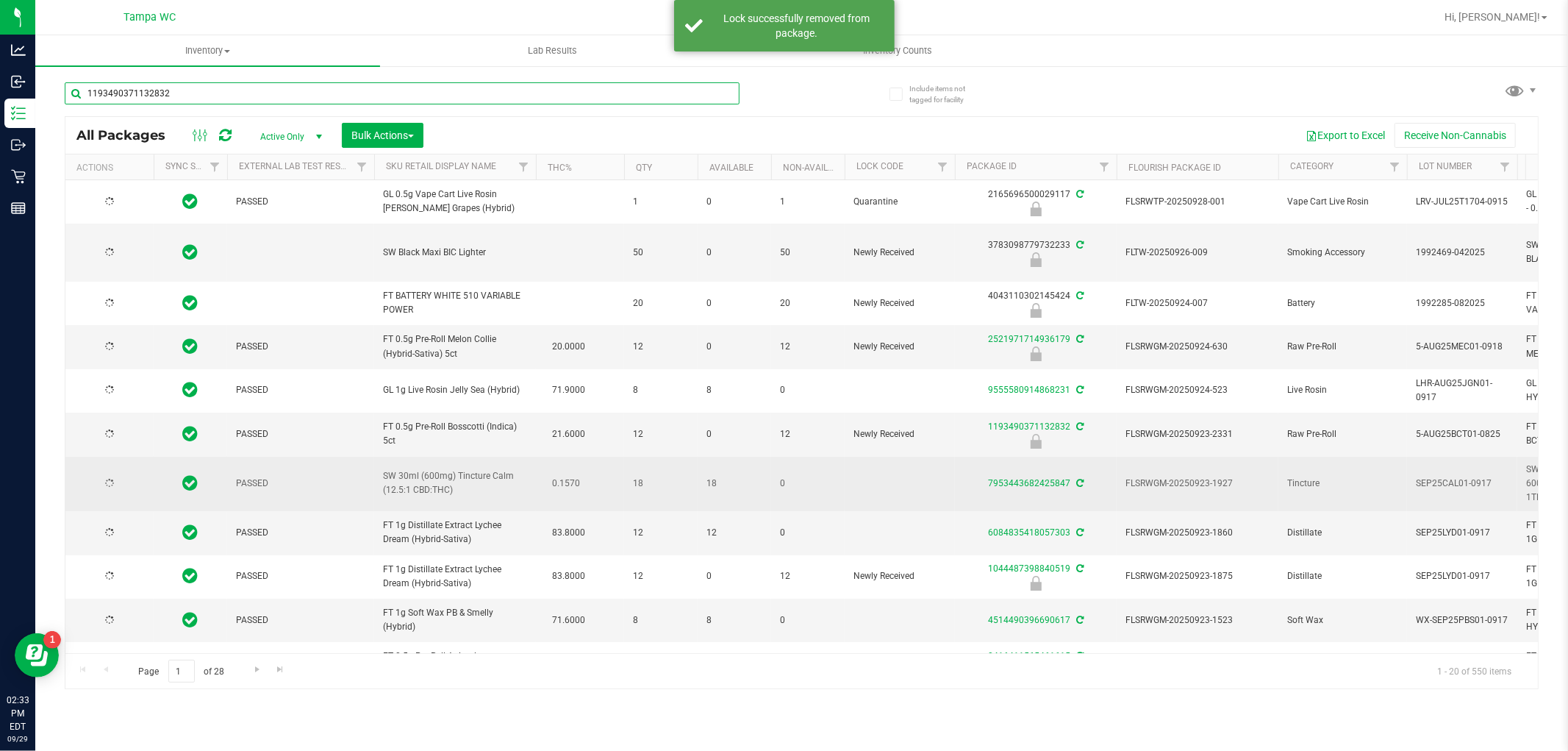
type input "[DATE]"
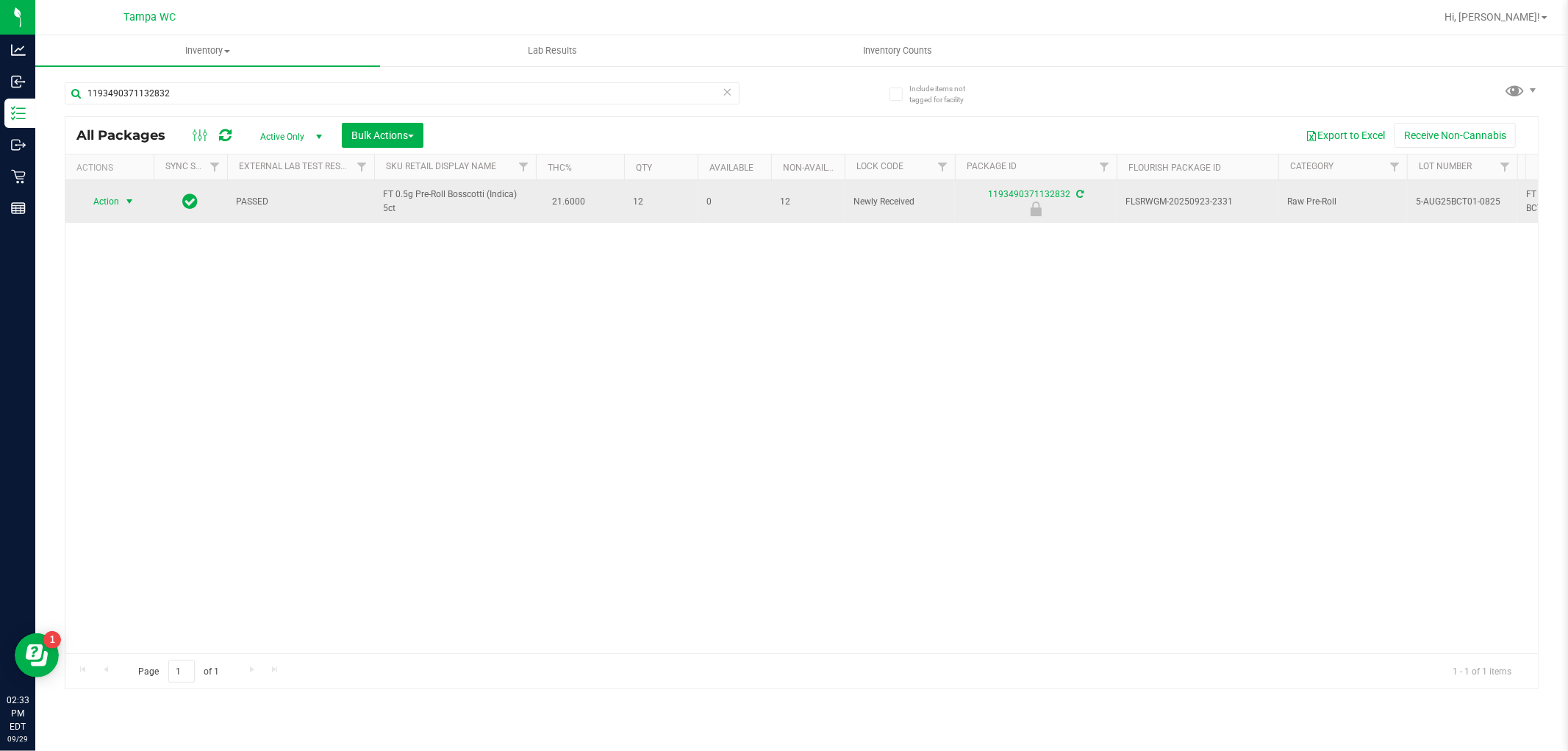
click at [123, 199] on span "select" at bounding box center [129, 201] width 12 height 12
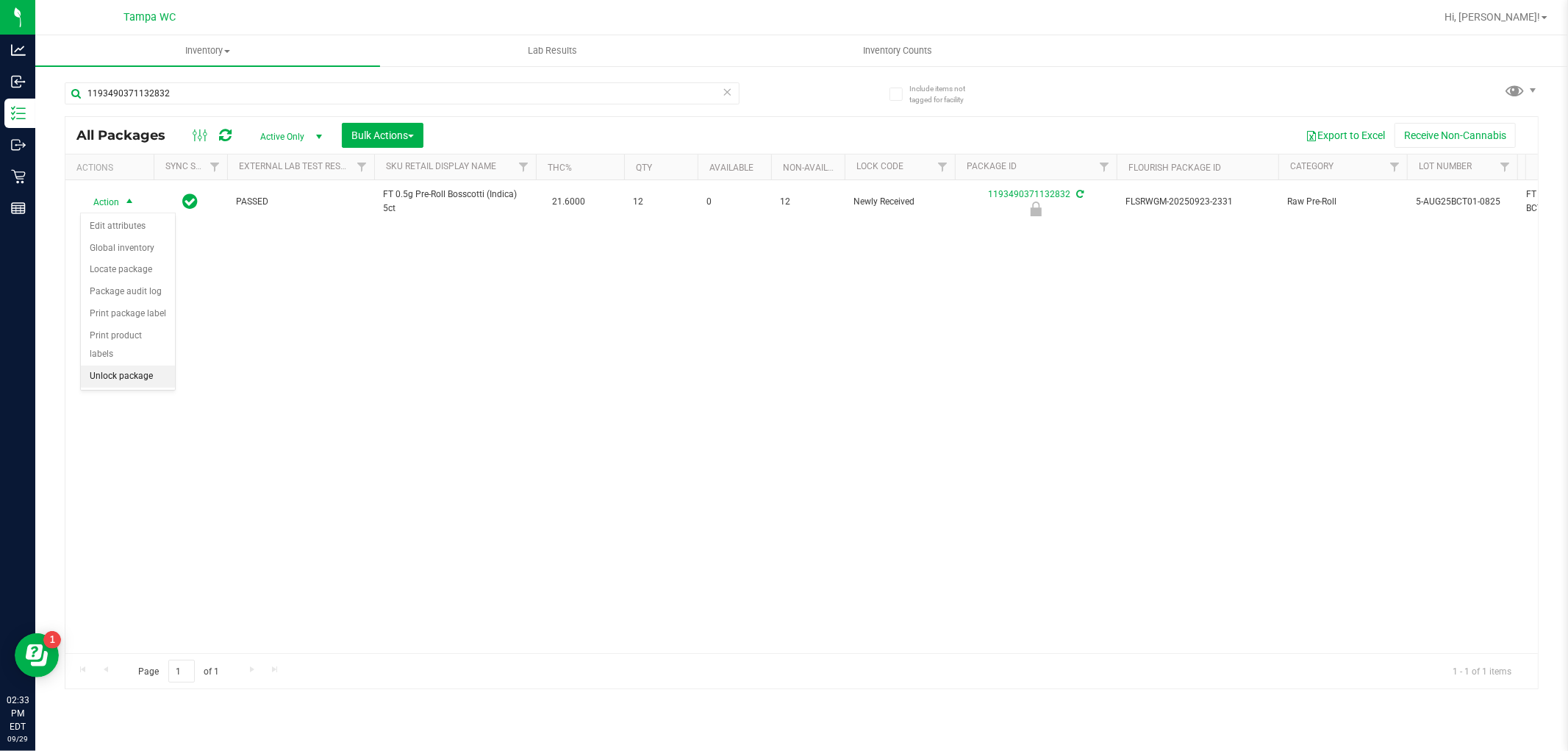
click at [161, 373] on li "Unlock package" at bounding box center [127, 376] width 94 height 22
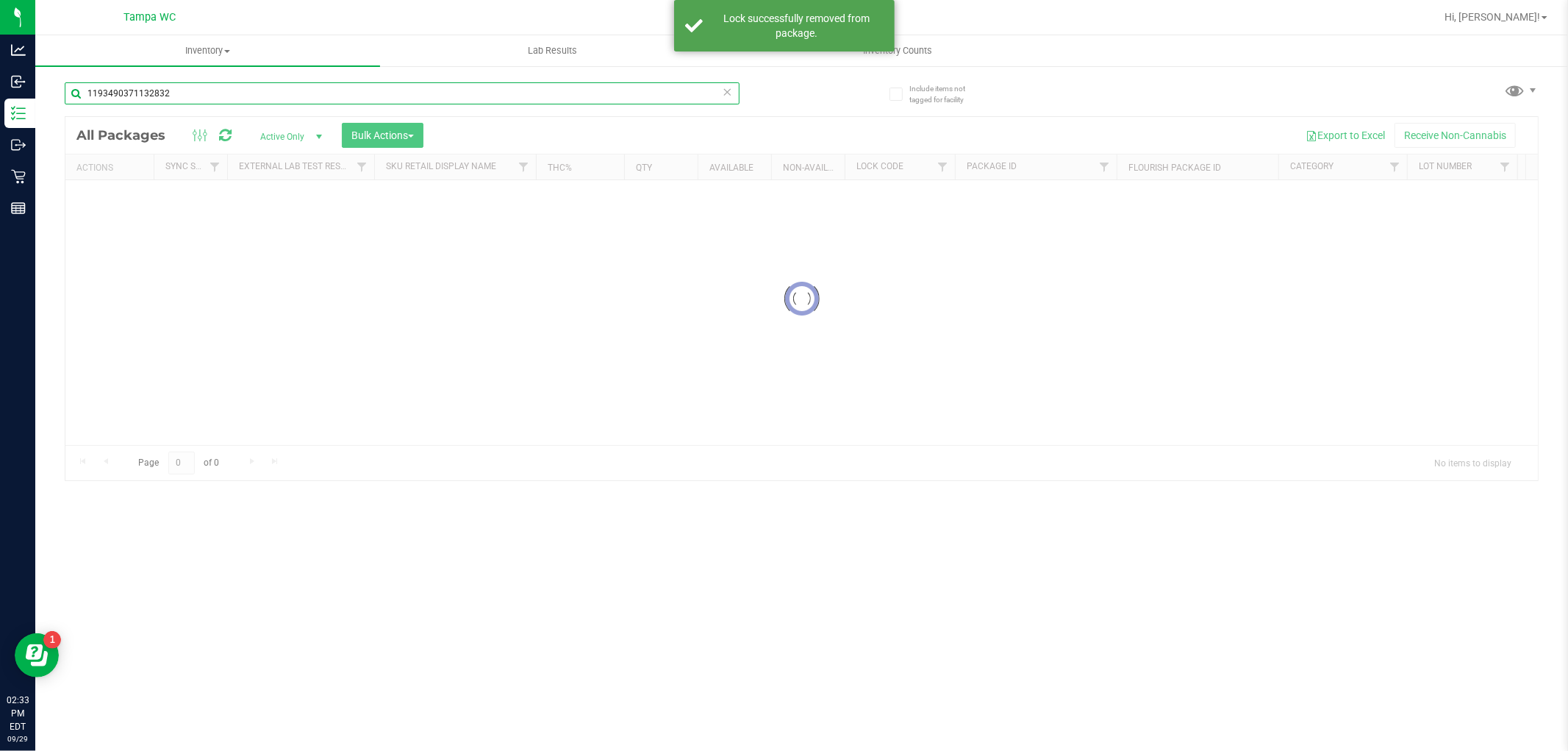
click at [181, 96] on input "1193490371132832" at bounding box center [402, 94] width 675 height 22
click at [181, 97] on input "1193490371132832" at bounding box center [402, 94] width 675 height 22
type input "0416411565461615"
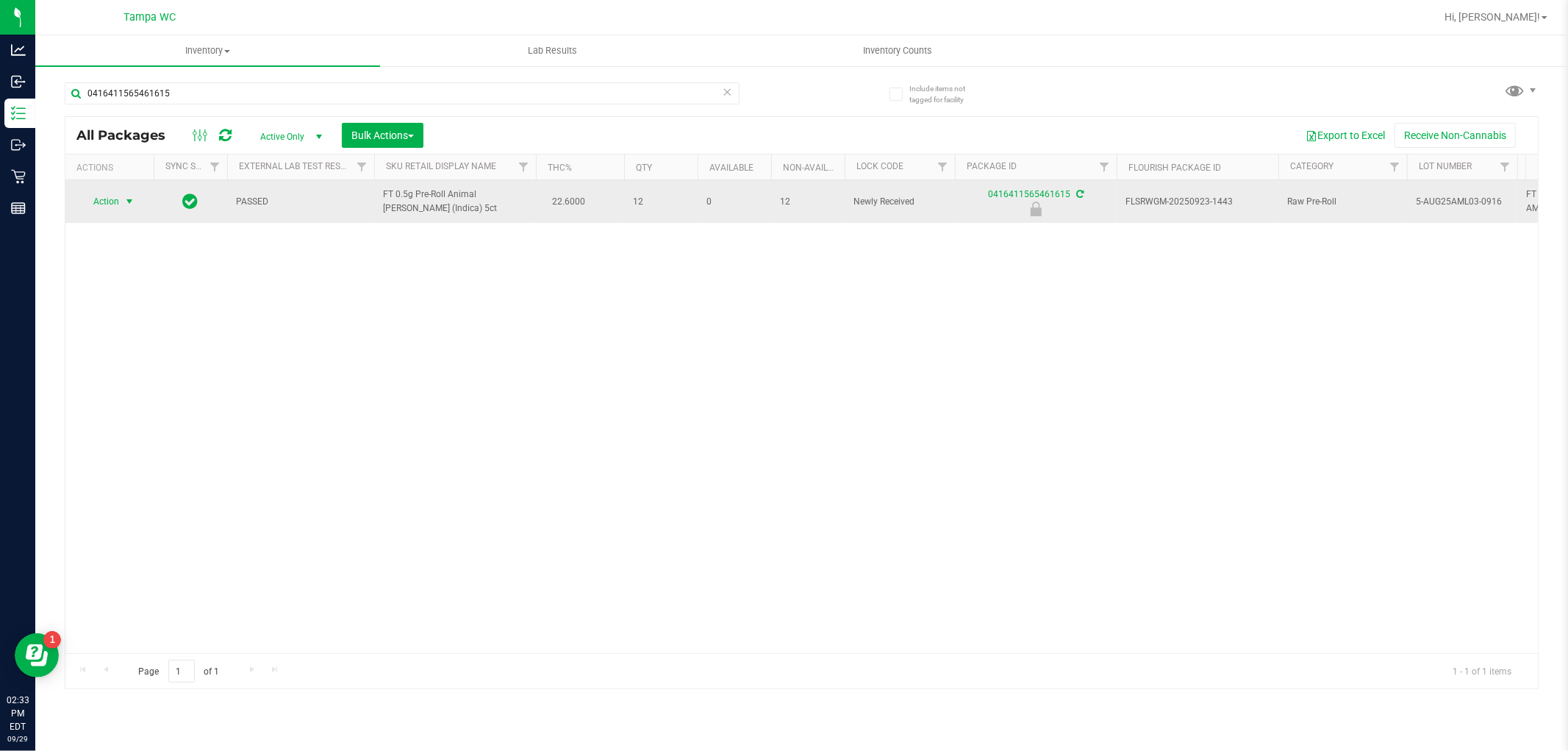
click at [120, 204] on span "select" at bounding box center [129, 201] width 18 height 21
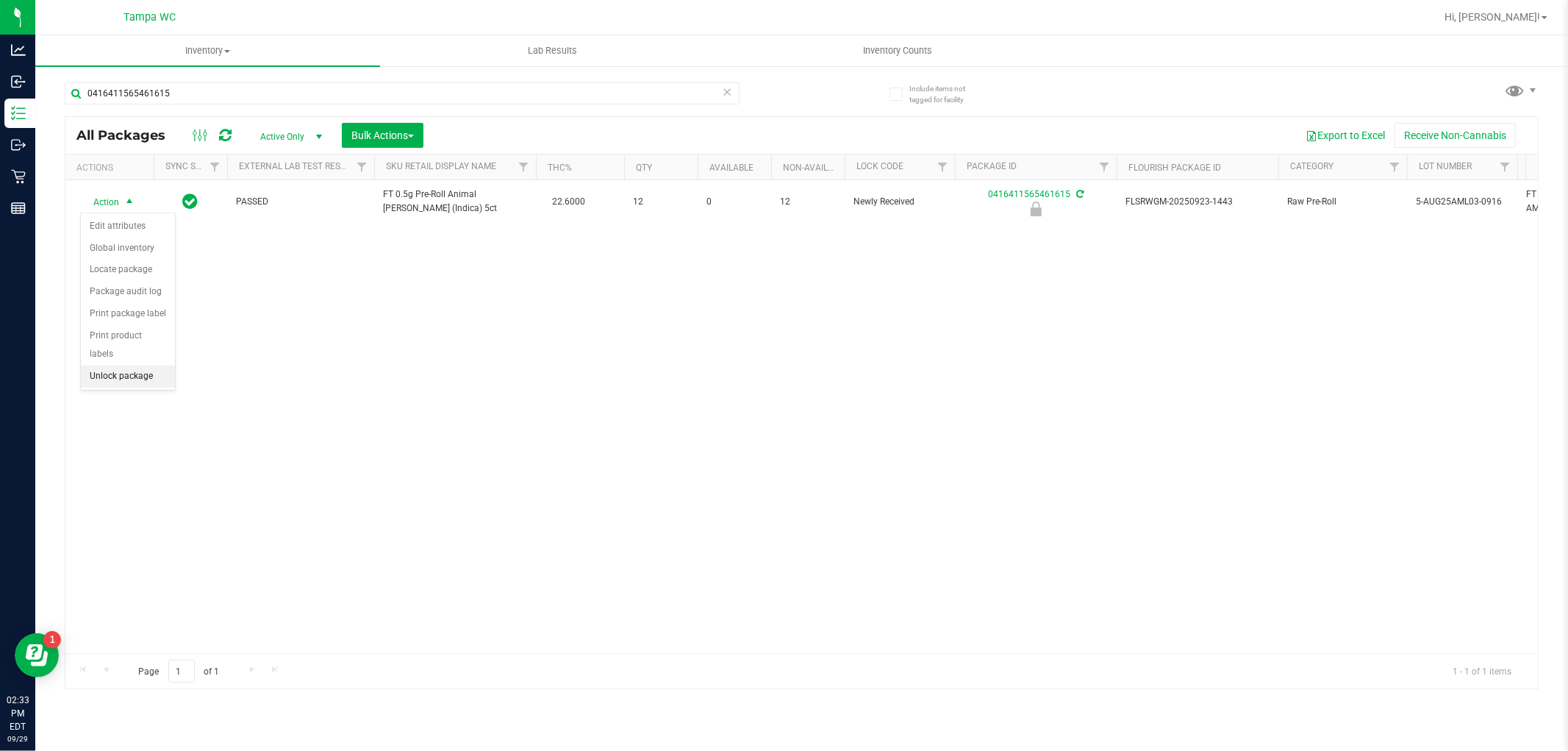
click at [141, 379] on li "Unlock package" at bounding box center [127, 376] width 94 height 22
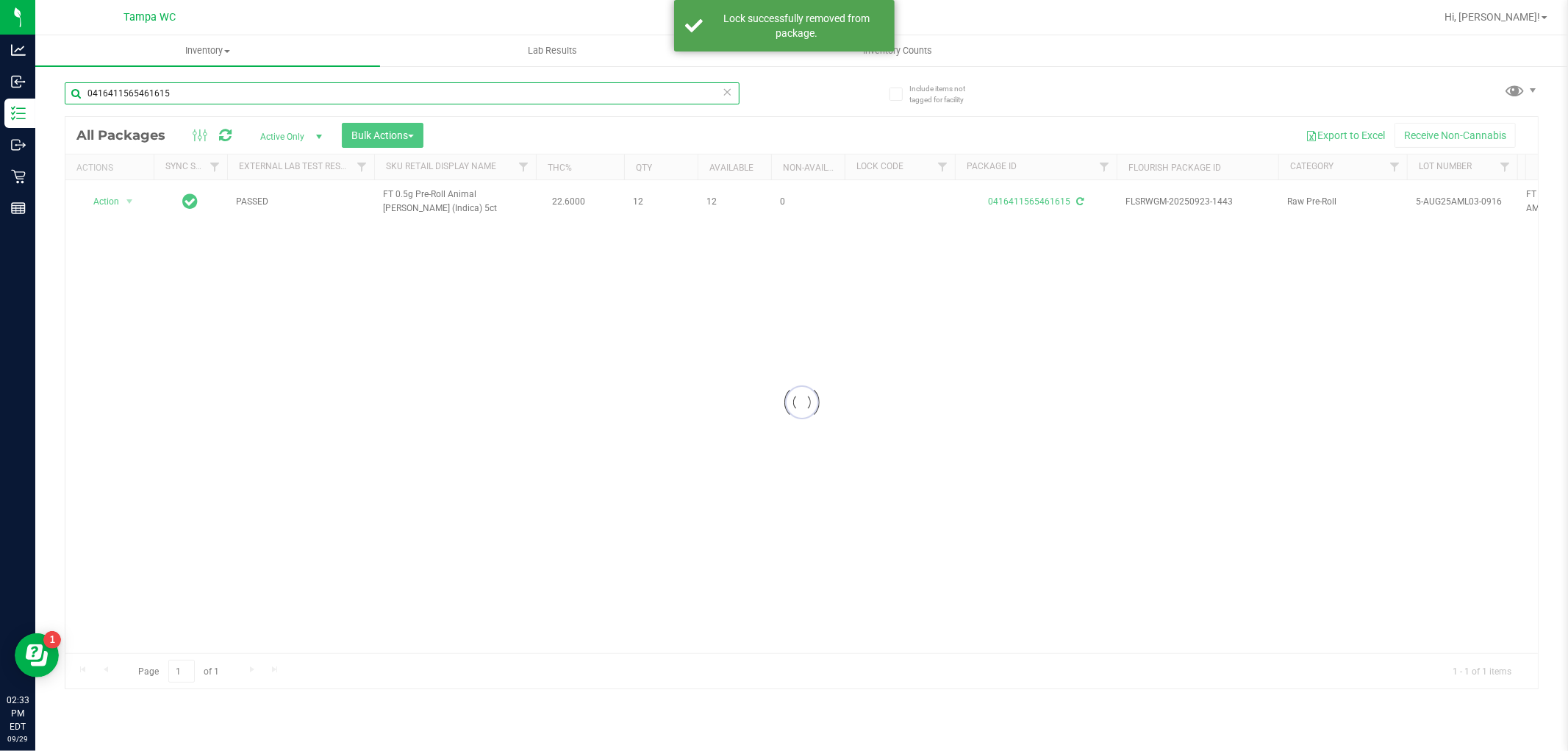
click at [184, 91] on input "0416411565461615" at bounding box center [402, 94] width 675 height 22
click at [184, 90] on input "0416411565461615" at bounding box center [402, 94] width 675 height 22
type input "2521971714936179"
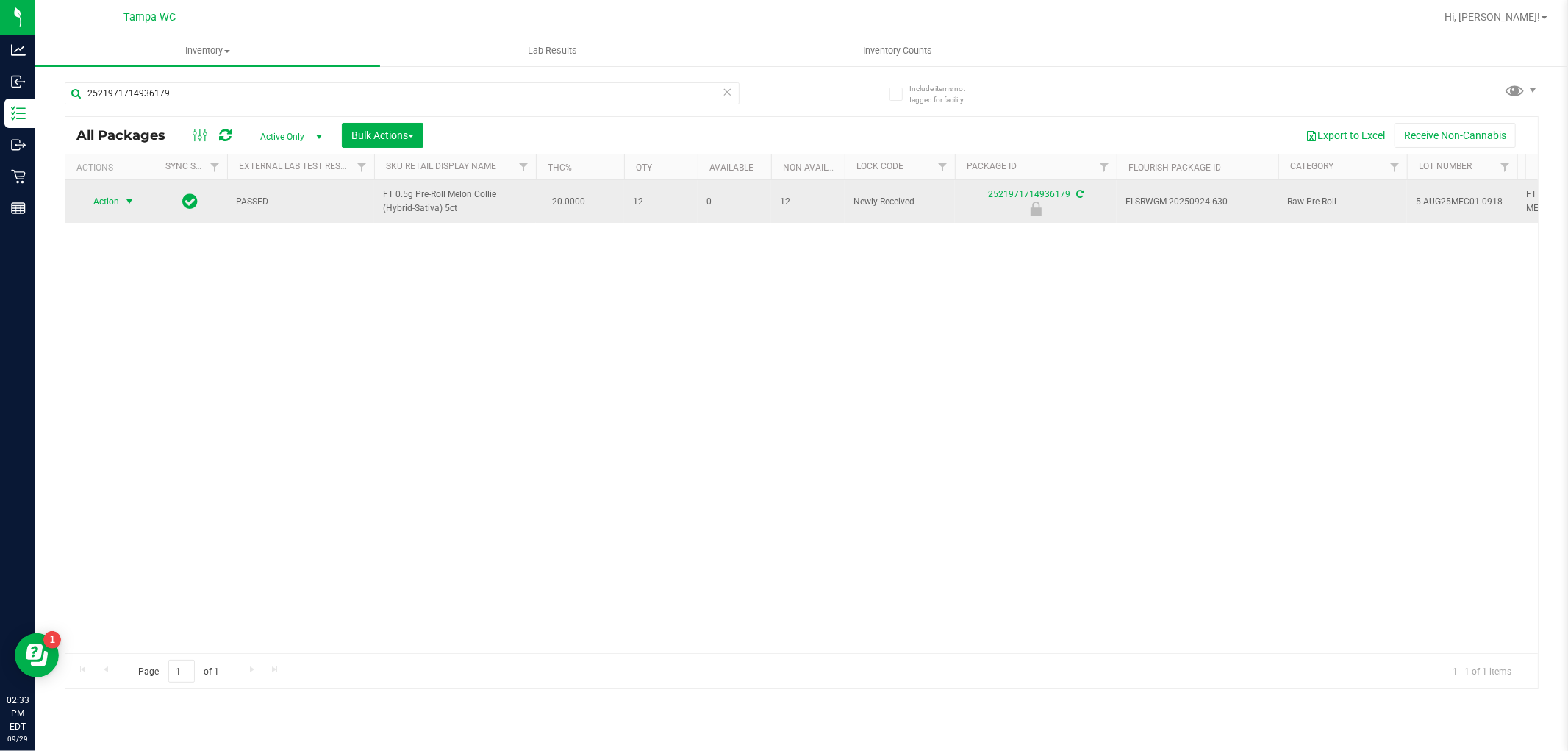
click at [125, 203] on span "select" at bounding box center [129, 201] width 12 height 12
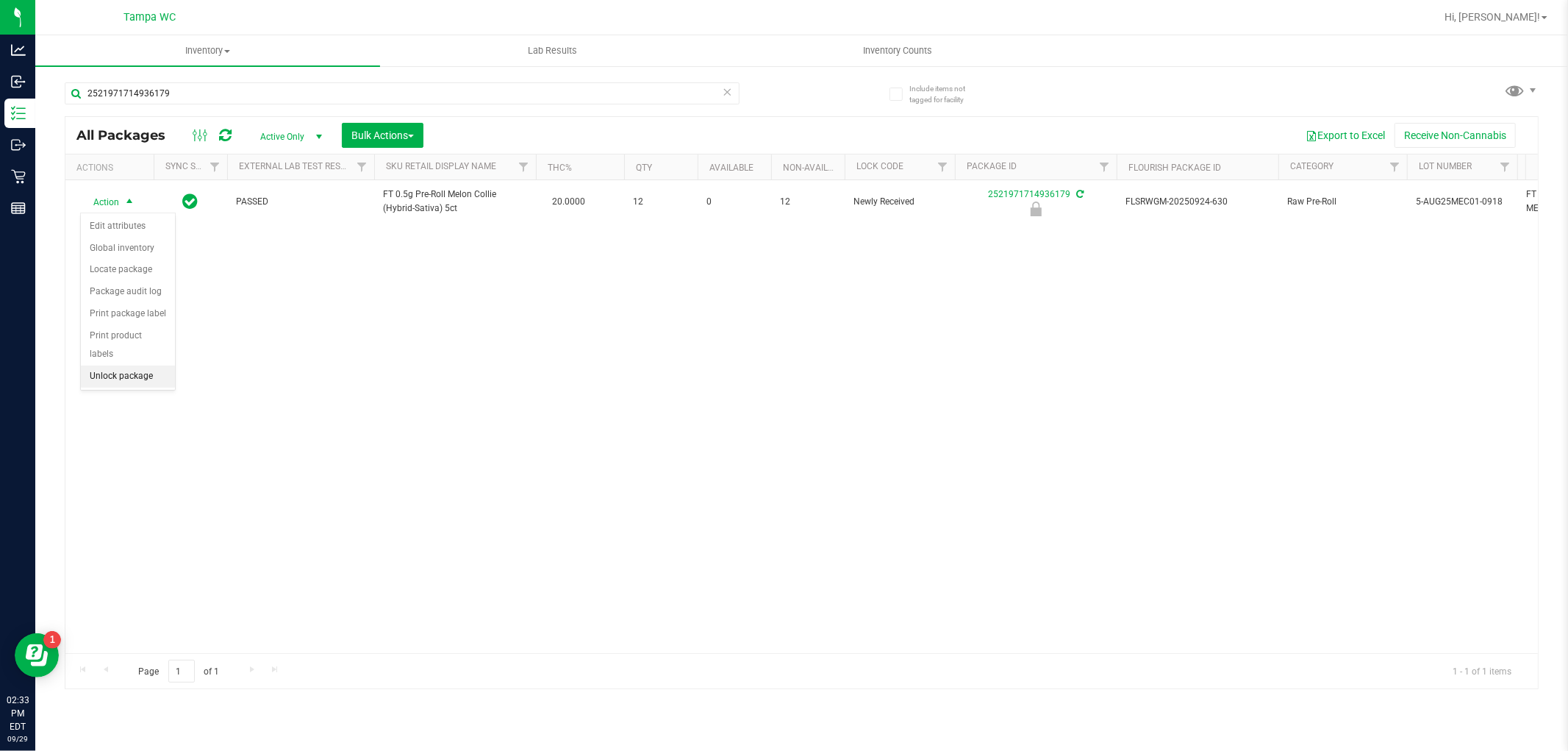
click at [145, 374] on li "Unlock package" at bounding box center [127, 376] width 94 height 22
click at [730, 89] on icon at bounding box center [728, 92] width 10 height 18
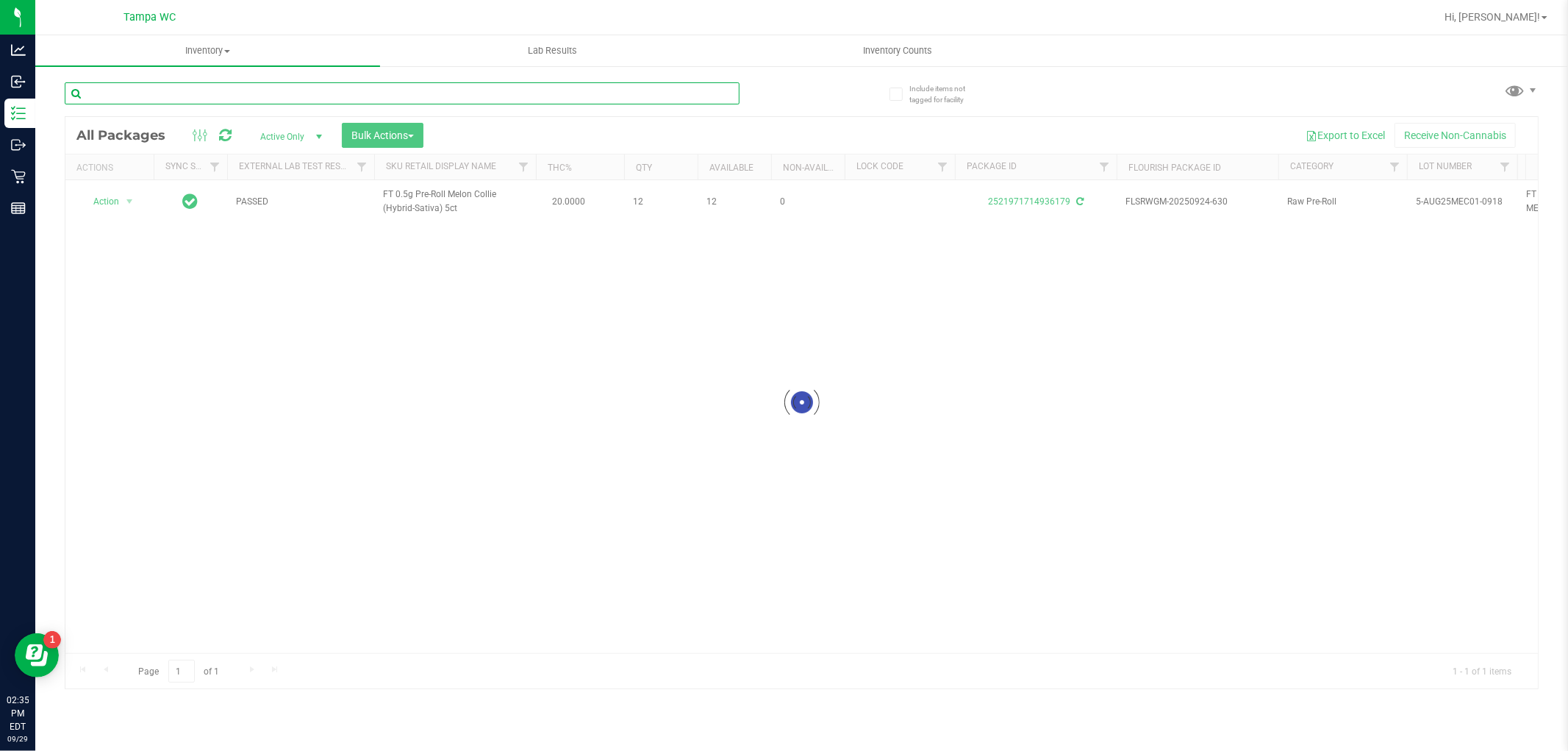
click at [667, 94] on input "text" at bounding box center [402, 94] width 675 height 22
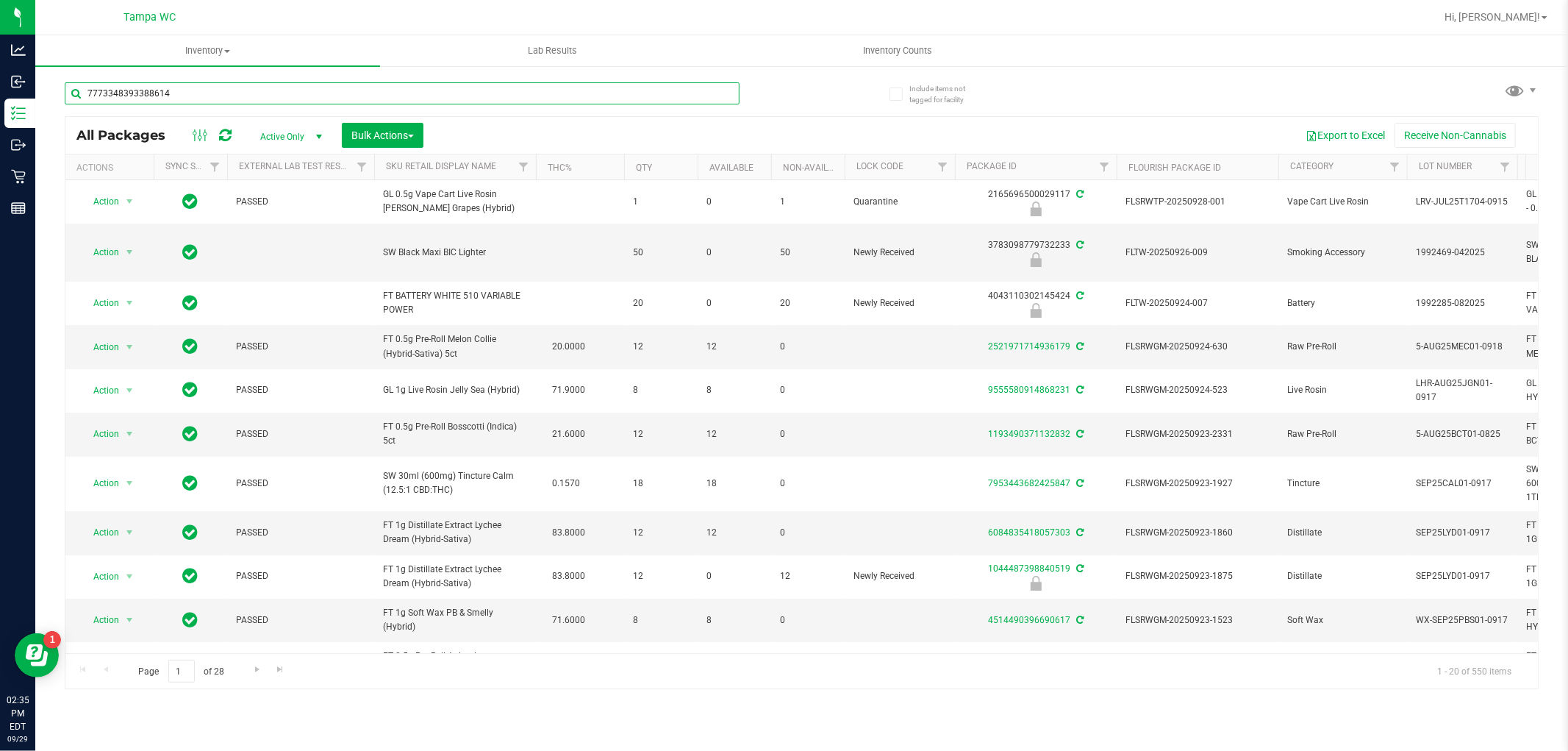
type input "7773348393388614"
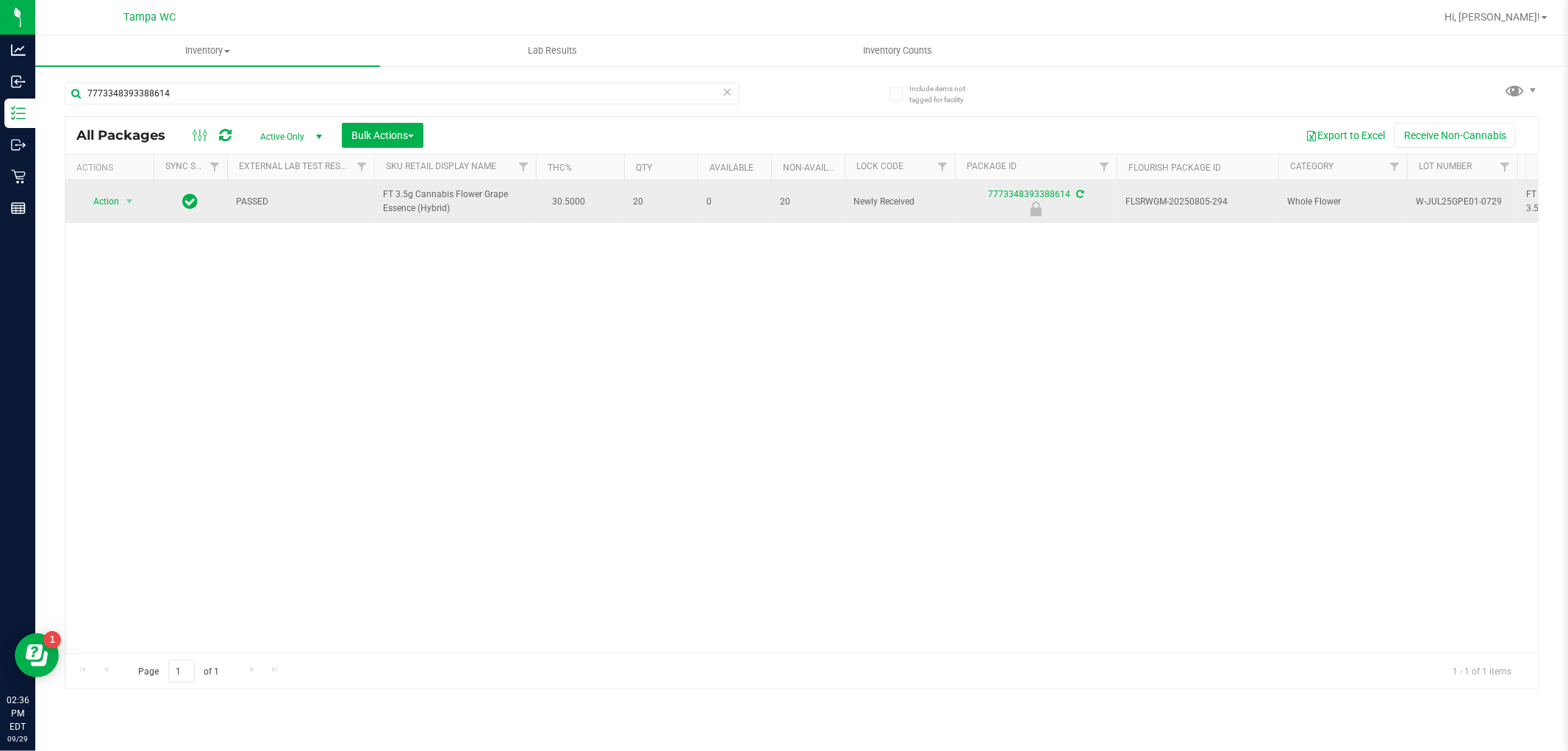
click at [100, 209] on span "Action" at bounding box center [100, 201] width 40 height 21
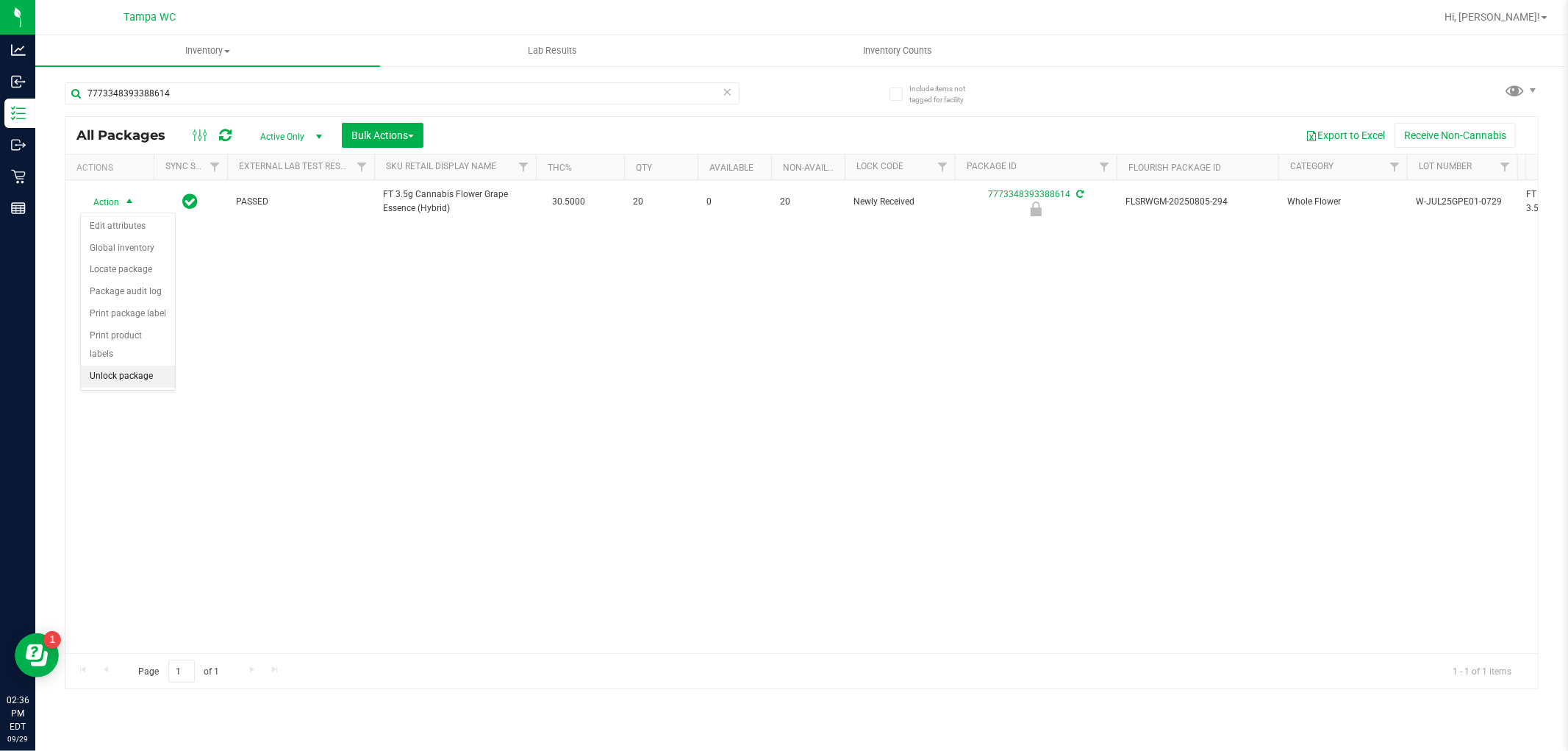
click at [136, 378] on li "Unlock package" at bounding box center [127, 376] width 94 height 22
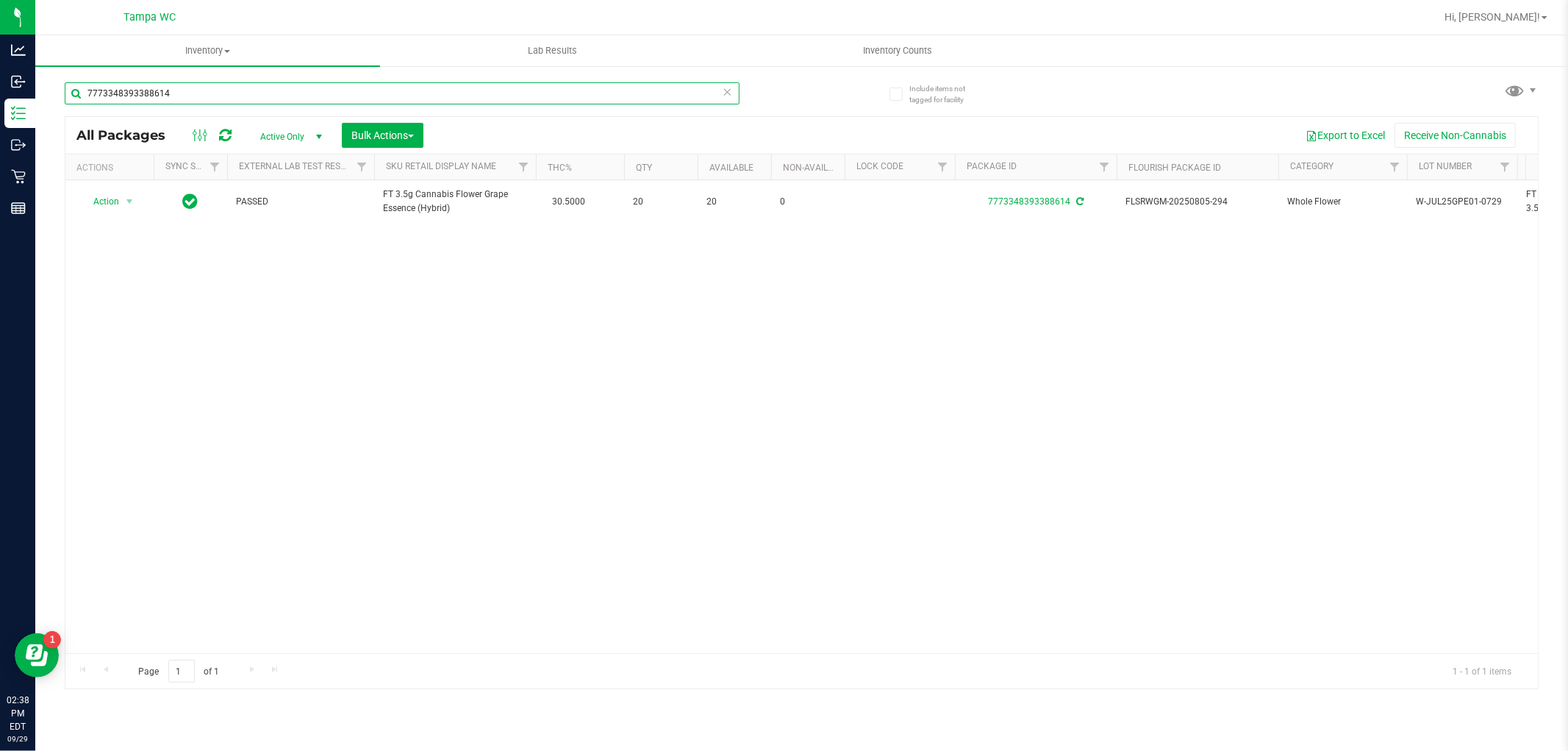
click at [611, 90] on input "7773348393388614" at bounding box center [402, 94] width 675 height 22
type input "7"
type input "9882461950602516"
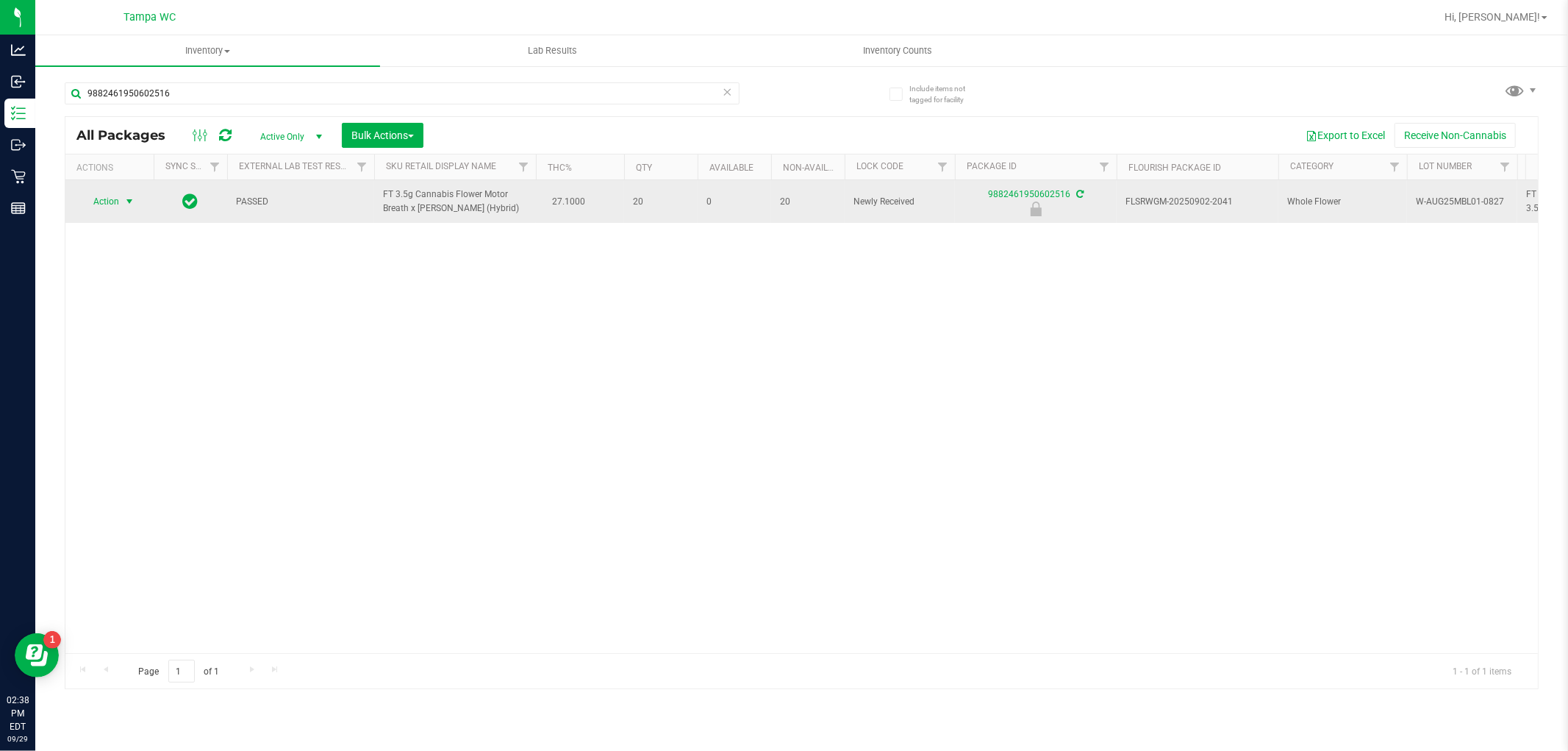
click at [116, 203] on span "Action" at bounding box center [100, 201] width 40 height 21
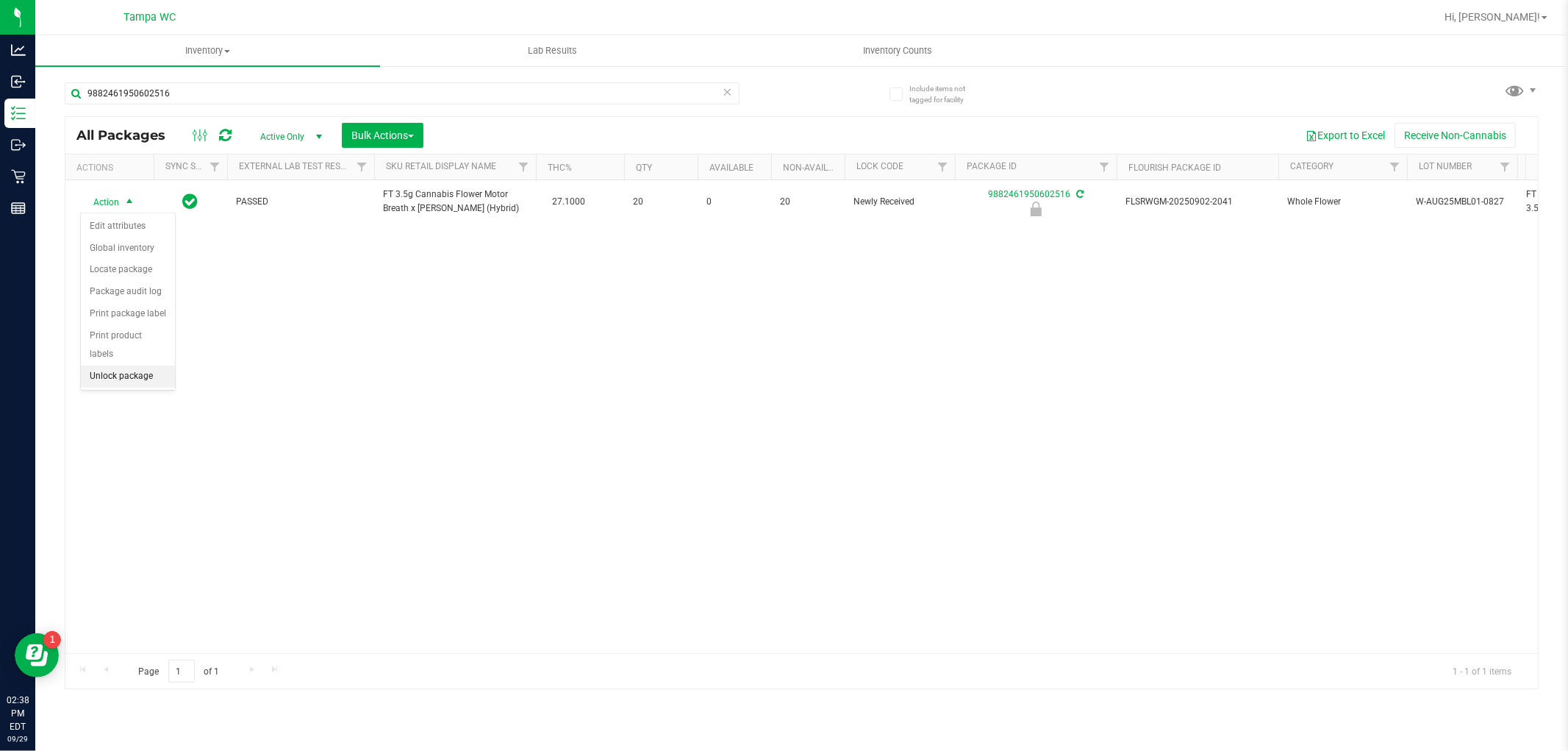
click at [142, 377] on li "Unlock package" at bounding box center [127, 376] width 94 height 22
click at [726, 96] on icon at bounding box center [728, 92] width 10 height 18
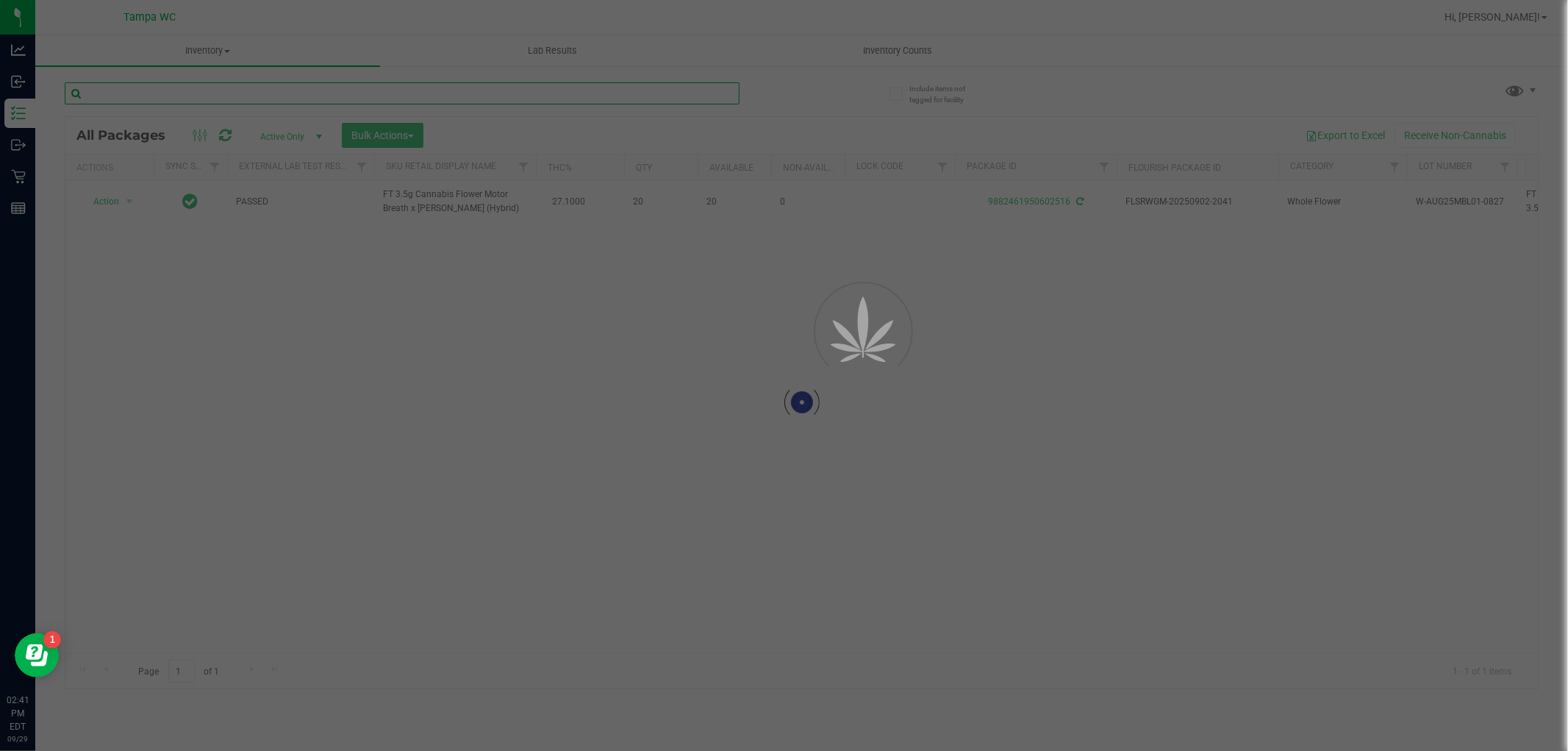
click at [695, 93] on input "text" at bounding box center [402, 94] width 675 height 22
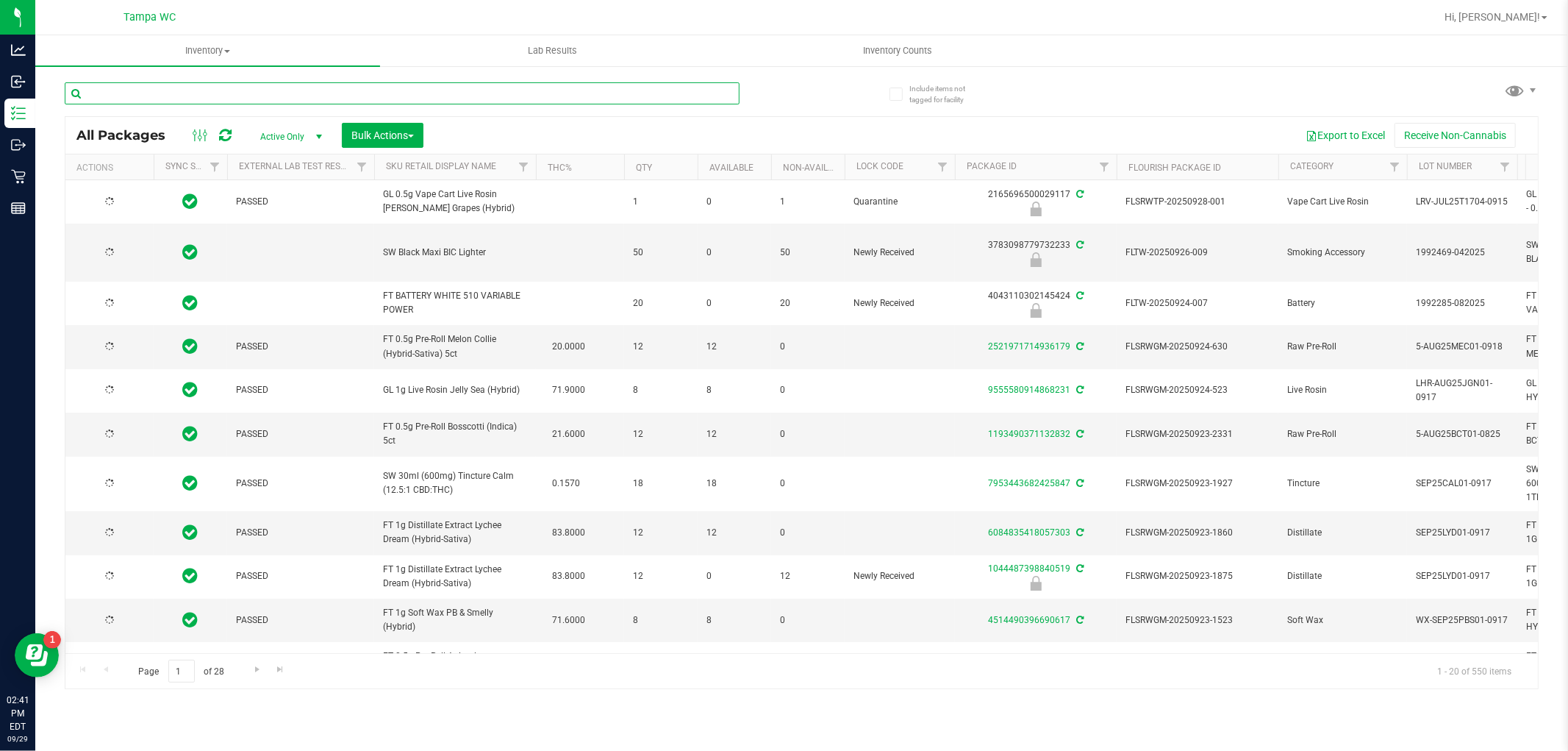
type input "[DATE]"
type input "3053190281344242"
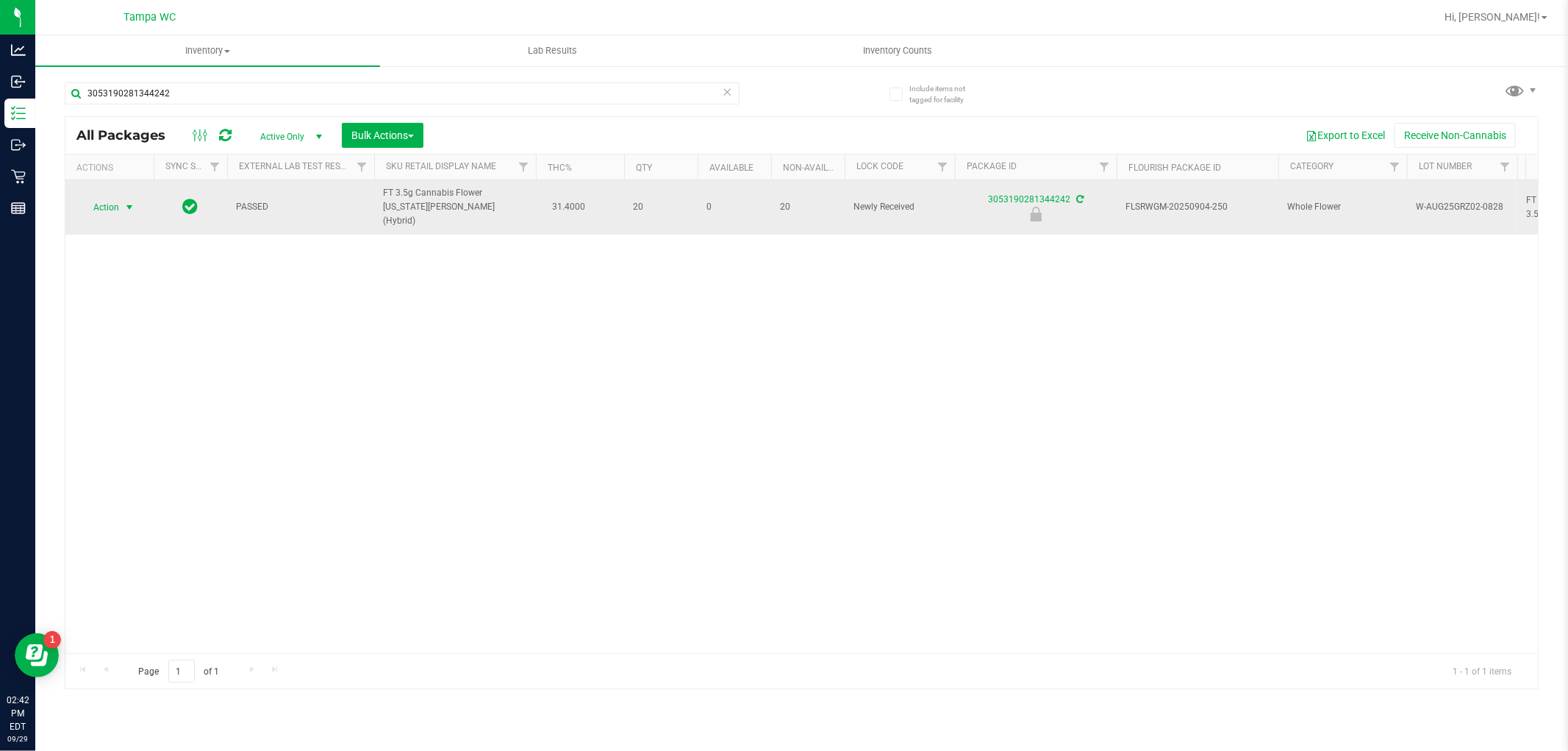
click at [133, 201] on span "select" at bounding box center [129, 207] width 12 height 12
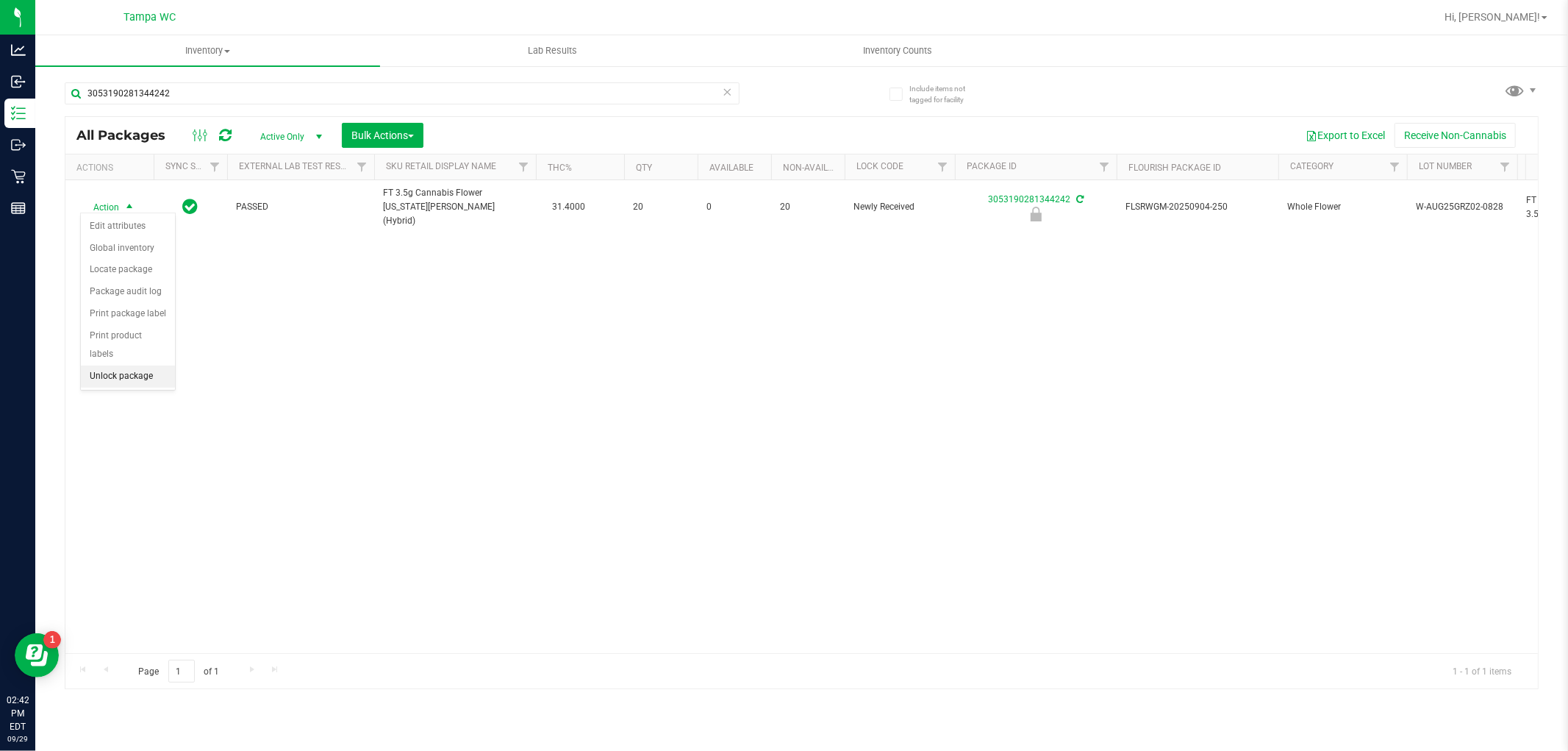
click at [144, 376] on li "Unlock package" at bounding box center [127, 376] width 94 height 22
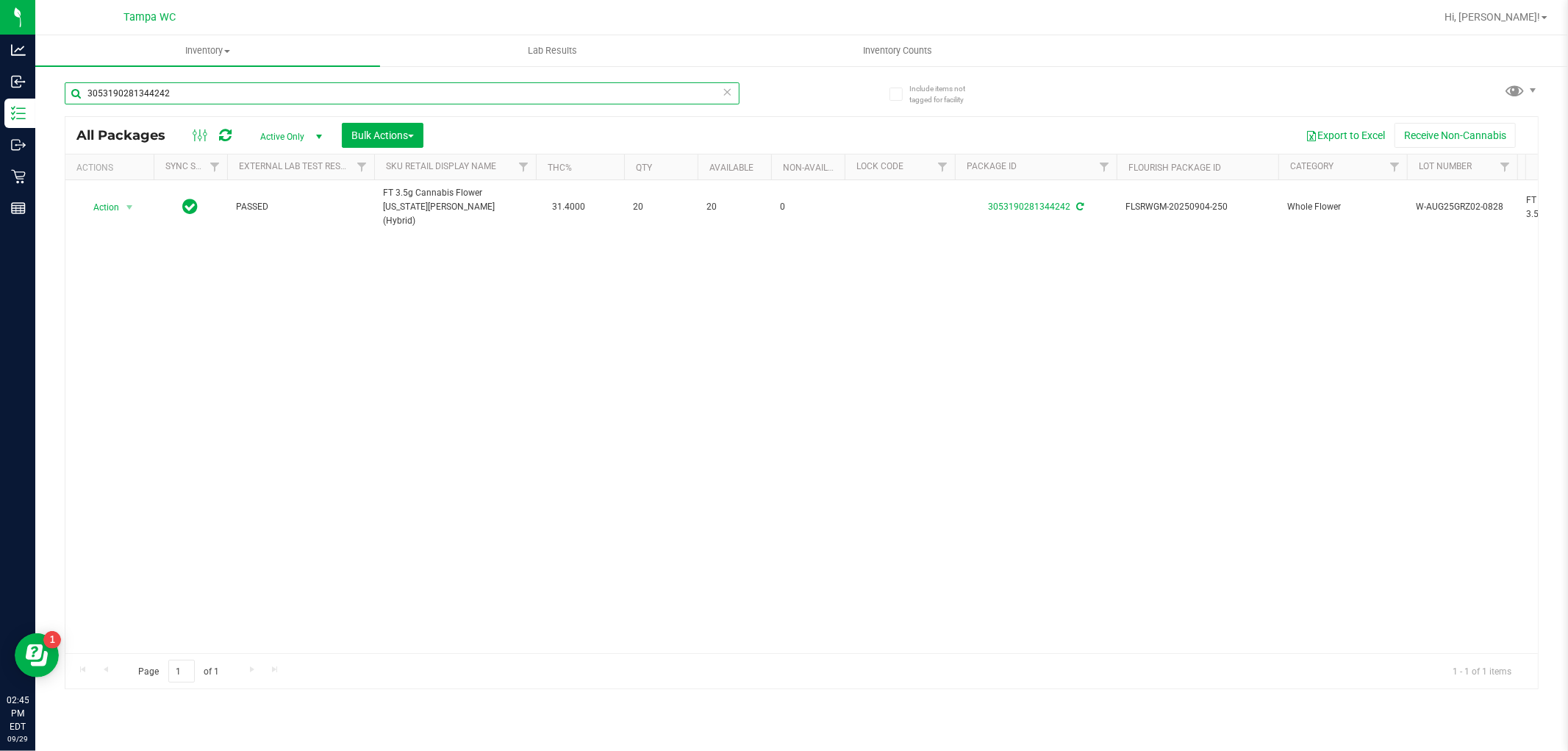
click at [608, 93] on input "3053190281344242" at bounding box center [402, 94] width 675 height 22
type input "3"
type input "g"
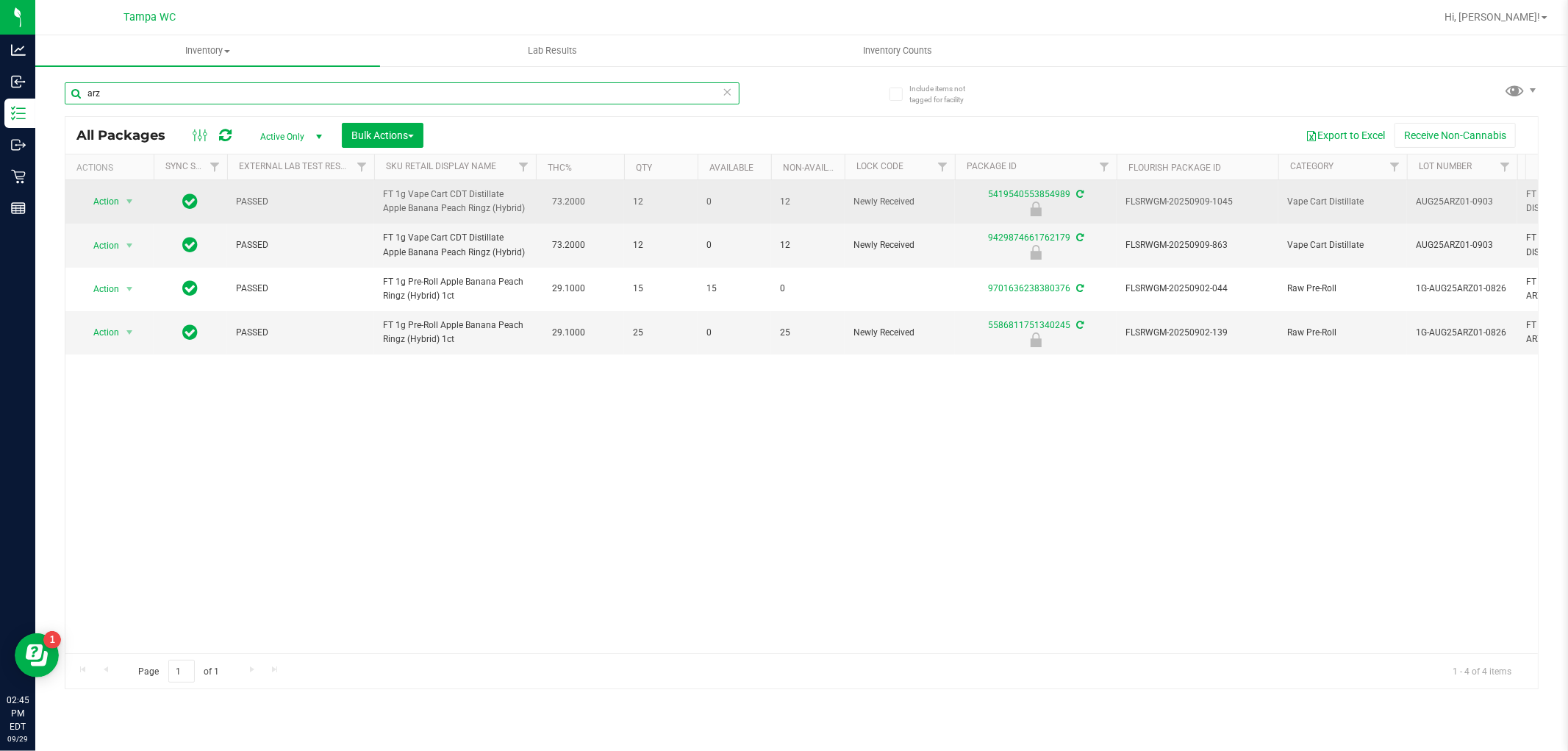
type input "arz"
click at [97, 201] on span "Action" at bounding box center [100, 201] width 40 height 21
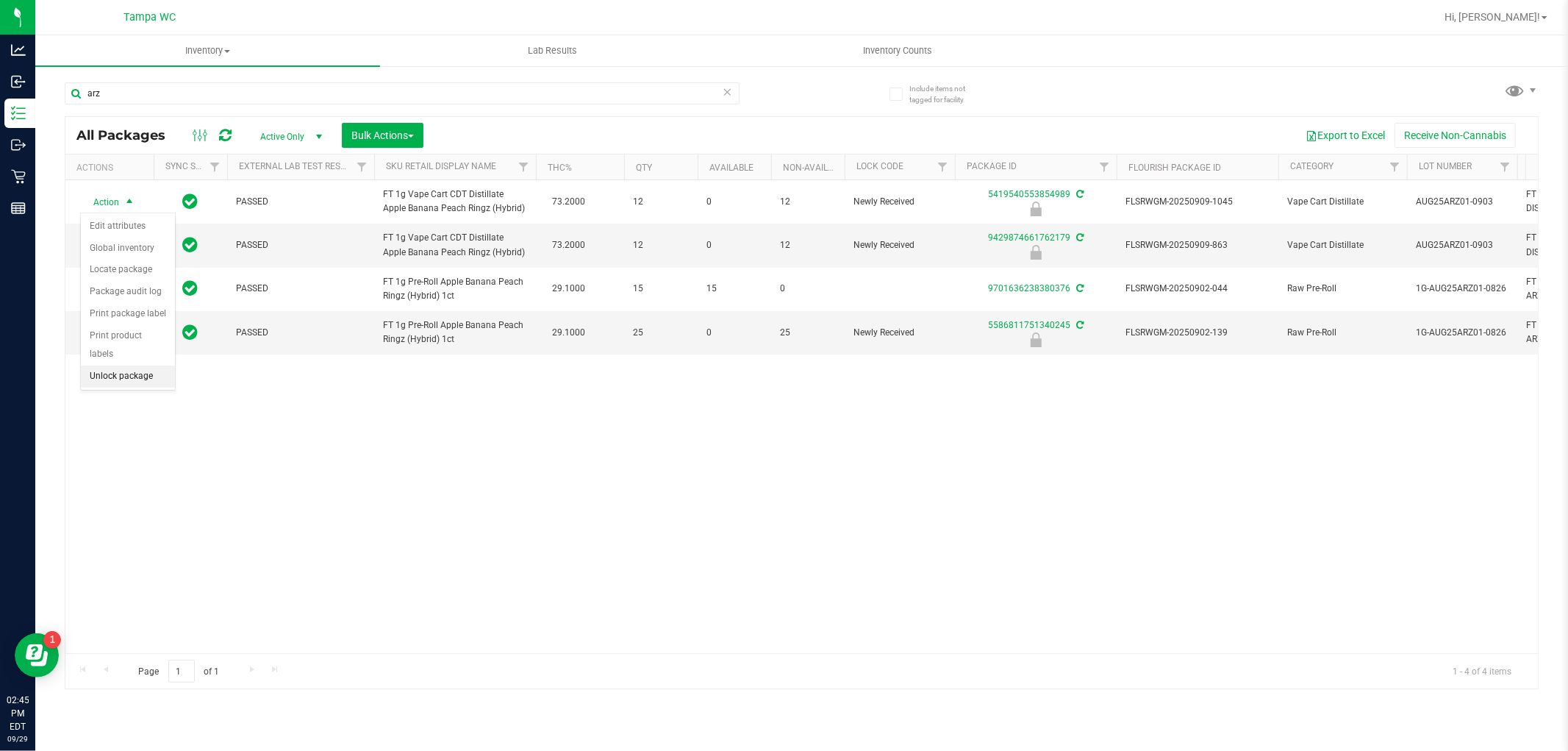
click at [139, 382] on li "Unlock package" at bounding box center [127, 376] width 94 height 22
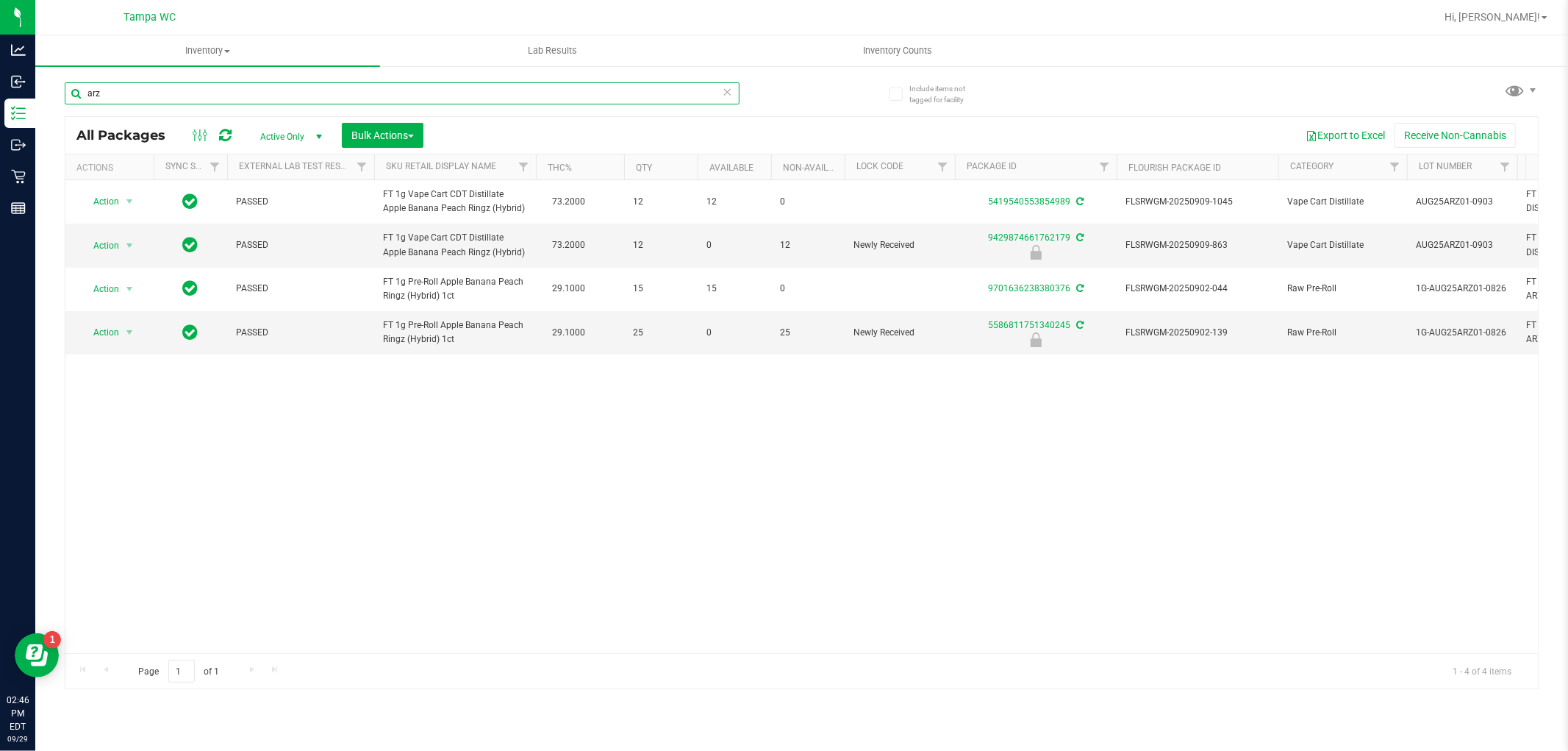
drag, startPoint x: 474, startPoint y: 99, endPoint x: 482, endPoint y: 100, distance: 8.1
click at [476, 100] on input "arz" at bounding box center [402, 94] width 675 height 22
type input "a"
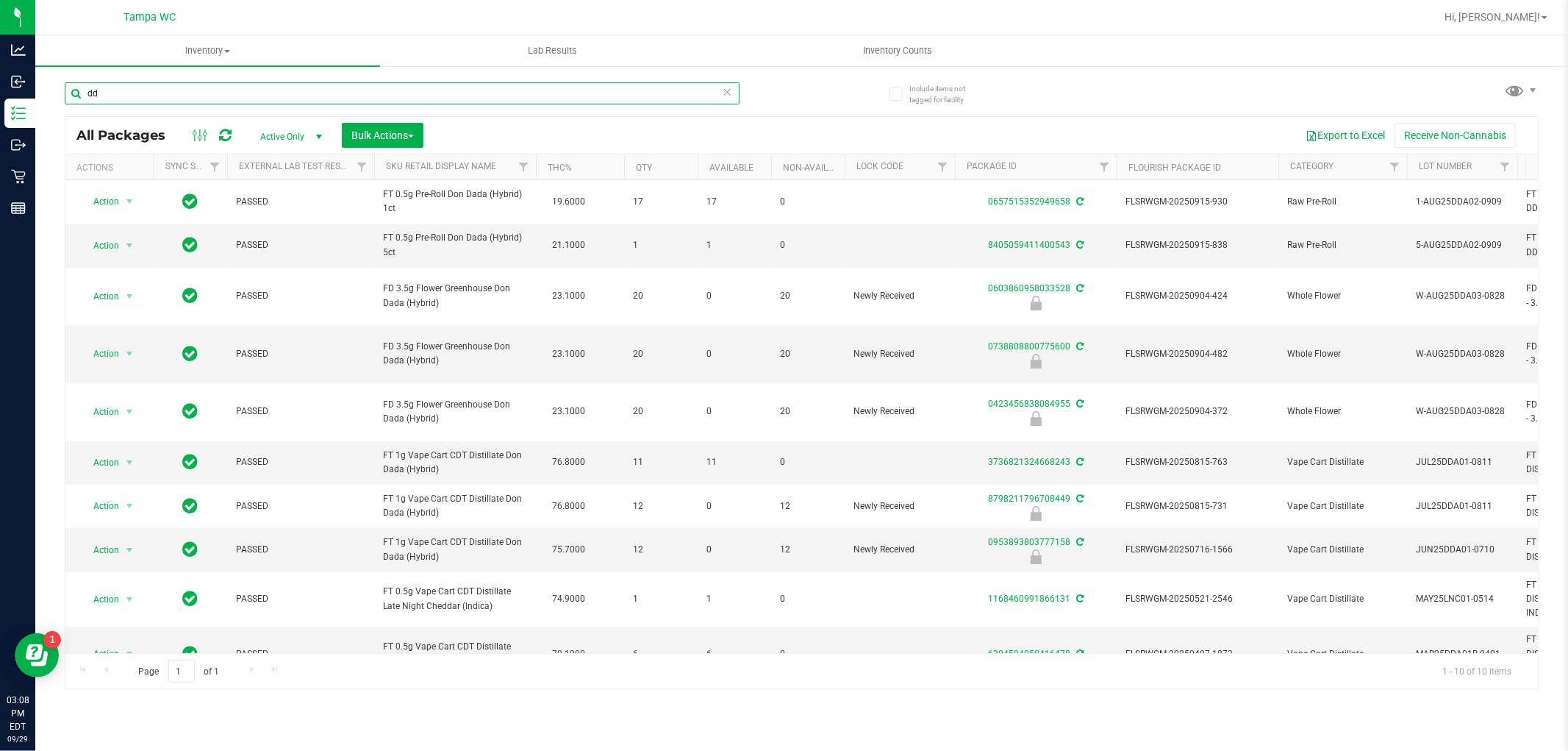
type input "d"
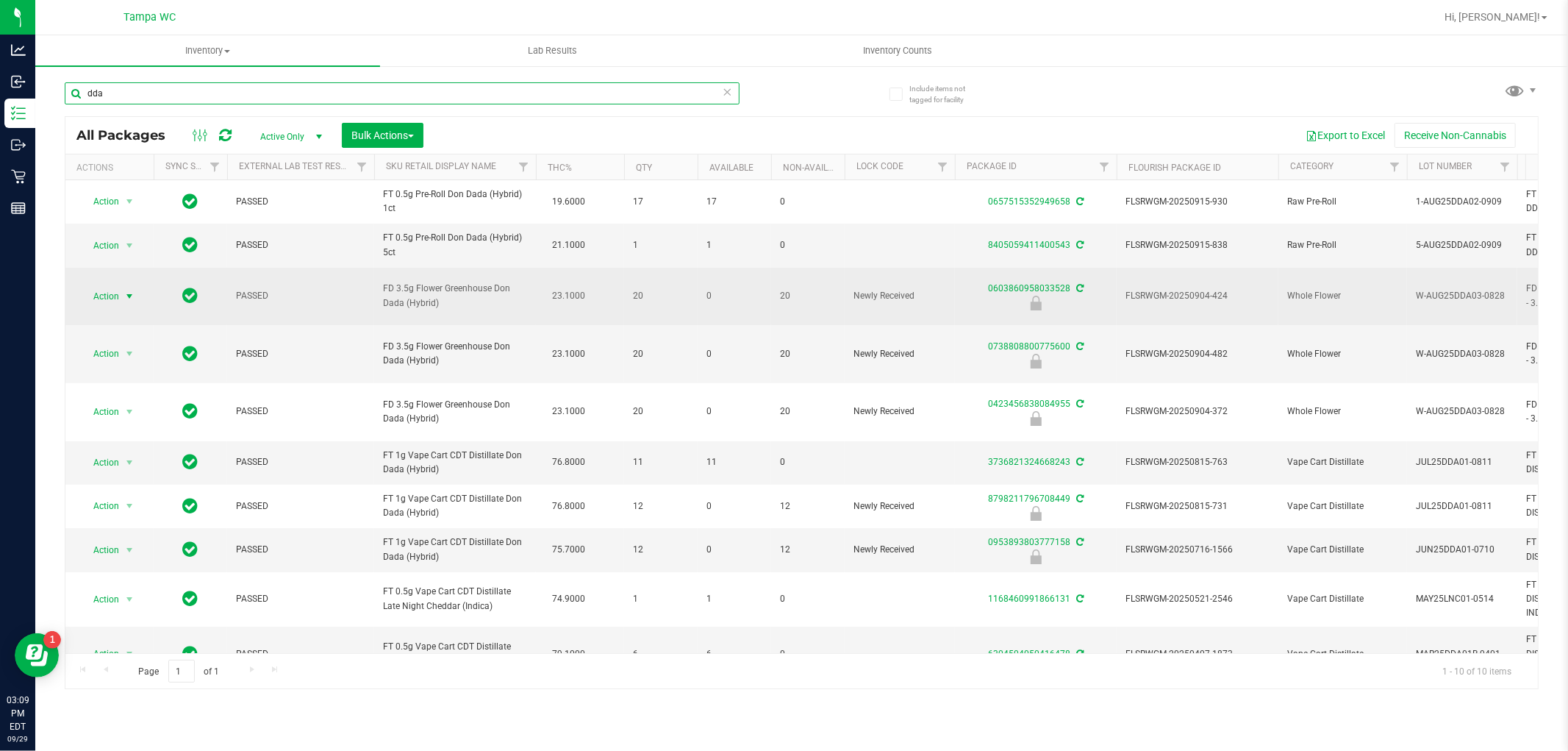
type input "dda"
click at [127, 291] on span "select" at bounding box center [129, 297] width 12 height 12
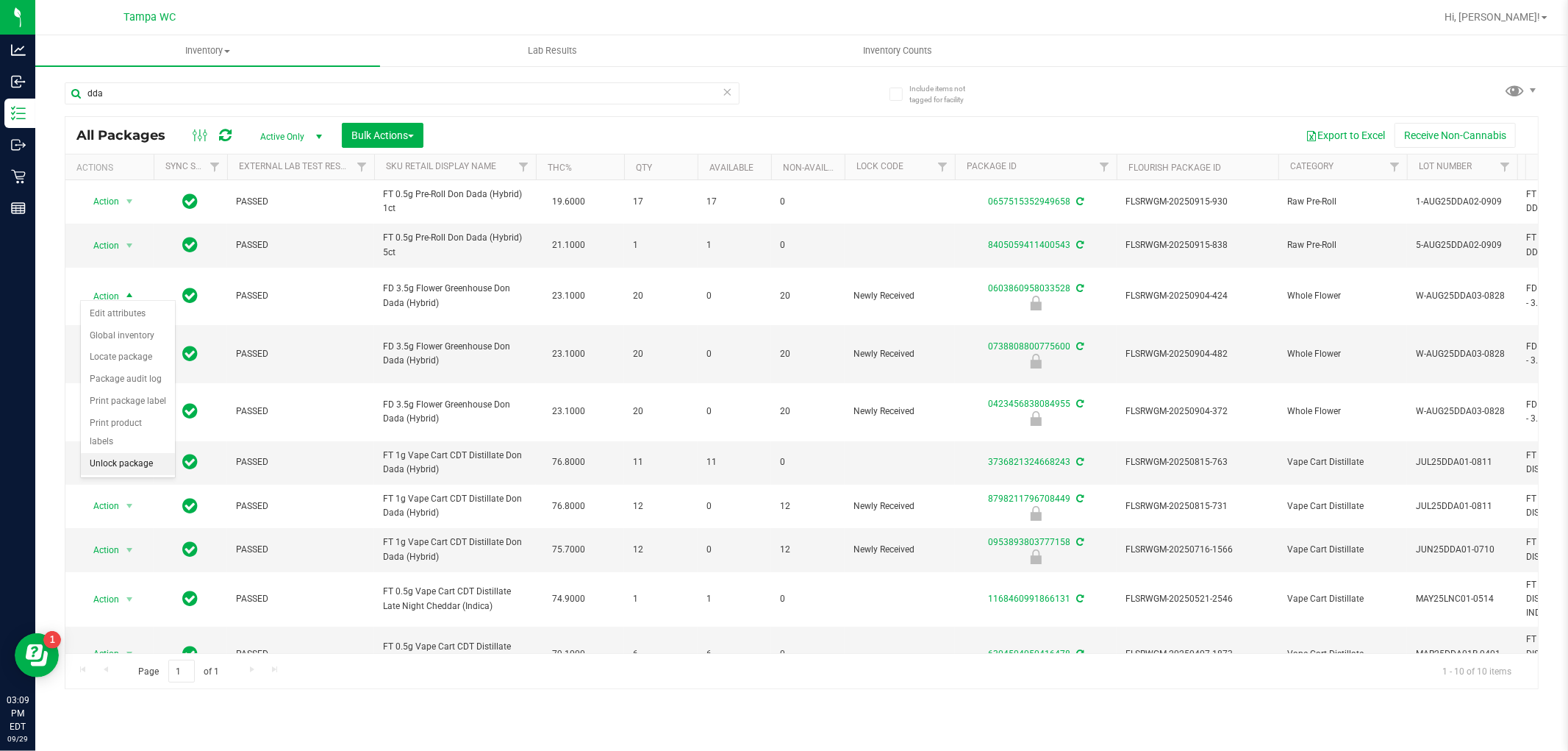
click at [143, 463] on li "Unlock package" at bounding box center [127, 464] width 94 height 22
